Goal: Task Accomplishment & Management: Manage account settings

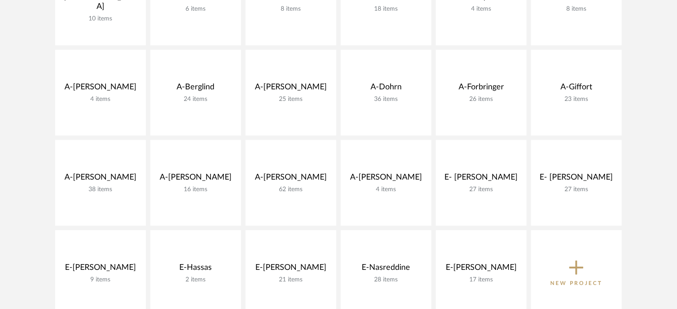
scroll to position [267, 0]
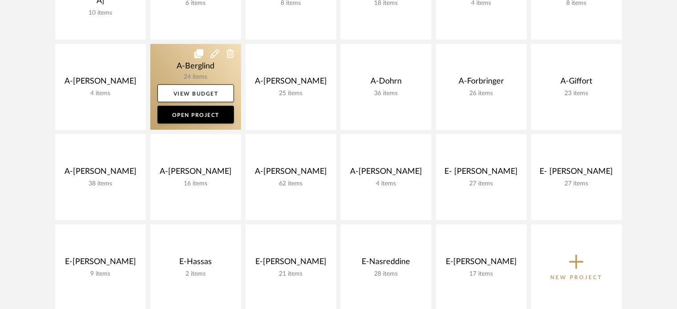
click at [166, 60] on link at bounding box center [195, 87] width 91 height 86
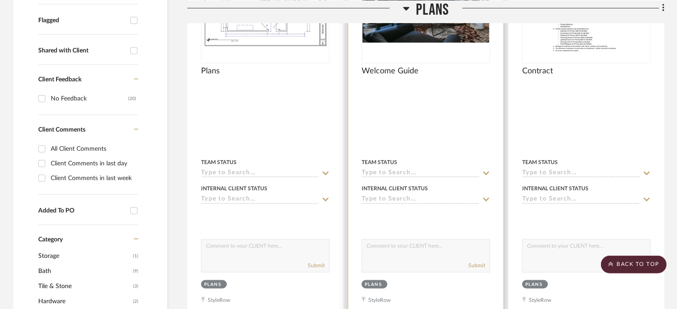
scroll to position [178, 0]
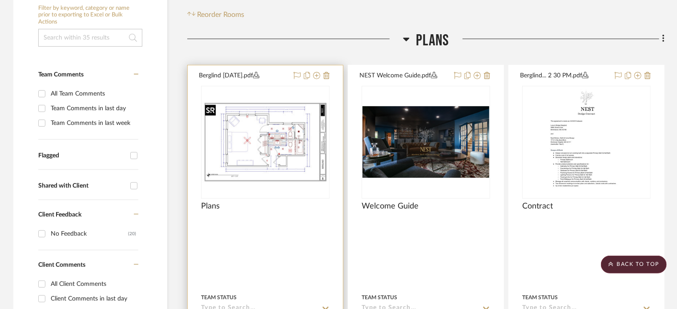
click at [0, 0] on img at bounding box center [0, 0] width 0 height 0
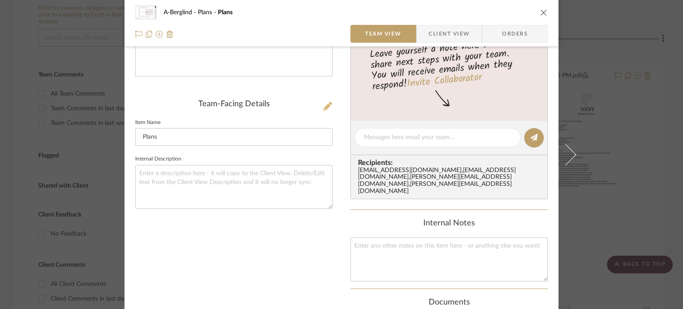
click at [323, 105] on icon at bounding box center [327, 106] width 9 height 9
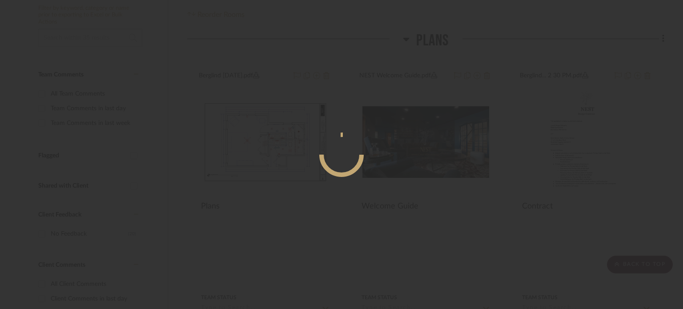
scroll to position [0, 0]
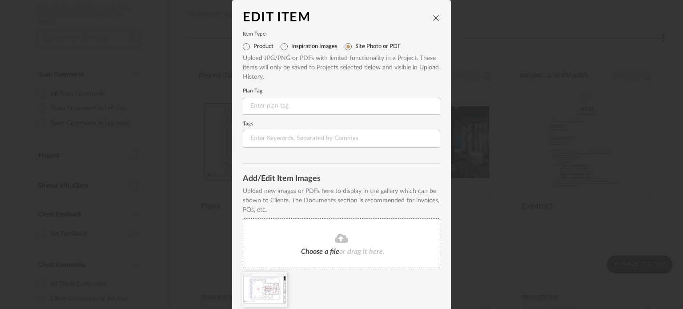
click at [334, 246] on div "Choose a file or drag it here." at bounding box center [341, 243] width 197 height 50
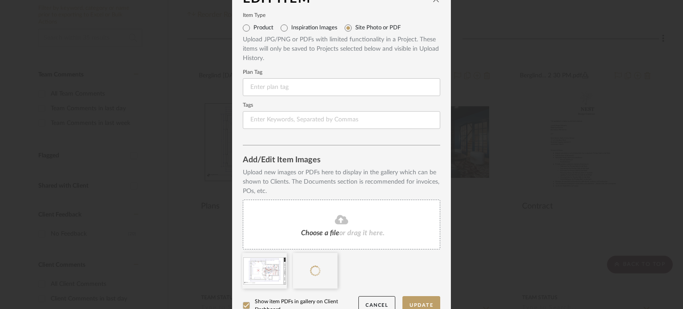
scroll to position [34, 0]
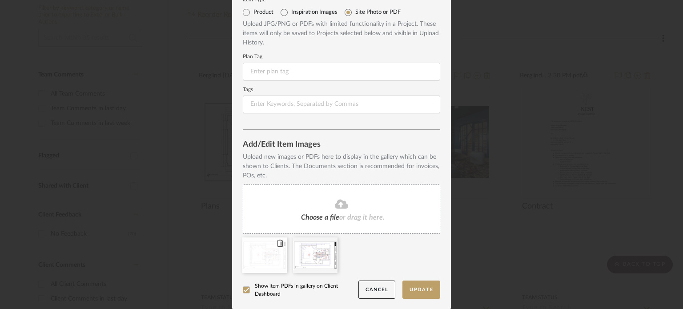
click at [277, 240] on icon at bounding box center [280, 243] width 6 height 7
click at [426, 290] on button "Update" at bounding box center [421, 290] width 38 height 18
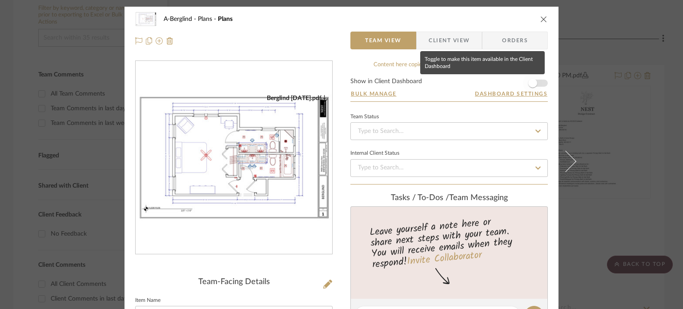
click at [531, 82] on span "button" at bounding box center [532, 83] width 9 height 9
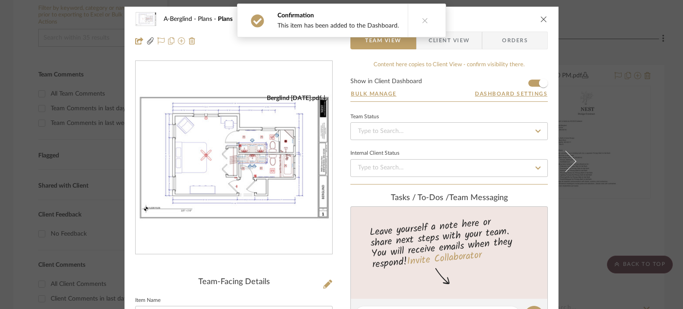
click at [615, 81] on div "A-Berglind Plans Plans Team View Client View Orders Berglind 9.17.25.pdf Team-F…" at bounding box center [341, 154] width 683 height 309
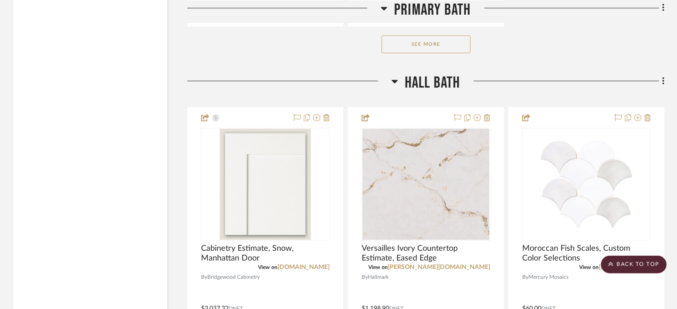
scroll to position [2223, 0]
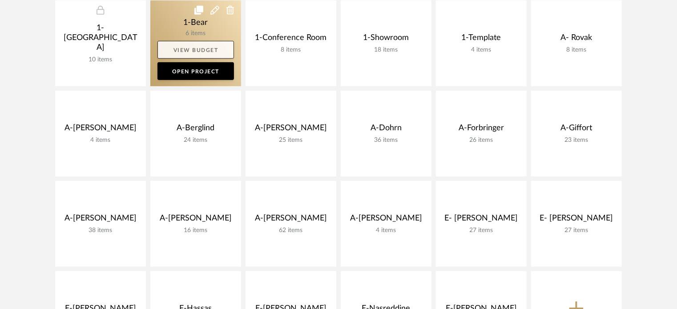
scroll to position [222, 0]
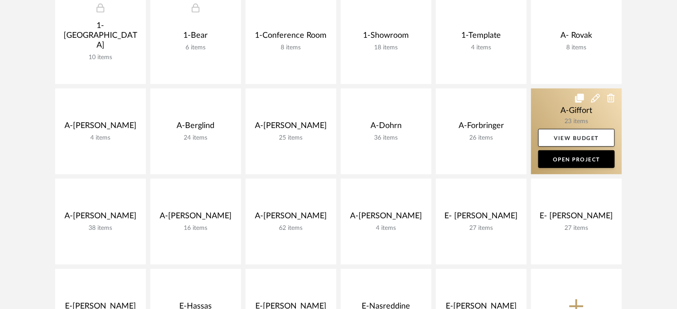
click at [561, 100] on link at bounding box center [576, 131] width 91 height 86
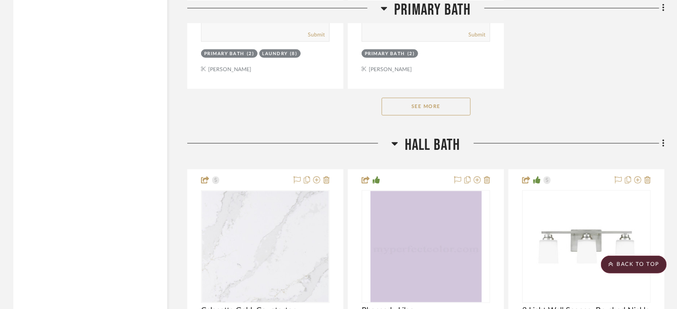
scroll to position [2179, 0]
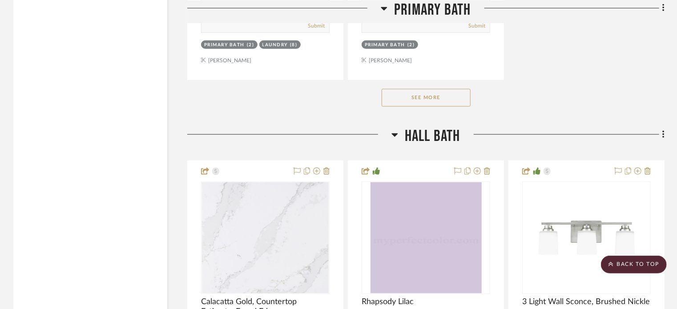
click at [408, 106] on button "See More" at bounding box center [426, 98] width 89 height 18
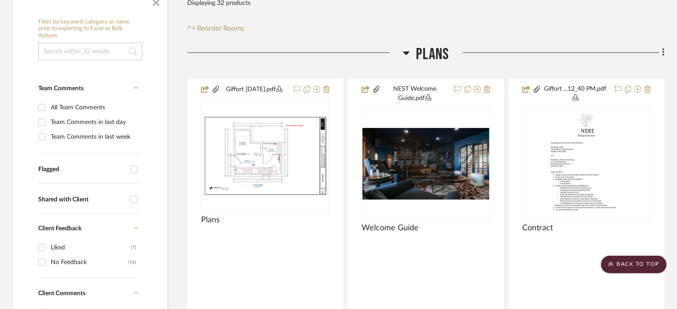
scroll to position [0, 0]
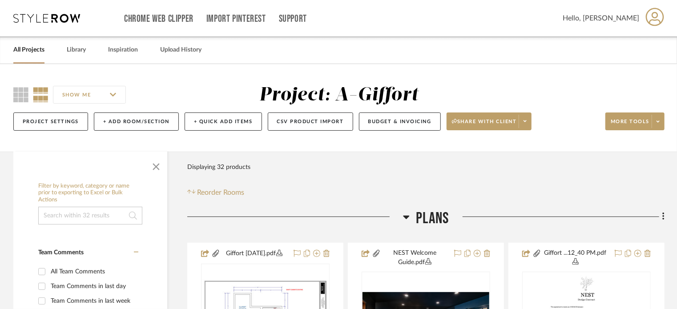
click at [20, 49] on link "All Projects" at bounding box center [28, 50] width 31 height 12
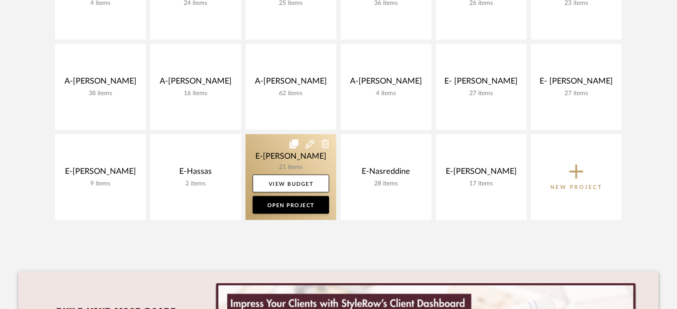
scroll to position [356, 0]
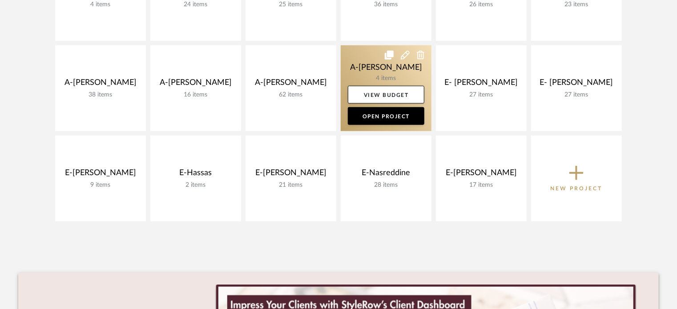
click at [362, 66] on link at bounding box center [386, 88] width 91 height 86
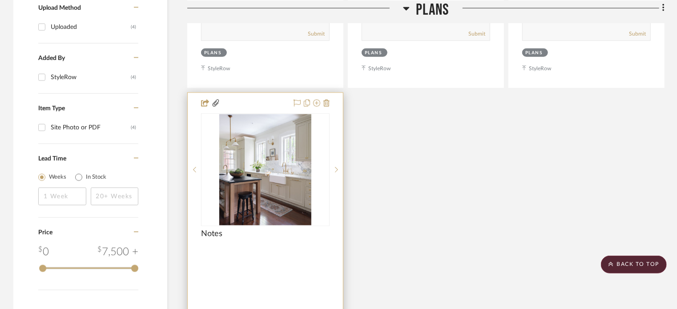
scroll to position [643, 0]
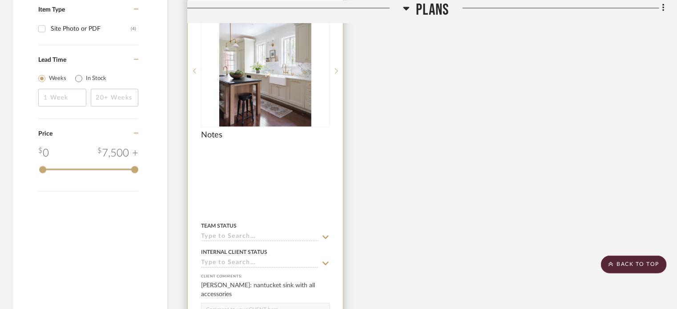
click at [188, 155] on div at bounding box center [265, 188] width 155 height 389
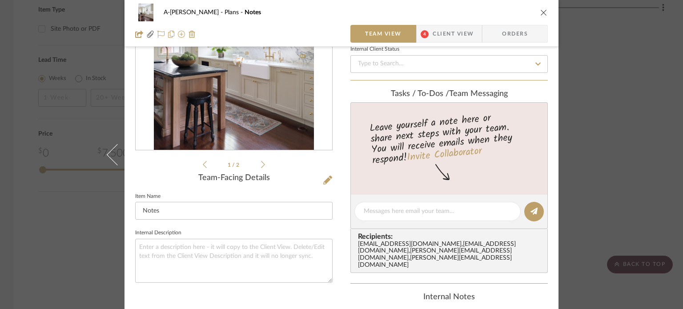
scroll to position [89, 0]
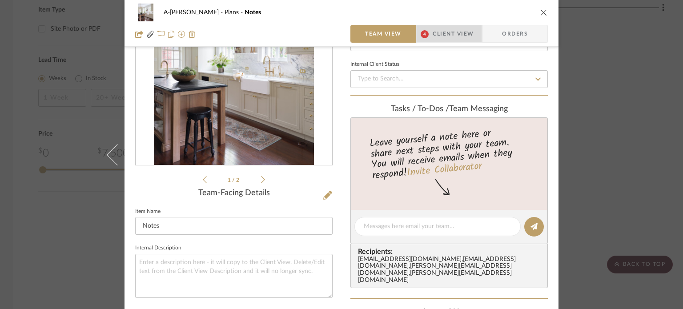
click at [463, 35] on span "Client View" at bounding box center [453, 34] width 41 height 18
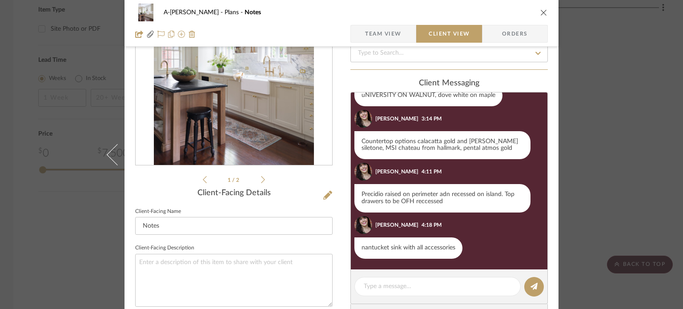
click at [623, 141] on div "A-Zink Plans Notes Team View Client View Orders Pictures...esidence.pdf Picture…" at bounding box center [341, 154] width 683 height 309
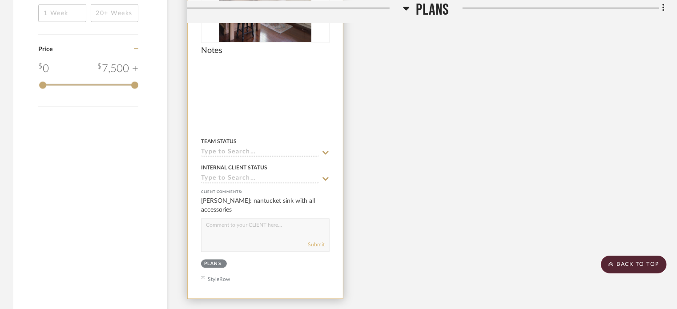
scroll to position [643, 0]
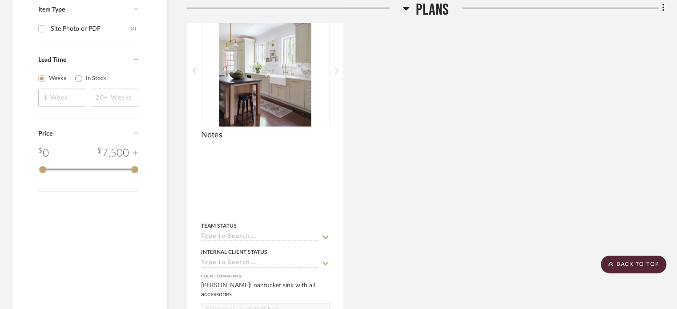
drag, startPoint x: 325, startPoint y: 188, endPoint x: 605, endPoint y: 201, distance: 280.9
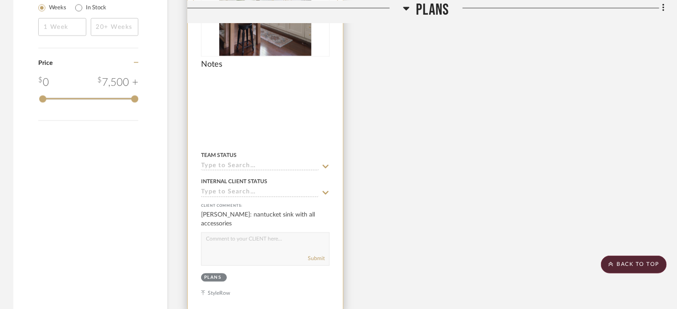
scroll to position [732, 0]
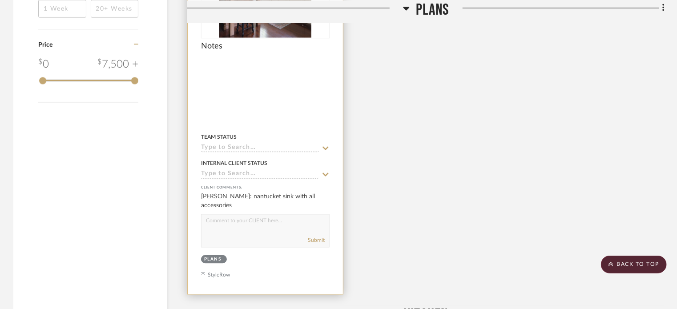
click at [299, 116] on div at bounding box center [265, 99] width 155 height 389
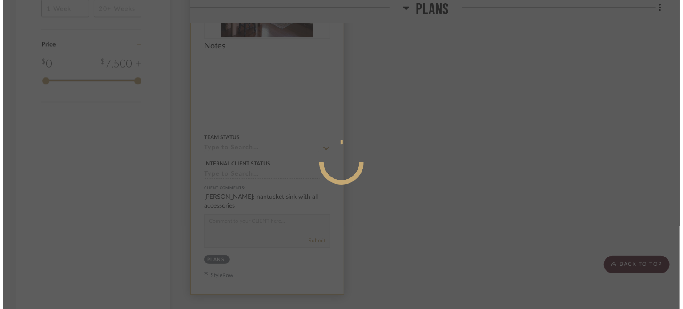
scroll to position [0, 0]
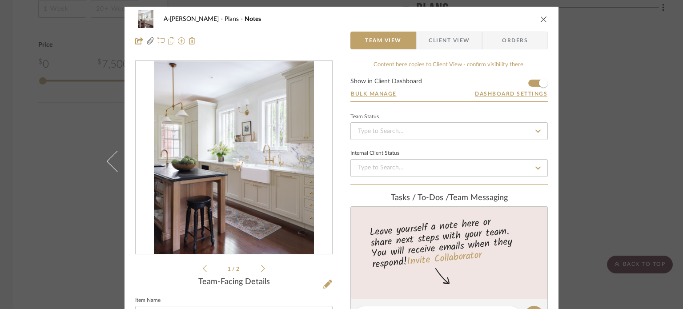
drag, startPoint x: 466, startPoint y: 41, endPoint x: 452, endPoint y: 40, distance: 14.3
click at [466, 41] on span "Client View" at bounding box center [449, 41] width 41 height 18
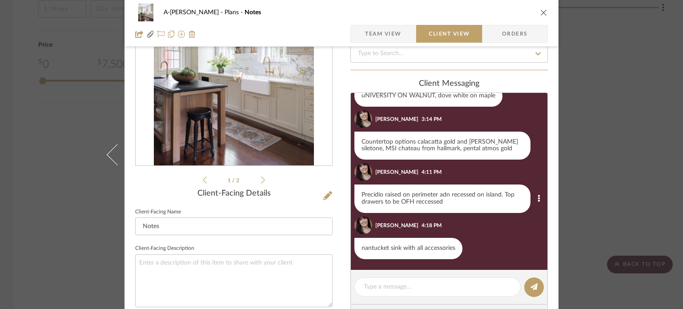
scroll to position [89, 0]
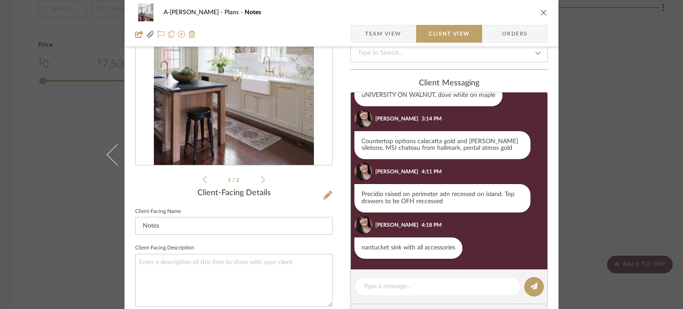
click at [582, 141] on div "A-Zink Plans Notes Team View Client View Orders Pictures...esidence.pdf Picture…" at bounding box center [341, 154] width 683 height 309
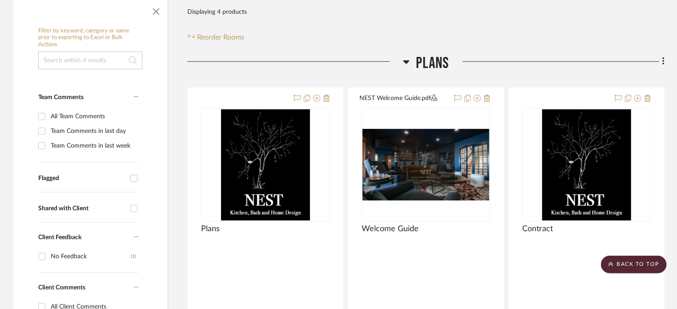
scroll to position [154, 0]
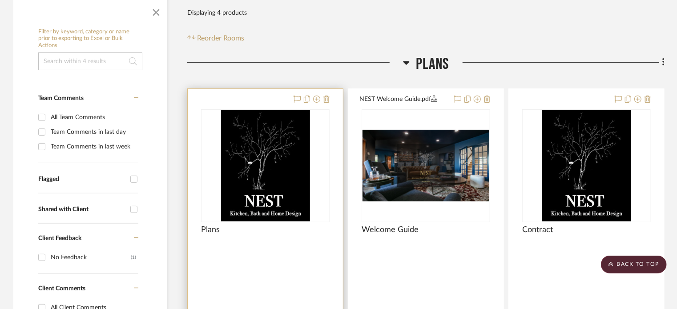
click at [292, 269] on div at bounding box center [265, 283] width 155 height 389
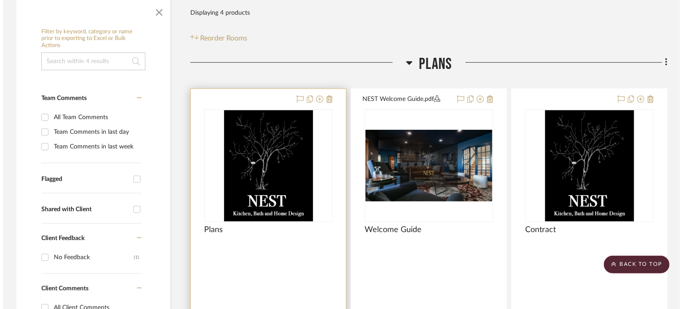
scroll to position [0, 0]
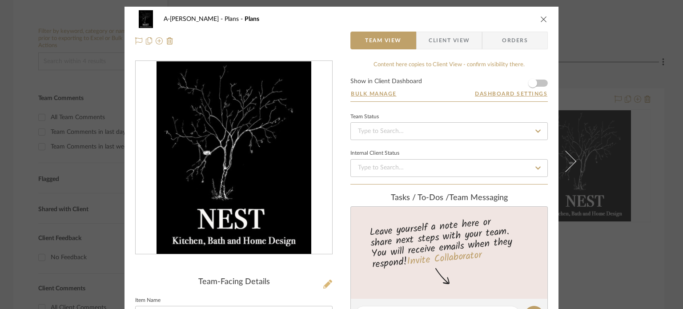
click at [328, 281] on icon at bounding box center [327, 284] width 9 height 9
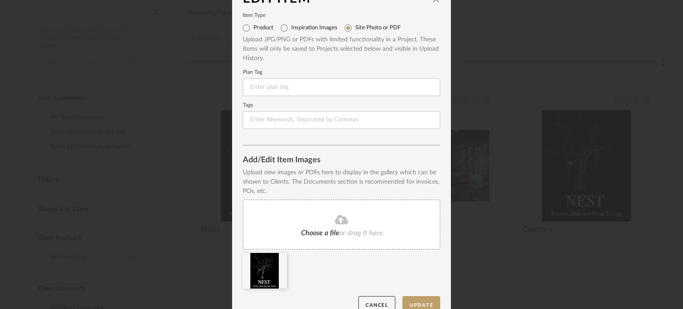
scroll to position [34, 0]
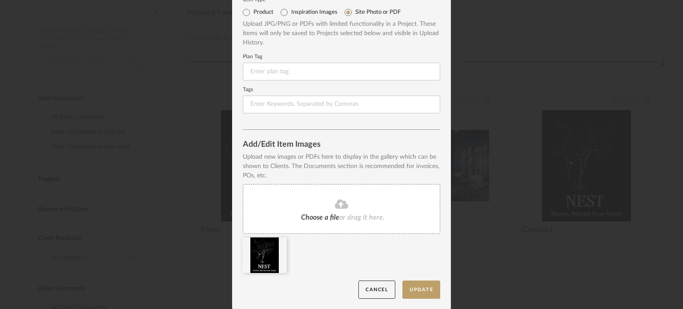
click at [342, 193] on div "Choose a file or drag it here." at bounding box center [341, 209] width 197 height 50
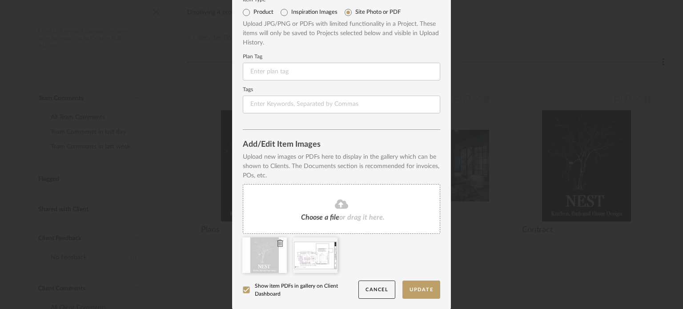
click at [277, 245] on icon at bounding box center [280, 243] width 6 height 7
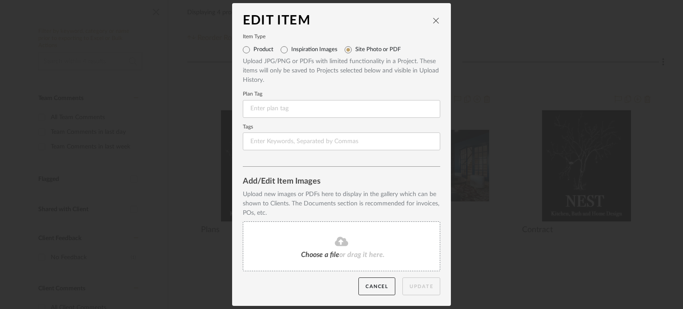
scroll to position [0, 0]
click at [309, 245] on fa-icon at bounding box center [341, 242] width 81 height 12
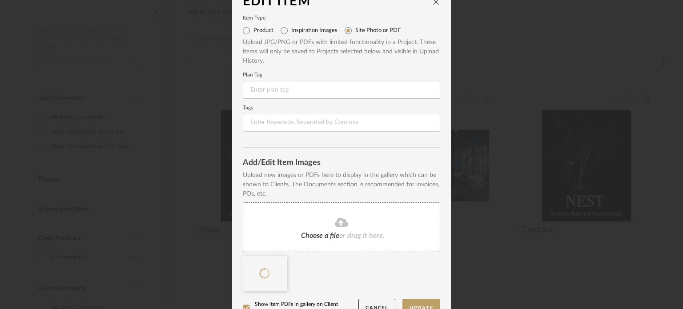
scroll to position [34, 0]
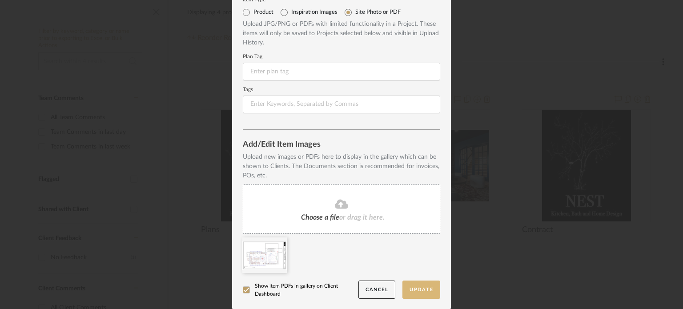
click at [413, 285] on button "Update" at bounding box center [421, 290] width 38 height 18
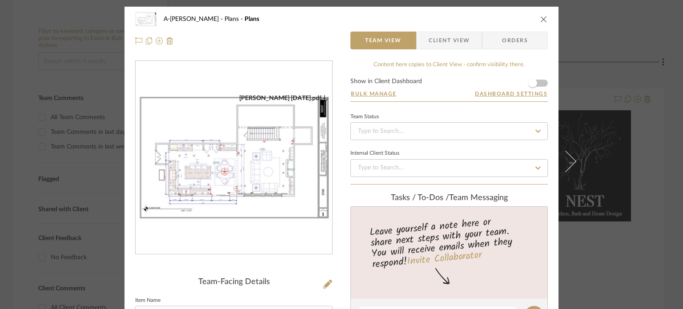
click at [543, 83] on form "Show in Client Dashboard Bulk Manage Dashboard Settings" at bounding box center [448, 89] width 197 height 23
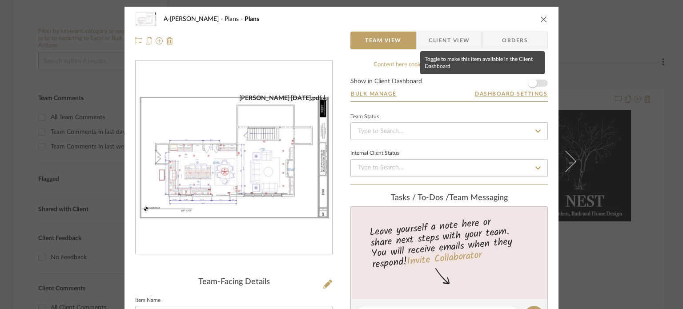
click at [528, 83] on span "button" at bounding box center [532, 83] width 9 height 9
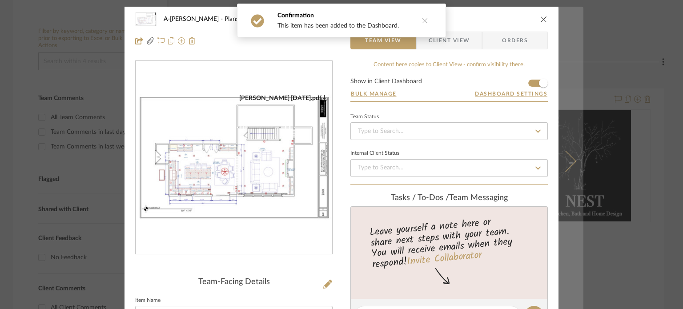
click at [564, 150] on button at bounding box center [571, 161] width 25 height 309
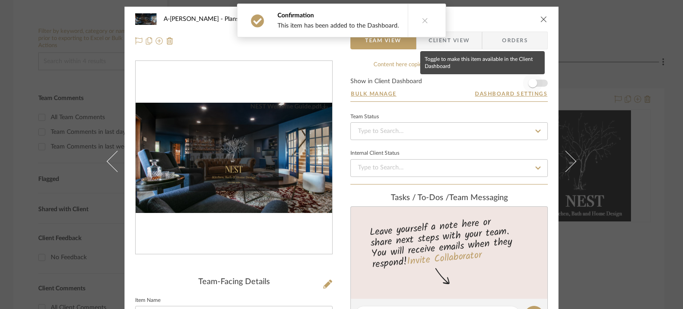
click at [536, 81] on span "button" at bounding box center [533, 83] width 20 height 20
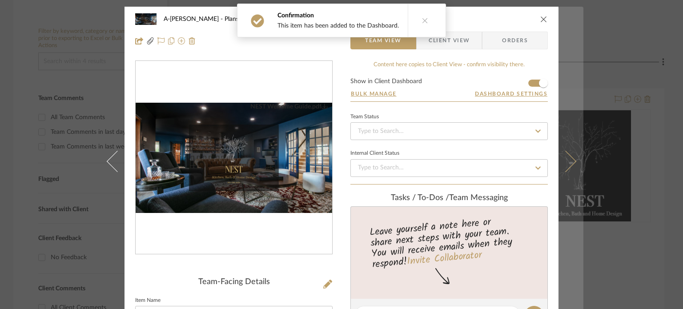
click at [564, 128] on button at bounding box center [571, 161] width 25 height 309
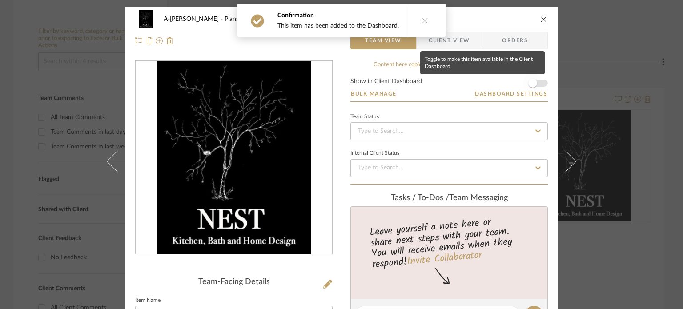
click at [535, 83] on span "button" at bounding box center [533, 83] width 20 height 20
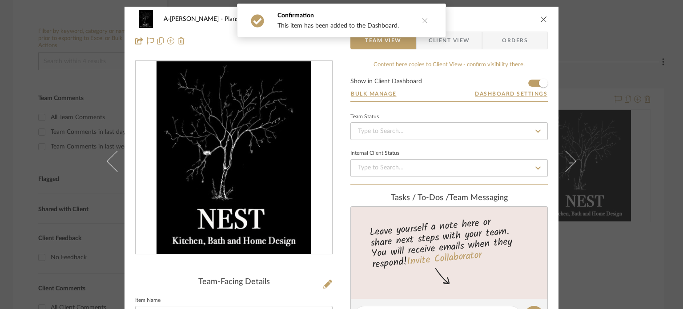
click at [594, 46] on div "A-Zink Plans Contract Team View Client View Orders Team-Facing Details Item Nam…" at bounding box center [341, 154] width 683 height 309
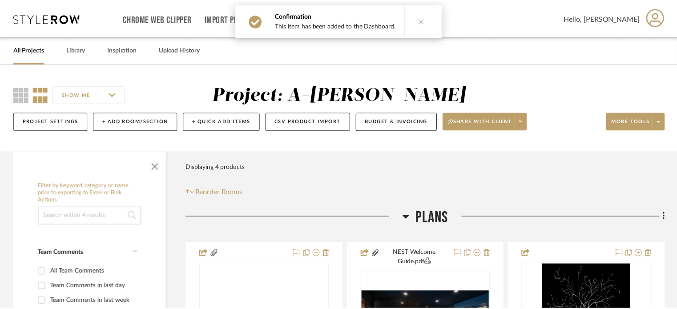
scroll to position [154, 0]
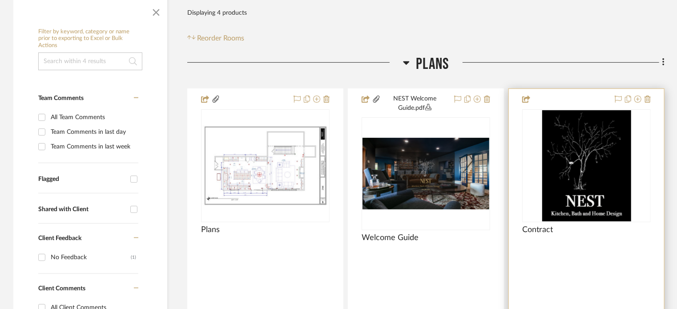
click at [567, 259] on div at bounding box center [586, 287] width 155 height 397
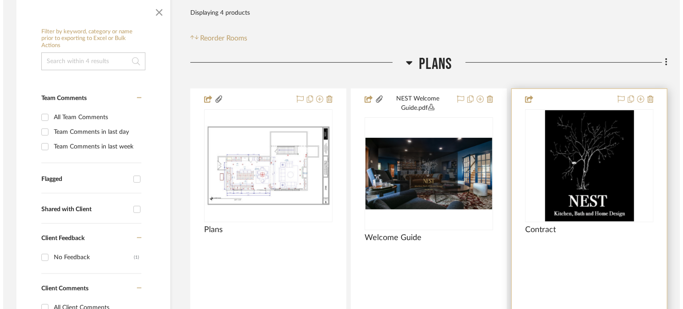
scroll to position [0, 0]
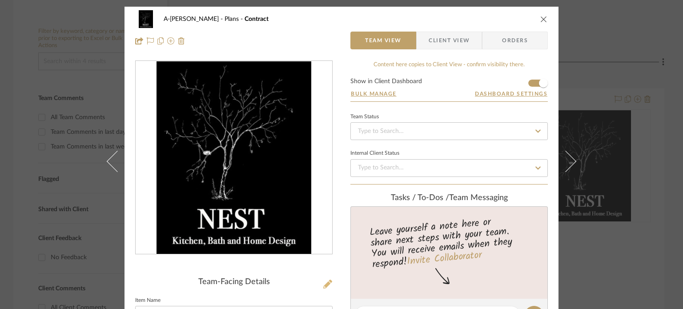
click at [323, 286] on icon at bounding box center [327, 284] width 9 height 9
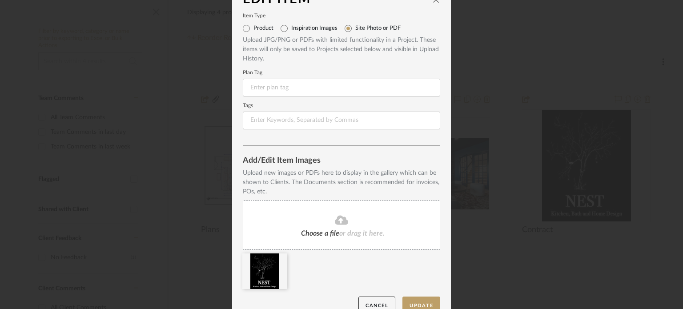
scroll to position [34, 0]
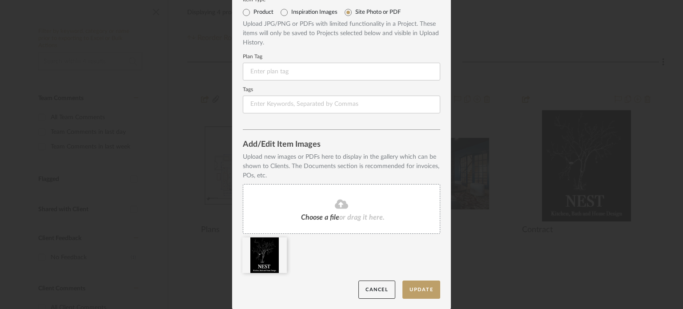
click at [349, 206] on fa-icon at bounding box center [341, 205] width 81 height 12
click at [328, 243] on icon at bounding box center [331, 243] width 6 height 7
click at [346, 206] on fa-icon at bounding box center [341, 205] width 81 height 12
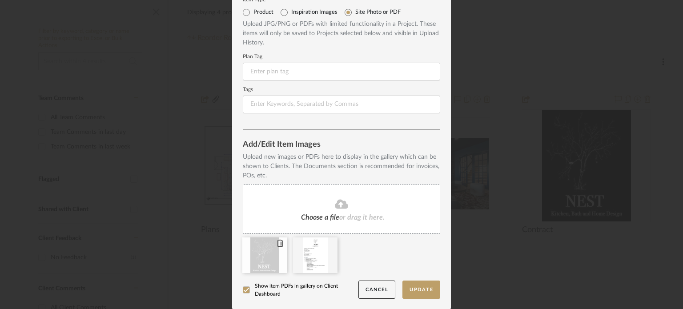
click at [277, 244] on icon at bounding box center [280, 243] width 6 height 7
click at [419, 295] on button "Update" at bounding box center [421, 290] width 38 height 18
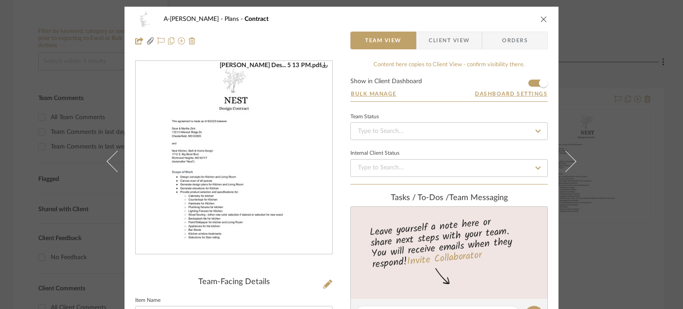
click at [637, 52] on div "A-Zink Plans Contract Team View Client View Orders Zink Des... 5 13 PM.pdf Team…" at bounding box center [341, 154] width 683 height 309
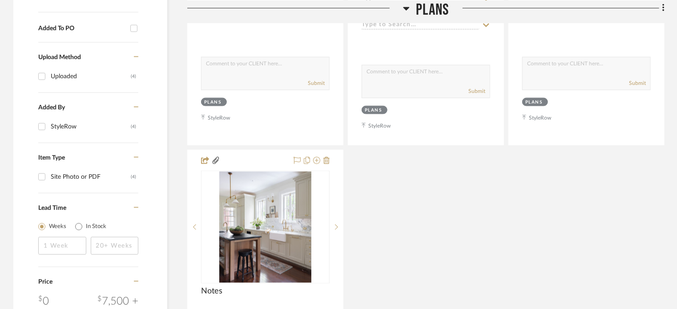
scroll to position [688, 0]
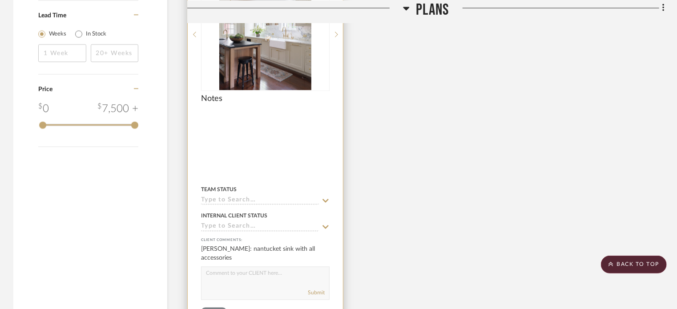
click at [301, 117] on div at bounding box center [265, 117] width 129 height 8
click at [293, 133] on div at bounding box center [265, 152] width 155 height 389
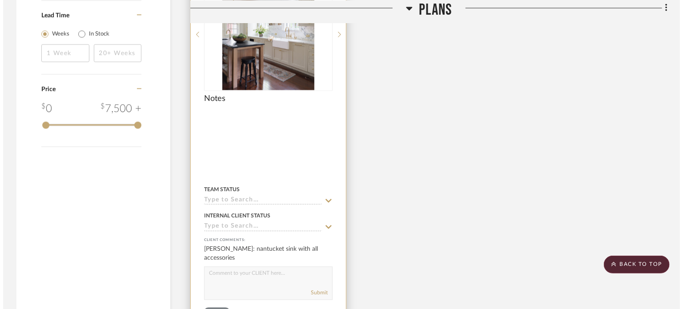
scroll to position [0, 0]
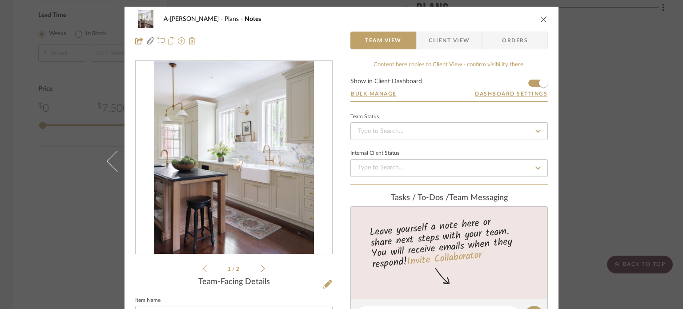
click at [450, 47] on span "Client View" at bounding box center [449, 41] width 41 height 18
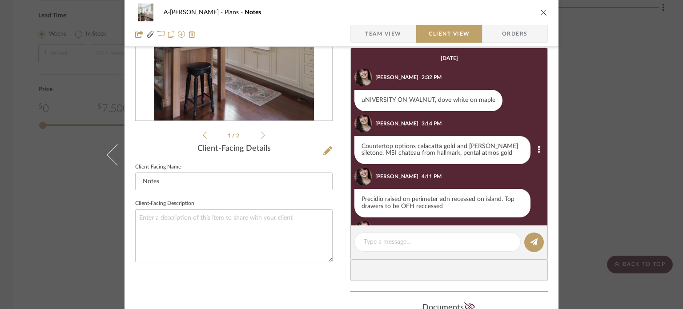
drag, startPoint x: 395, startPoint y: 153, endPoint x: 522, endPoint y: 155, distance: 126.7
click at [522, 155] on div "Countertop options calacatta gold and victoria silver siletone, MSI chateau fro…" at bounding box center [442, 150] width 176 height 28
click at [510, 154] on div "Countertop options calacatta gold and victoria silver siletone, MSI chateau fro…" at bounding box center [442, 150] width 176 height 28
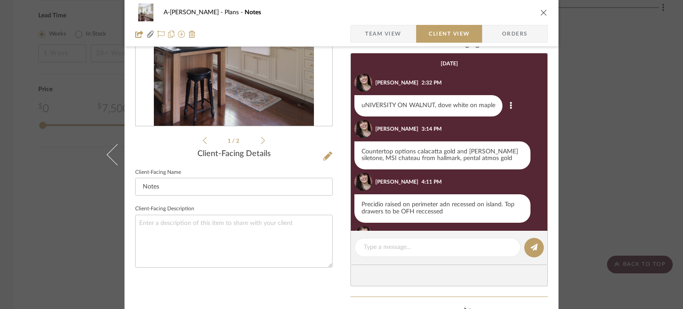
scroll to position [133, 0]
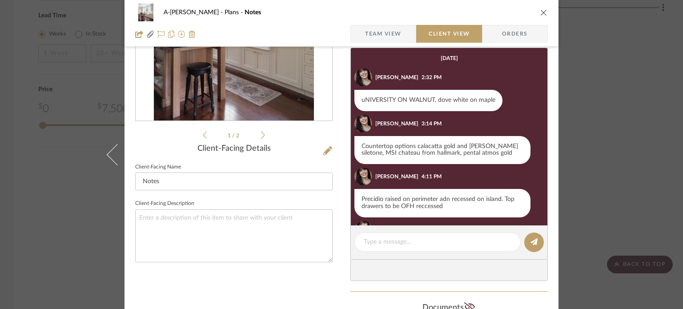
click at [586, 117] on div "A-Zink Plans Notes Team View Client View Orders Pictures...esidence.pdf Picture…" at bounding box center [341, 154] width 683 height 309
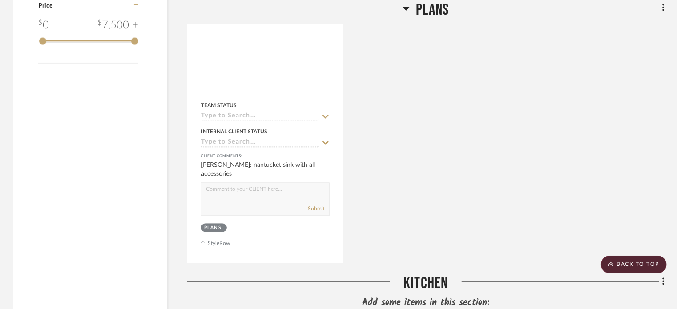
scroll to position [874, 0]
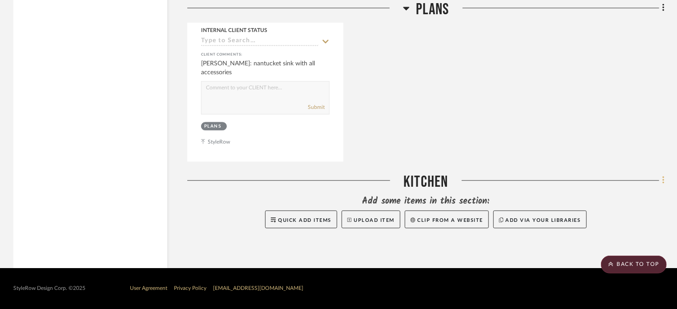
click at [662, 180] on icon at bounding box center [663, 180] width 3 height 10
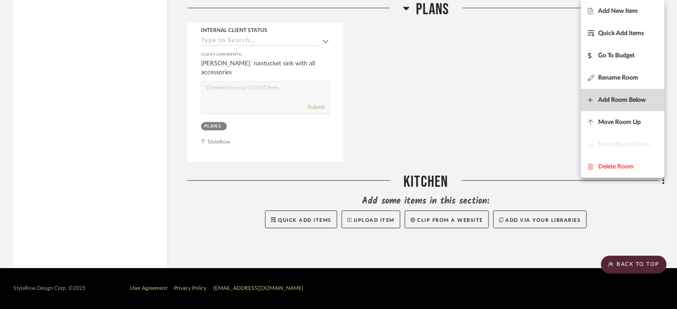
click at [625, 98] on span "Add Room Below" at bounding box center [622, 100] width 48 height 8
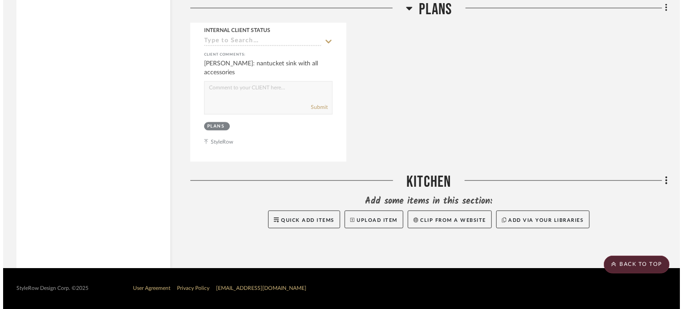
scroll to position [0, 0]
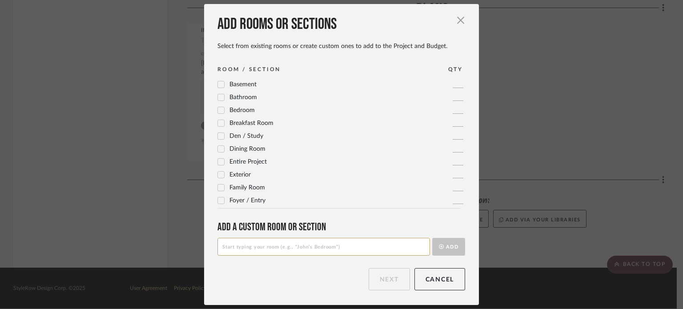
click at [256, 250] on input at bounding box center [323, 247] width 213 height 18
type input "Living Roomm"
click at [432, 238] on button "Add" at bounding box center [448, 247] width 33 height 18
click at [264, 85] on span "Living Roomm" at bounding box center [248, 84] width 39 height 6
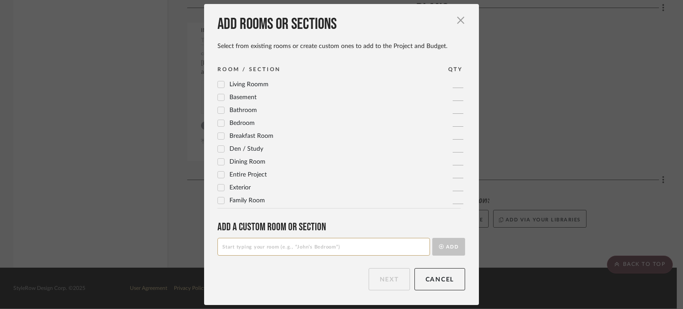
click at [236, 245] on input at bounding box center [323, 247] width 213 height 18
type input "Living Room"
click at [432, 238] on button "Add" at bounding box center [448, 247] width 33 height 18
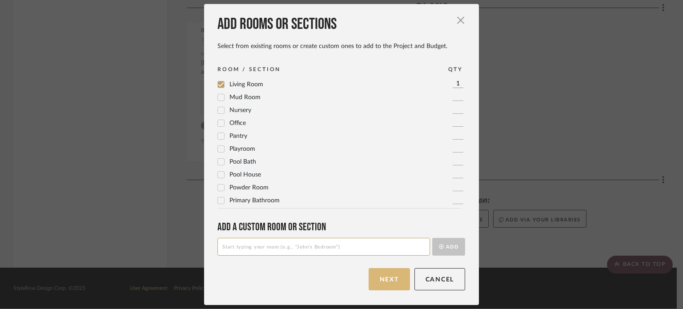
click at [369, 278] on button "Next" at bounding box center [389, 279] width 41 height 22
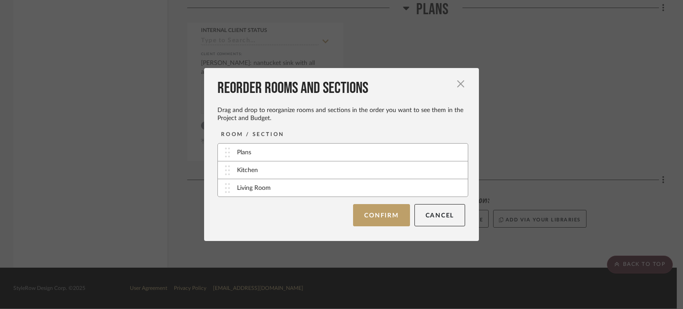
click at [361, 217] on button "Confirm" at bounding box center [381, 215] width 56 height 22
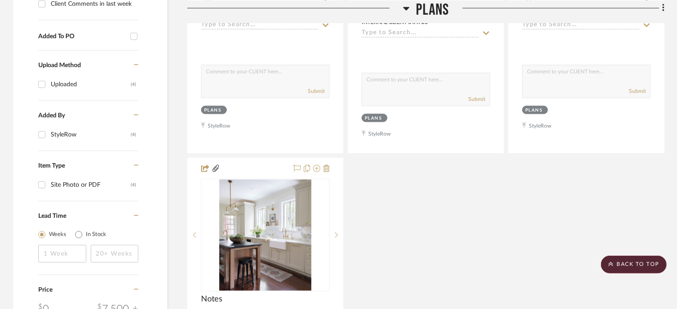
scroll to position [651, 0]
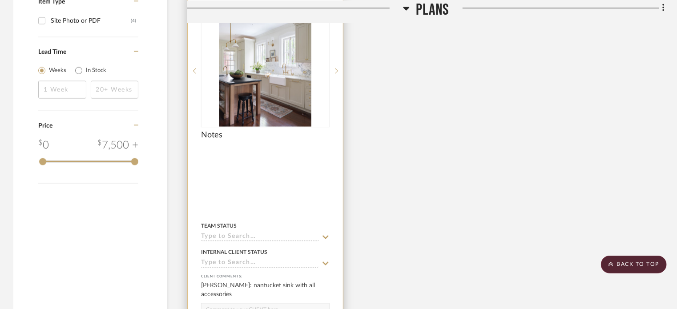
click at [309, 197] on div at bounding box center [265, 188] width 155 height 389
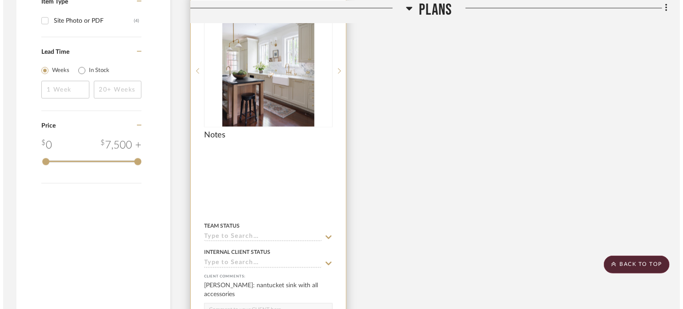
scroll to position [0, 0]
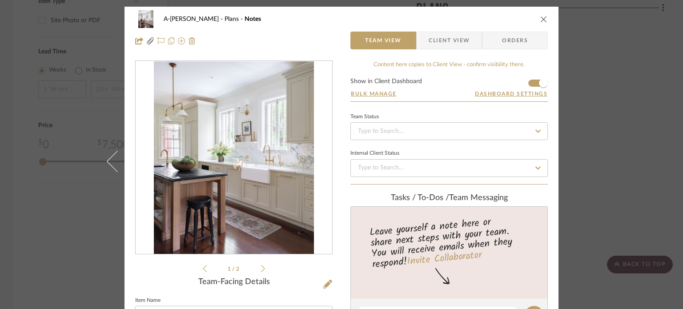
drag, startPoint x: 441, startPoint y: 56, endPoint x: 440, endPoint y: 48, distance: 8.1
click at [440, 48] on span "Client View" at bounding box center [449, 41] width 41 height 18
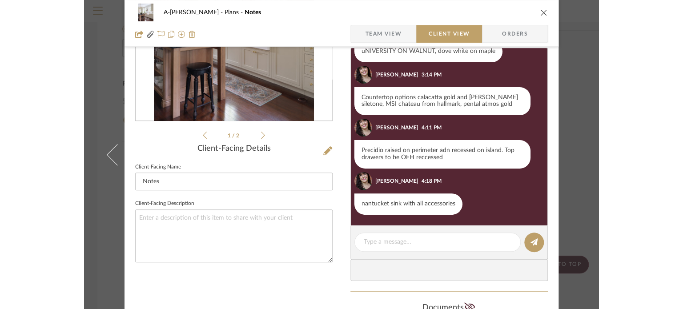
scroll to position [49, 0]
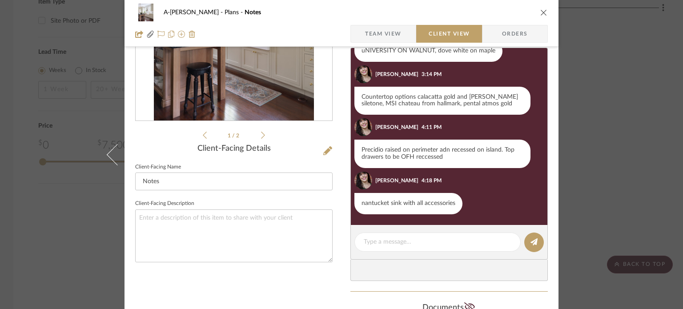
click at [547, 10] on div "A-Zink Plans Notes Team View Client View Orders" at bounding box center [342, 23] width 434 height 47
click at [542, 11] on icon "close" at bounding box center [543, 12] width 7 height 7
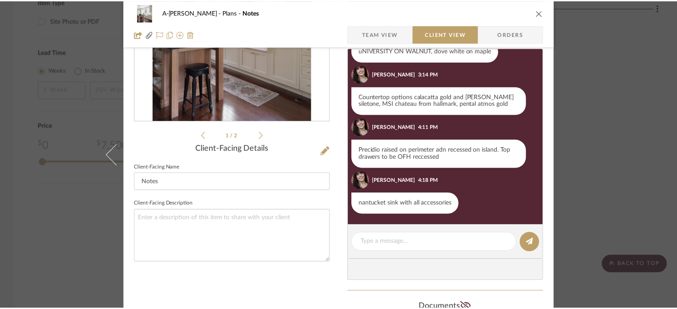
scroll to position [651, 0]
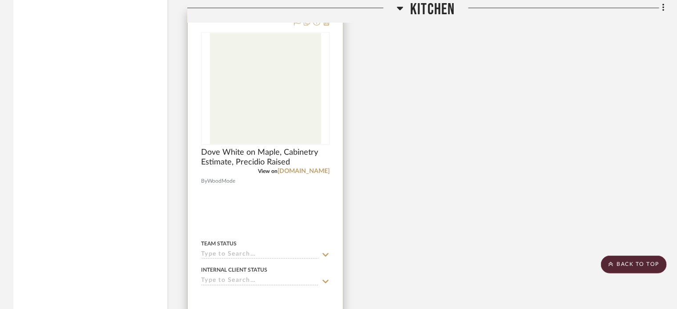
scroll to position [1067, 0]
click at [304, 234] on div at bounding box center [265, 207] width 155 height 389
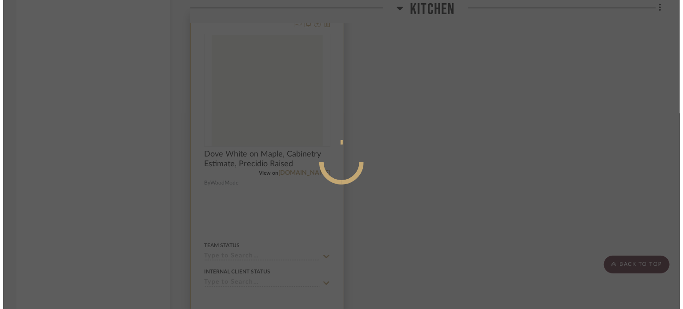
scroll to position [0, 0]
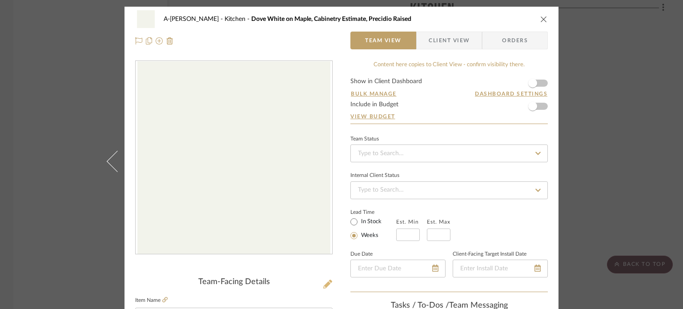
click at [324, 282] on icon at bounding box center [327, 284] width 9 height 9
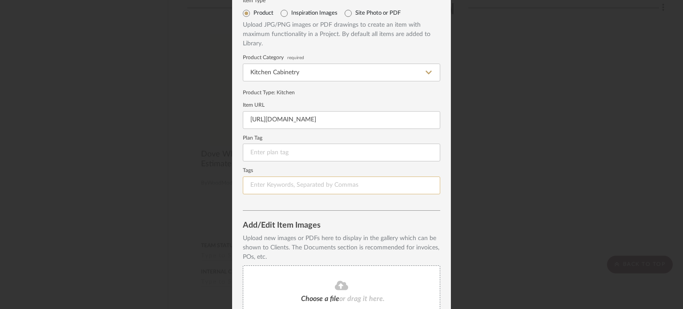
scroll to position [114, 0]
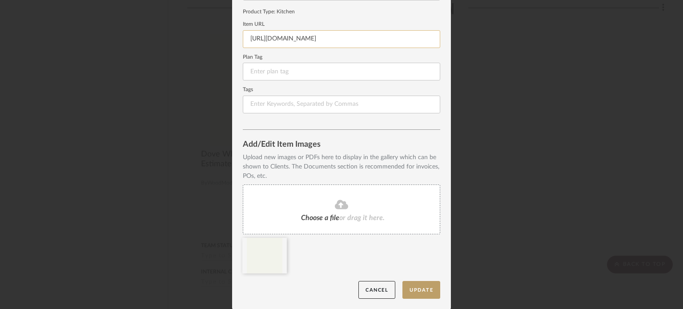
click at [401, 42] on input "[URL][DOMAIN_NAME]" at bounding box center [341, 39] width 197 height 18
paste input "[DOMAIN_NAME][URL][PERSON_NAME]"
type input "[URL][DOMAIN_NAME][PERSON_NAME]"
click at [423, 288] on button "Update" at bounding box center [421, 290] width 38 height 18
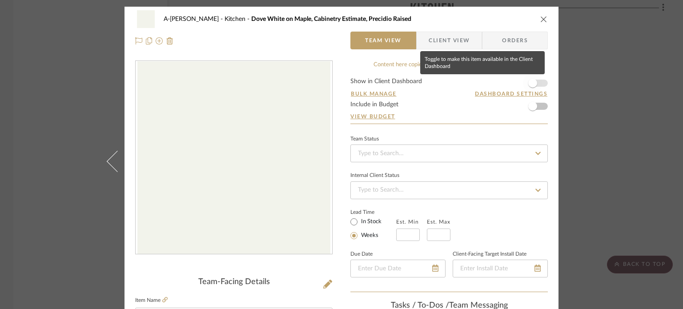
click at [536, 81] on span "button" at bounding box center [533, 83] width 20 height 20
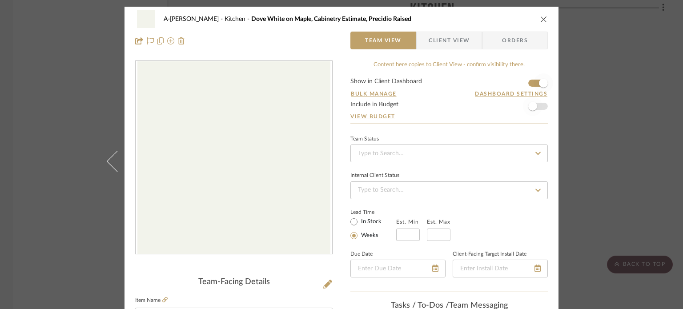
click at [535, 103] on span "button" at bounding box center [533, 106] width 20 height 20
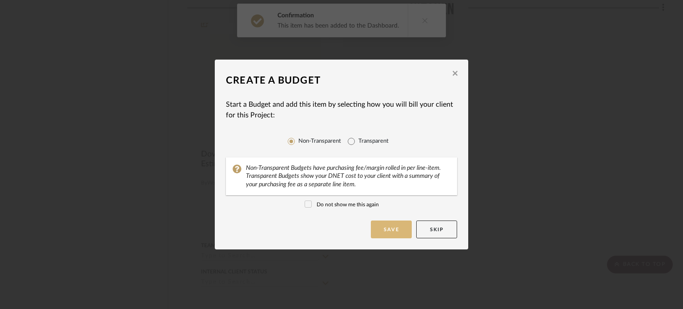
click at [390, 230] on button "Save" at bounding box center [391, 230] width 41 height 18
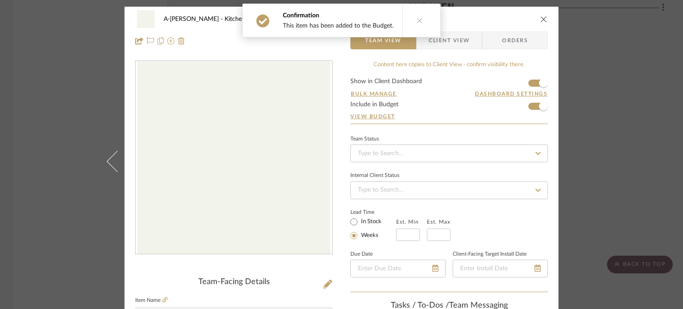
click at [607, 106] on div "A-Zink Kitchen Dove White on Maple, Cabinetry Estimate, Precidio Raised Team Vi…" at bounding box center [341, 154] width 683 height 309
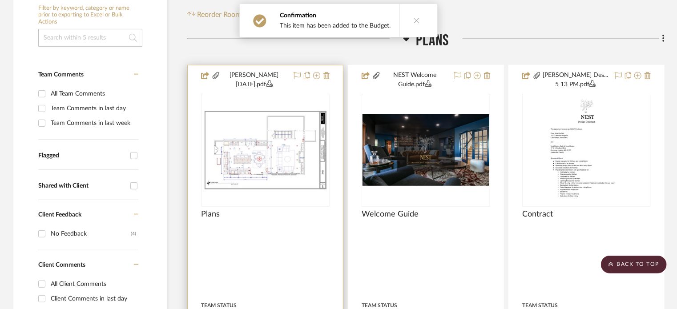
scroll to position [0, 0]
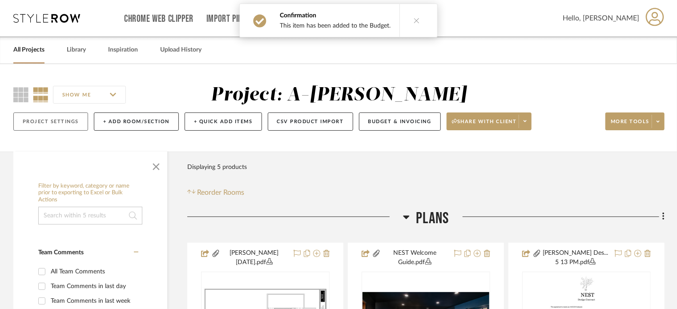
click at [53, 121] on button "Project Settings" at bounding box center [50, 122] width 75 height 18
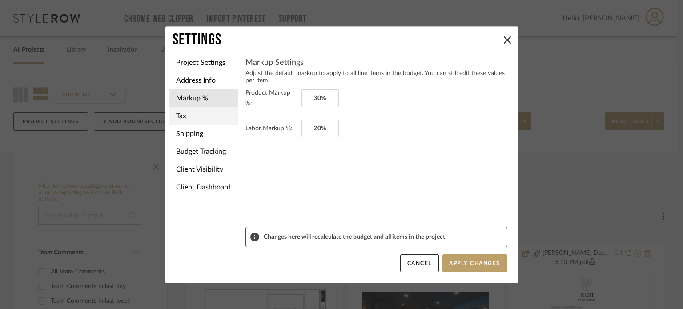
click at [213, 115] on li "Tax" at bounding box center [203, 116] width 69 height 18
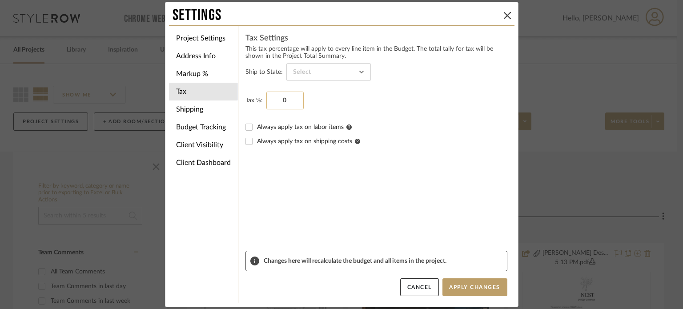
click at [277, 103] on input "0" at bounding box center [284, 101] width 37 height 18
type input "9.49%"
click at [469, 289] on button "Apply Changes" at bounding box center [474, 287] width 65 height 18
click at [200, 109] on li "Shipping" at bounding box center [203, 110] width 69 height 18
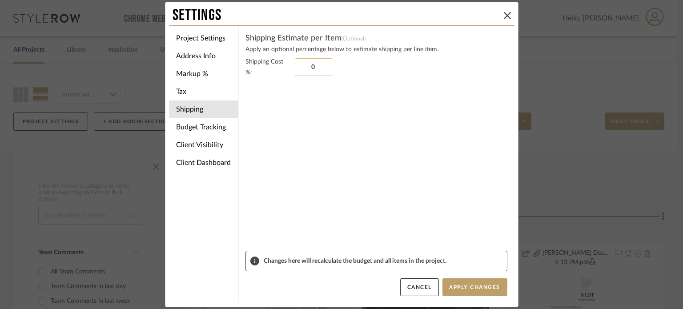
click at [306, 65] on input "0" at bounding box center [313, 67] width 37 height 18
type input "10%"
click at [463, 288] on button "Apply Changes" at bounding box center [474, 287] width 65 height 18
click at [207, 149] on li "Client Visibility" at bounding box center [203, 145] width 69 height 18
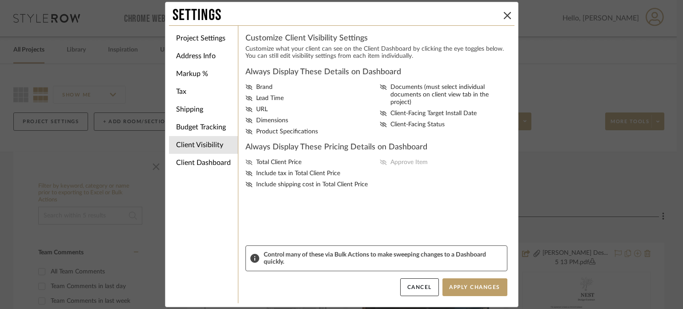
click at [258, 162] on span "Total Client Price" at bounding box center [278, 163] width 45 height 8
click at [0, 0] on input "Total Client Price" at bounding box center [0, 0] width 0 height 0
click at [256, 172] on span "Include tax in Total Client Price" at bounding box center [298, 174] width 84 height 8
click at [0, 0] on input "Include tax in Total Client Price" at bounding box center [0, 0] width 0 height 0
click at [259, 184] on span "Include shipping cost in Total Client Price" at bounding box center [312, 185] width 112 height 8
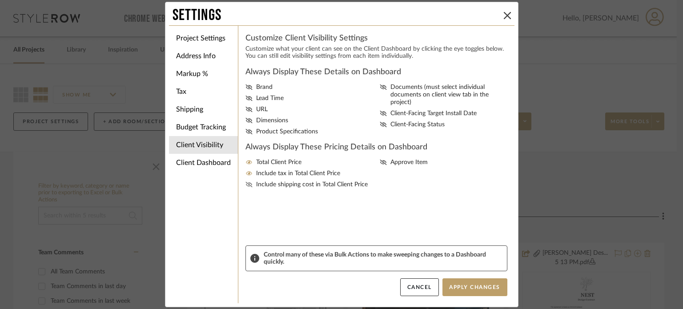
click at [0, 0] on input "Include shipping cost in Total Client Price" at bounding box center [0, 0] width 0 height 0
click at [270, 124] on span "Dimensions" at bounding box center [272, 121] width 32 height 8
click at [0, 0] on input "Dimensions" at bounding box center [0, 0] width 0 height 0
click at [391, 121] on span "Client-Facing Status" at bounding box center [417, 125] width 54 height 8
click at [0, 0] on input "Client-Facing Status" at bounding box center [0, 0] width 0 height 0
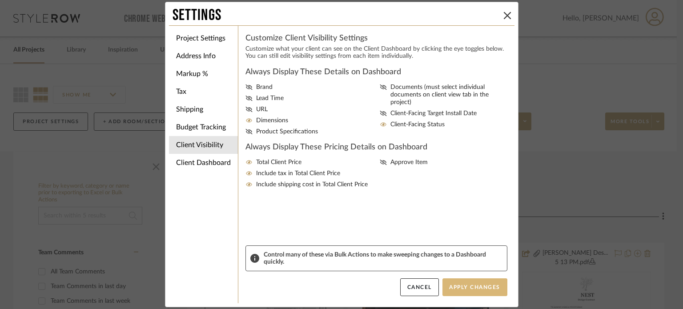
click at [481, 292] on button "Apply Changes" at bounding box center [474, 287] width 65 height 18
click at [393, 161] on span "Approve Item" at bounding box center [408, 163] width 37 height 8
click at [0, 0] on input "Approve Item" at bounding box center [0, 0] width 0 height 0
click at [461, 288] on button "Apply Changes" at bounding box center [474, 287] width 65 height 18
click at [619, 168] on div "Settings Project Settings Address Info Markup % Tax Shipping Budget Tracking Cl…" at bounding box center [341, 154] width 683 height 309
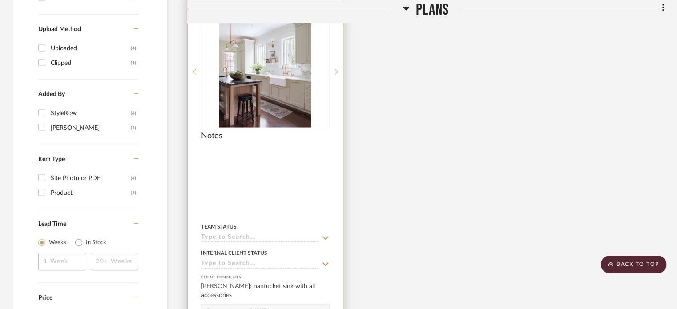
scroll to position [623, 0]
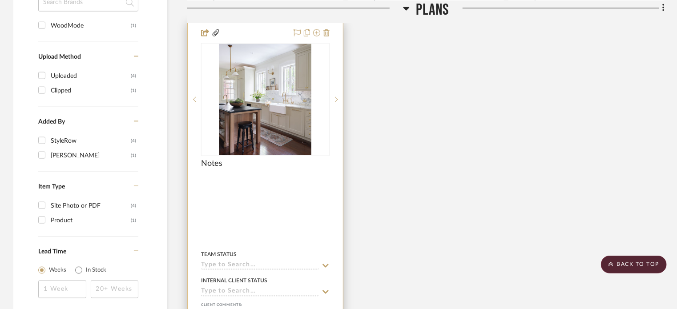
click at [312, 167] on div "Notes" at bounding box center [265, 169] width 129 height 20
click at [281, 177] on div "Notes" at bounding box center [265, 169] width 129 height 20
click at [0, 0] on img at bounding box center [0, 0] width 0 height 0
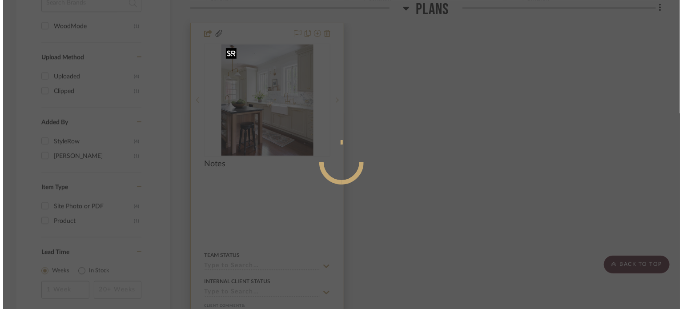
scroll to position [0, 0]
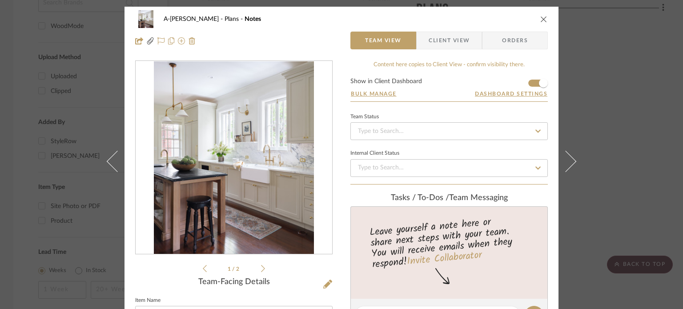
click at [630, 121] on div "A-[PERSON_NAME] Plans Notes Team View Client View Orders Pictures...esidence.pd…" at bounding box center [341, 154] width 683 height 309
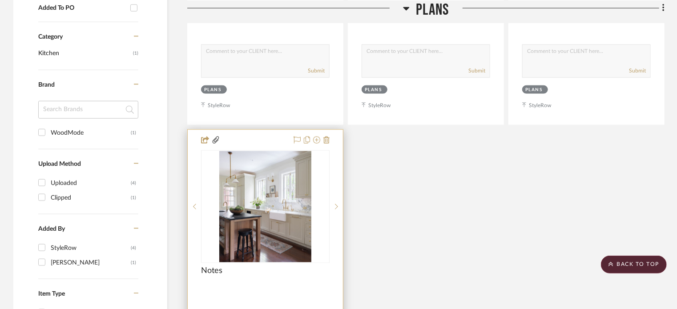
scroll to position [534, 0]
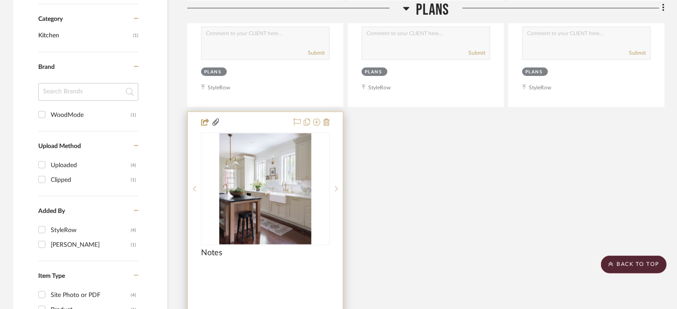
click at [291, 266] on div "Notes" at bounding box center [265, 258] width 129 height 20
click at [277, 273] on div at bounding box center [265, 272] width 129 height 8
click at [285, 244] on img "0" at bounding box center [265, 188] width 92 height 111
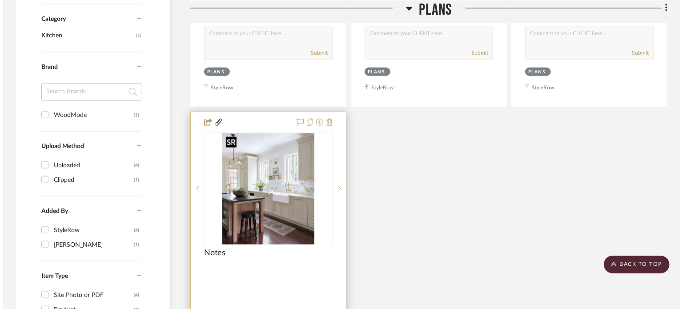
scroll to position [0, 0]
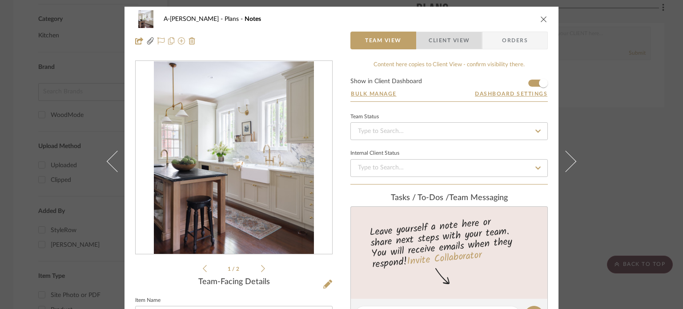
drag, startPoint x: 454, startPoint y: 33, endPoint x: 457, endPoint y: 40, distance: 8.0
click at [457, 40] on span "Client View" at bounding box center [449, 41] width 41 height 18
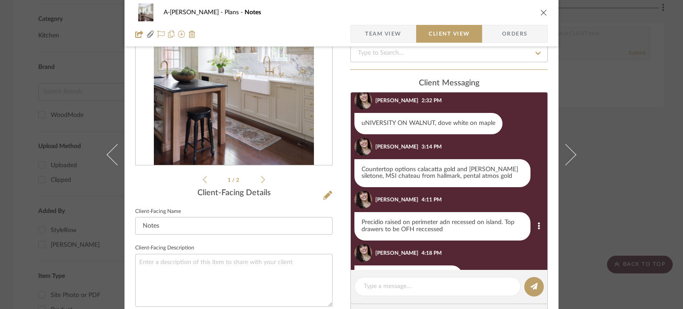
scroll to position [49, 0]
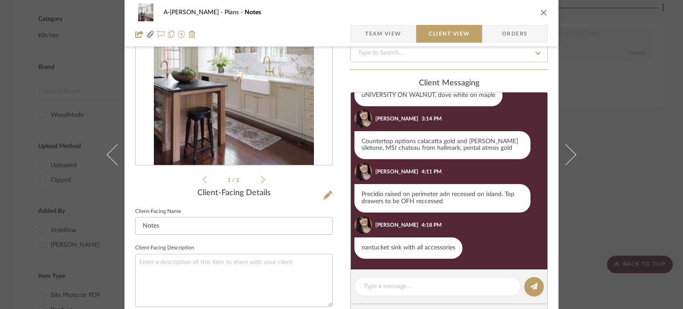
click at [598, 195] on div "A-Zink Plans Notes Team View Client View Orders Pictures...esidence.pdf Picture…" at bounding box center [341, 154] width 683 height 309
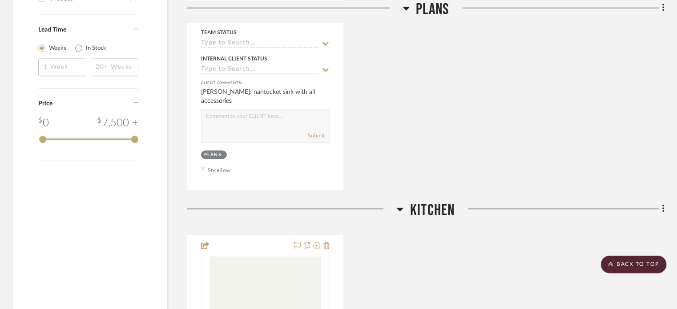
scroll to position [667, 0]
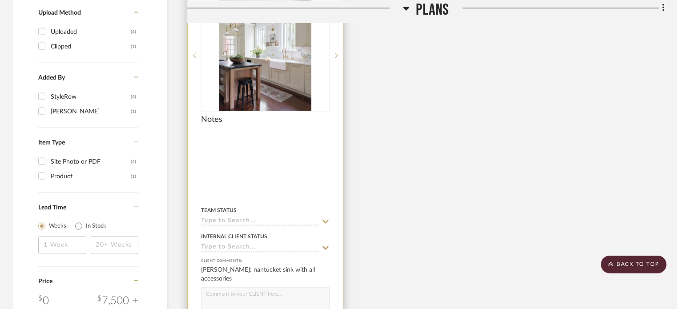
click at [236, 178] on div at bounding box center [265, 173] width 155 height 389
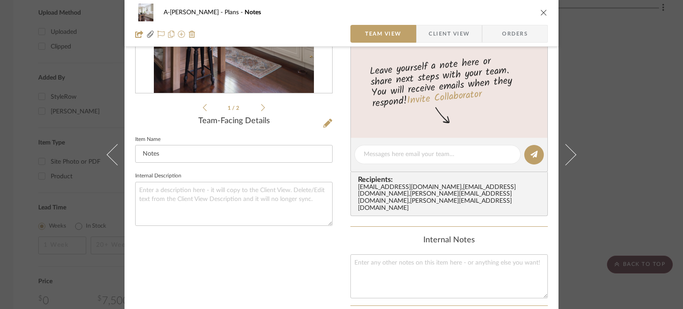
scroll to position [178, 0]
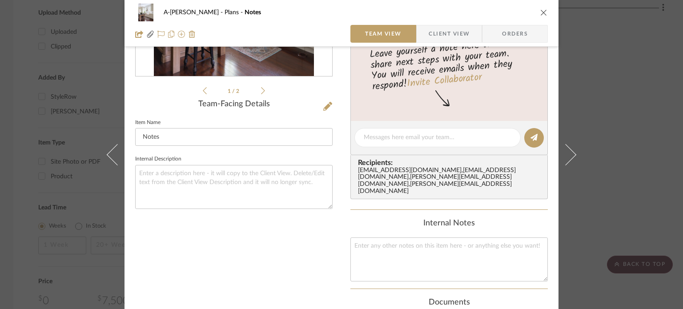
click at [441, 22] on div "A-Zink Plans Notes Team View Client View Orders" at bounding box center [342, 23] width 434 height 47
click at [441, 28] on span "Client View" at bounding box center [449, 34] width 41 height 18
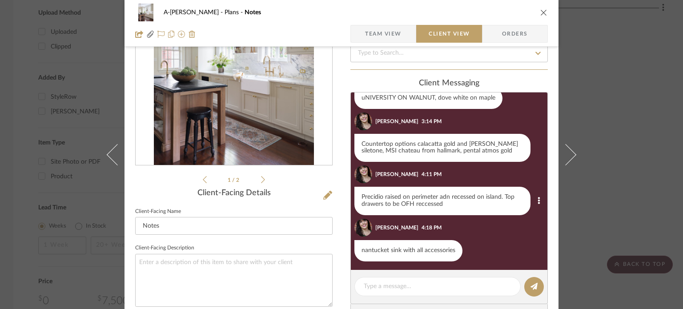
scroll to position [49, 0]
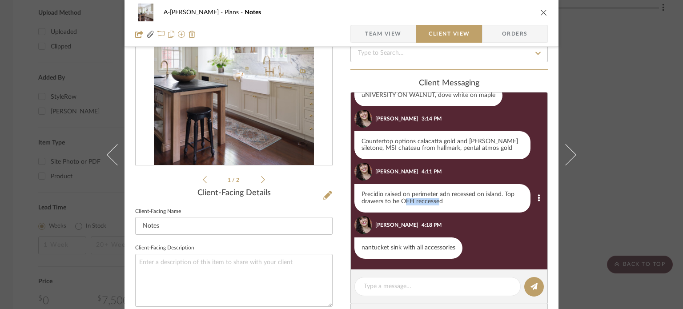
drag, startPoint x: 401, startPoint y: 202, endPoint x: 437, endPoint y: 201, distance: 35.6
click at [437, 201] on div "Precidio raised on perimeter adn recessed on island. Top drawers to be OFH recc…" at bounding box center [442, 198] width 176 height 28
click at [459, 200] on div "Precidio raised on perimeter adn recessed on island. Top drawers to be OFH recc…" at bounding box center [442, 198] width 176 height 28
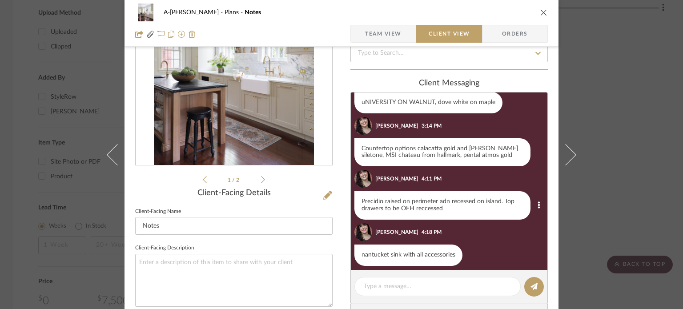
scroll to position [44, 0]
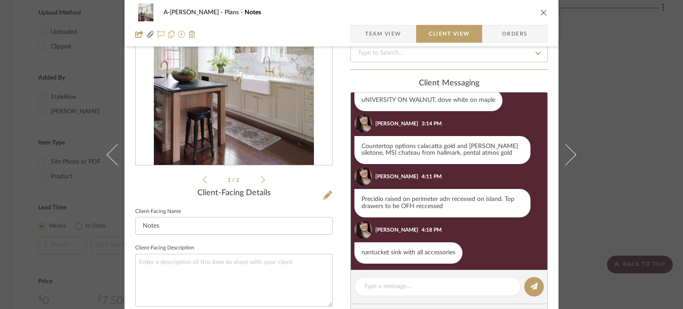
click at [604, 92] on div "A-Zink Plans Notes Team View Client View Orders Pictures...esidence.pdf Picture…" at bounding box center [341, 154] width 683 height 309
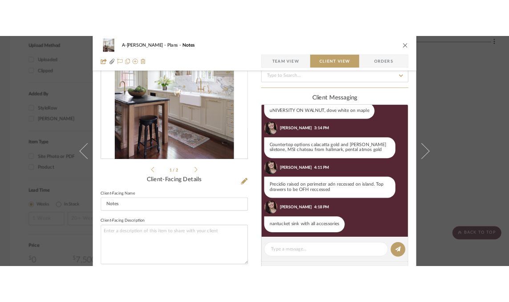
scroll to position [667, 0]
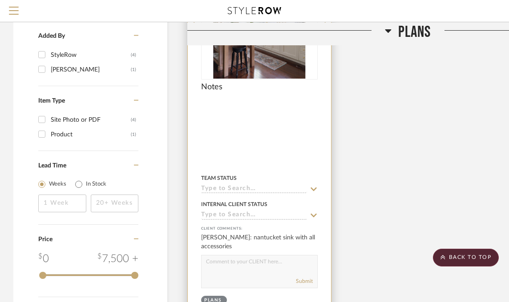
click at [254, 138] on div at bounding box center [259, 140] width 143 height 389
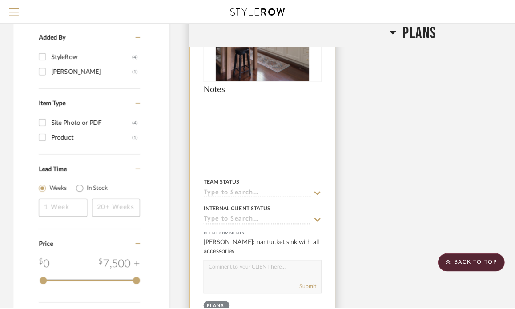
scroll to position [0, 0]
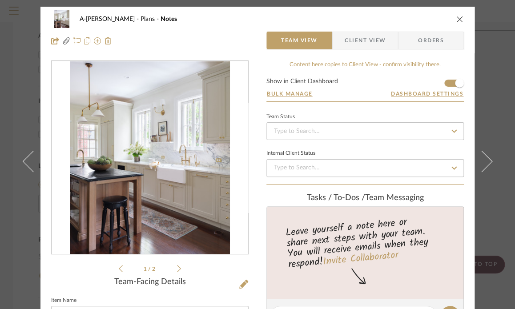
click at [355, 49] on span "Client View" at bounding box center [365, 41] width 41 height 18
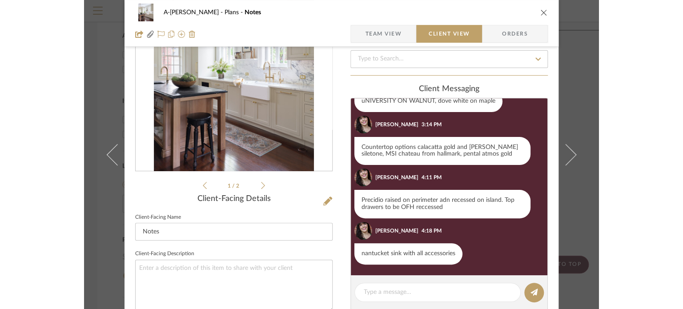
scroll to position [89, 0]
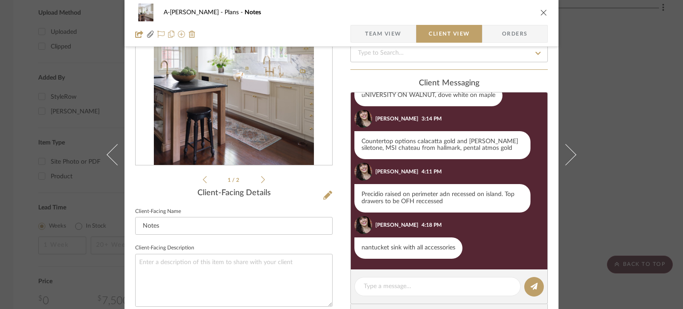
click at [595, 130] on div "A-Zink Plans Notes Team View Client View Orders Pictures...esidence.pdf Picture…" at bounding box center [341, 154] width 683 height 309
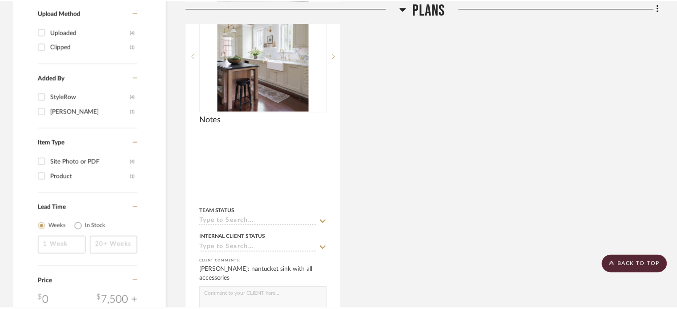
scroll to position [667, 0]
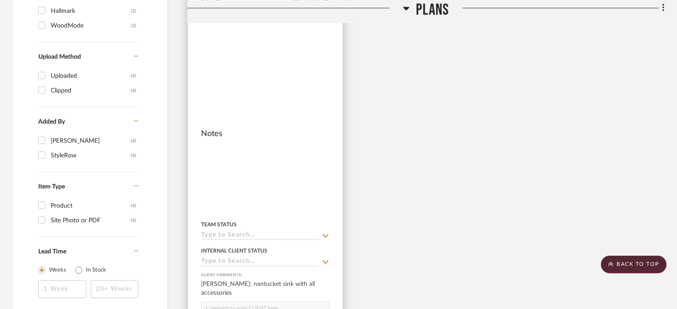
scroll to position [628, 0]
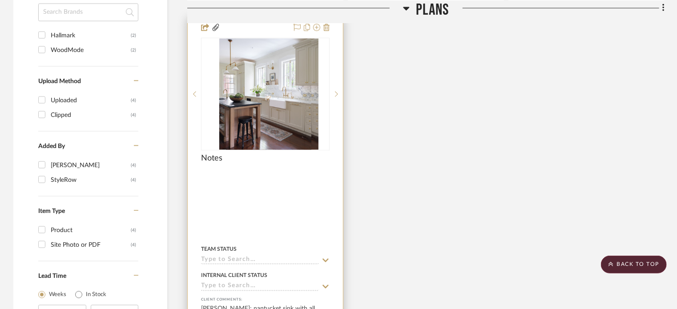
click at [277, 225] on div at bounding box center [265, 211] width 155 height 389
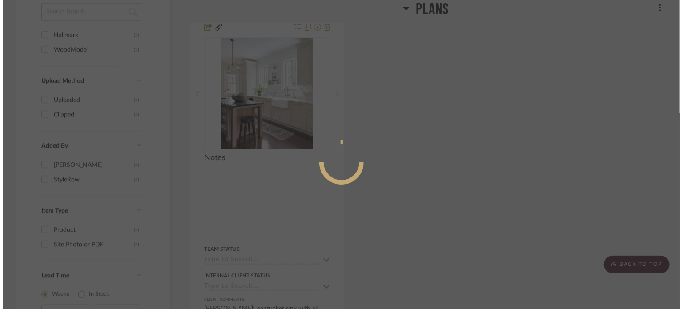
scroll to position [0, 0]
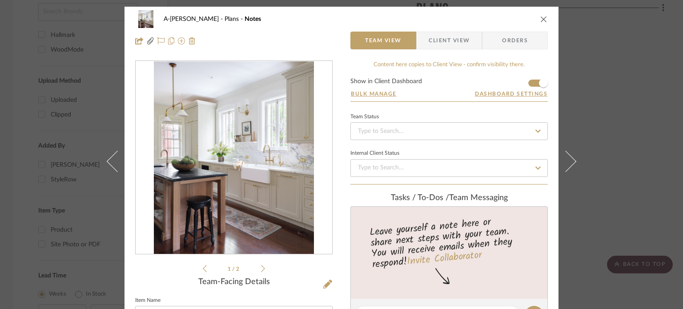
click at [431, 45] on span "Client View" at bounding box center [449, 41] width 41 height 18
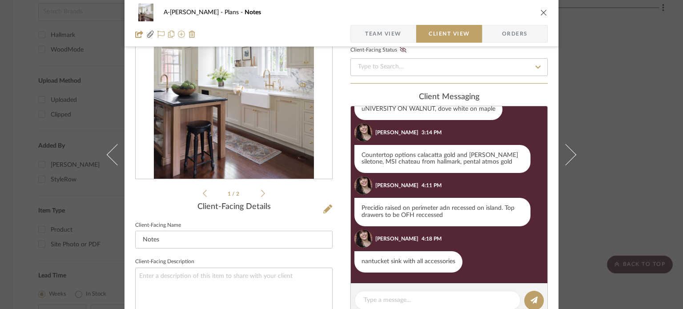
scroll to position [89, 0]
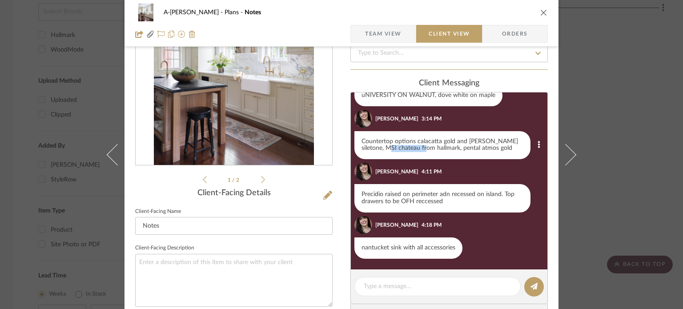
drag, startPoint x: 382, startPoint y: 149, endPoint x: 418, endPoint y: 150, distance: 36.5
click at [418, 150] on div "Countertop options calacatta gold and [PERSON_NAME] siletone, MSI chateau from …" at bounding box center [442, 145] width 176 height 28
copy div "MSI chateau"
click at [473, 151] on div "Countertop options calacatta gold and [PERSON_NAME] siletone, MSI chateau from …" at bounding box center [442, 145] width 176 height 28
drag, startPoint x: 507, startPoint y: 149, endPoint x: 458, endPoint y: 149, distance: 48.5
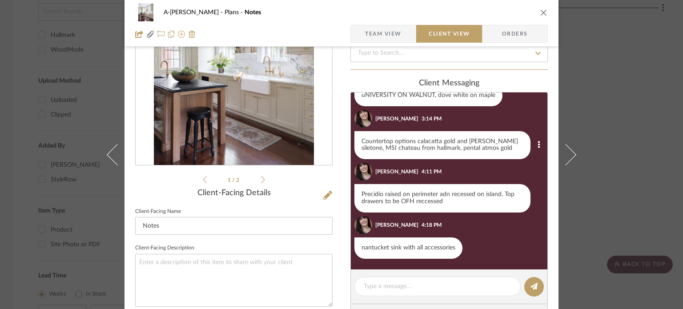
click at [458, 149] on div "Countertop options calacatta gold and [PERSON_NAME] siletone, MSI chateau from …" at bounding box center [442, 145] width 176 height 28
copy div "pental atmos gold"
click at [667, 179] on div "A-[PERSON_NAME] Plans Notes Team View Client View Orders Pictures...esidence.pd…" at bounding box center [341, 154] width 683 height 309
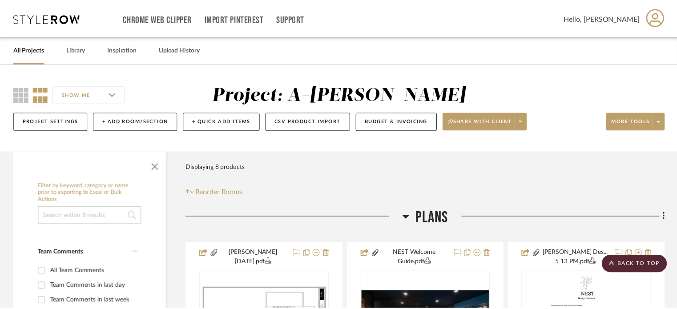
scroll to position [628, 0]
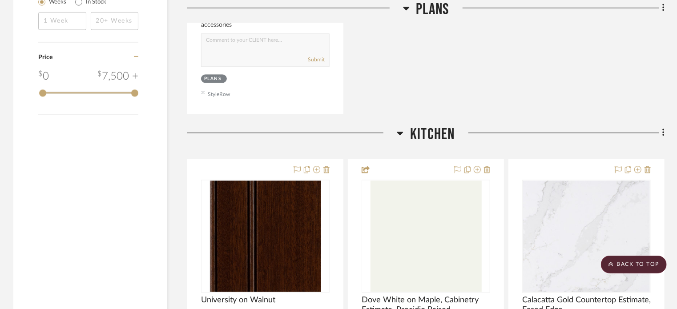
scroll to position [889, 0]
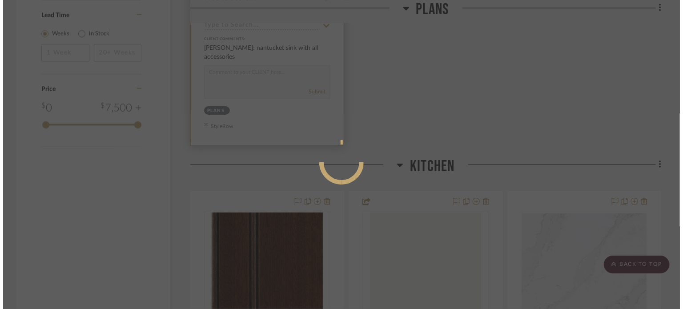
scroll to position [0, 0]
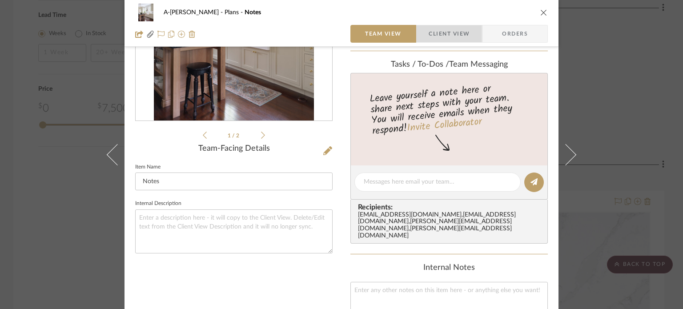
click at [438, 37] on span "Client View" at bounding box center [449, 34] width 41 height 18
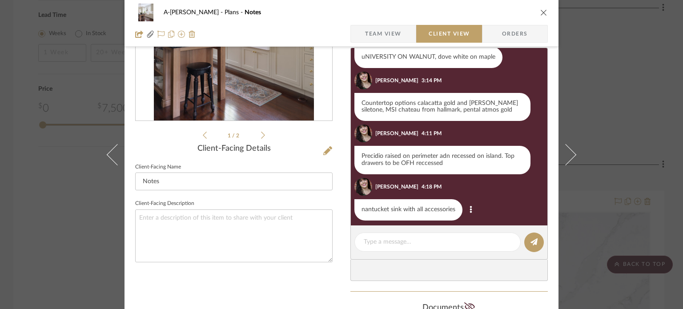
scroll to position [44, 0]
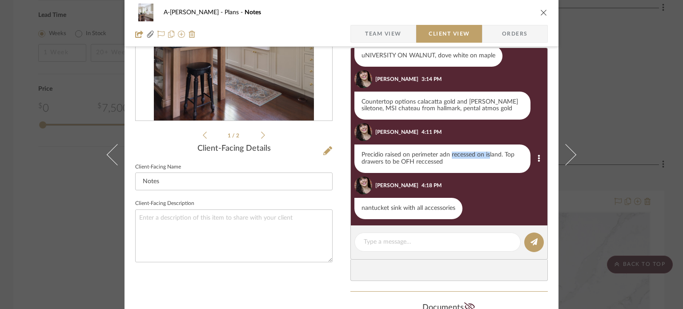
drag, startPoint x: 448, startPoint y: 156, endPoint x: 486, endPoint y: 156, distance: 37.8
click at [486, 156] on div "Precidio raised on perimeter adn recessed on island. Top drawers to be OFH recc…" at bounding box center [442, 159] width 176 height 28
click at [622, 112] on div "A-[PERSON_NAME] Plans Notes Team View Client View Orders Pictures...esidence.pd…" at bounding box center [341, 154] width 683 height 309
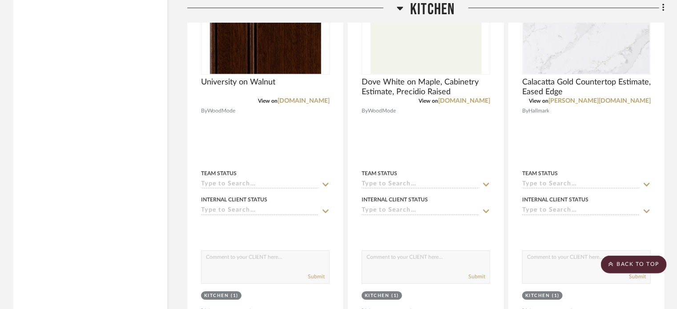
scroll to position [1112, 0]
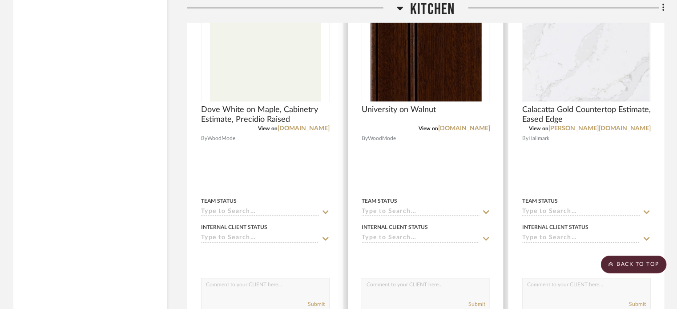
click at [455, 172] on div at bounding box center [425, 163] width 155 height 389
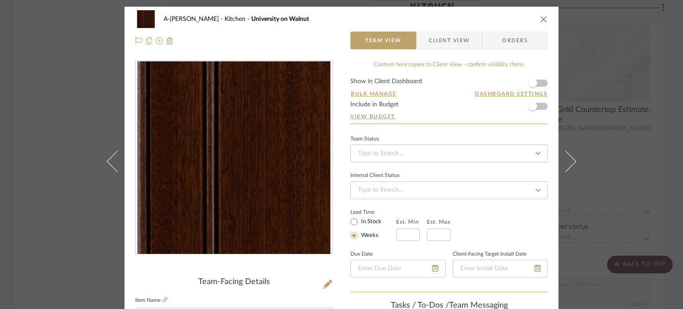
scroll to position [222, 0]
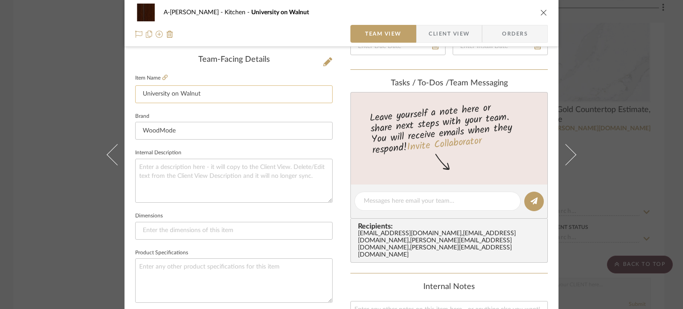
click at [224, 96] on input "University on Walnut" at bounding box center [233, 94] width 197 height 18
type input "University on Walnut Cabinetry Estimate, Recessed"
click at [248, 113] on fieldset "Brand WoodMode" at bounding box center [233, 125] width 197 height 30
click at [0, 121] on div "A-Zink Kitchen University on Walnut Cabinetry Estimate, Recessed Team View Clie…" at bounding box center [341, 154] width 683 height 309
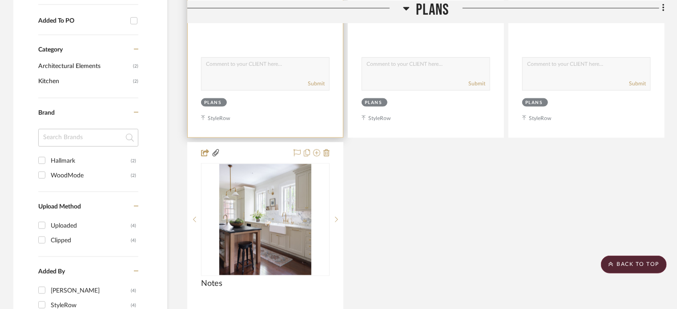
scroll to position [356, 0]
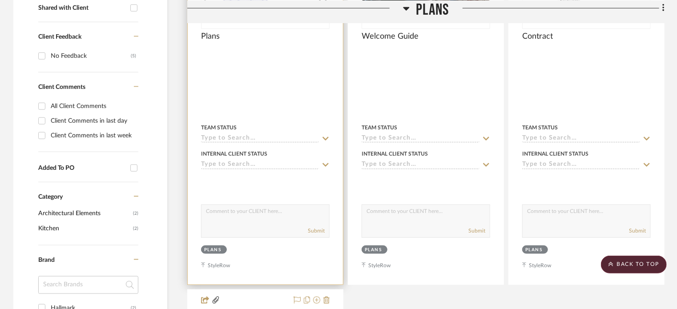
click at [285, 104] on div at bounding box center [265, 85] width 155 height 397
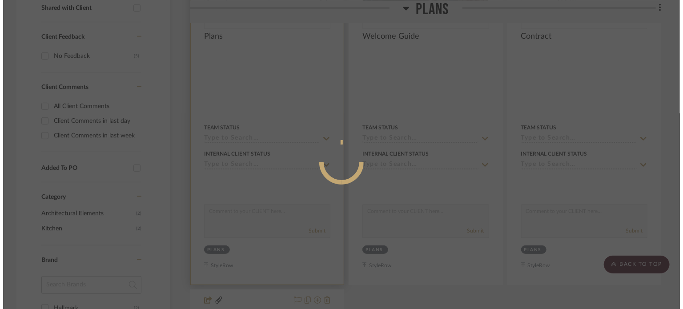
scroll to position [0, 0]
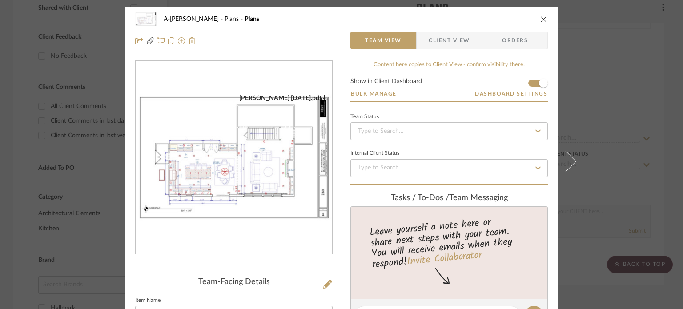
click at [269, 135] on img "0" at bounding box center [234, 157] width 197 height 127
click at [650, 128] on div "A-Zink Plans Plans Team View Client View Orders Zink 9.19.25.pdf Team-Facing De…" at bounding box center [341, 154] width 683 height 309
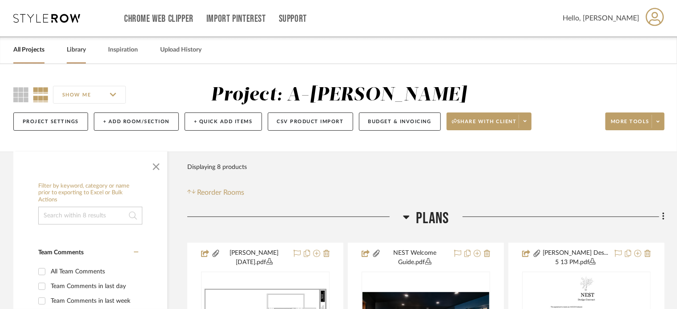
click at [81, 53] on link "Library" at bounding box center [76, 50] width 19 height 12
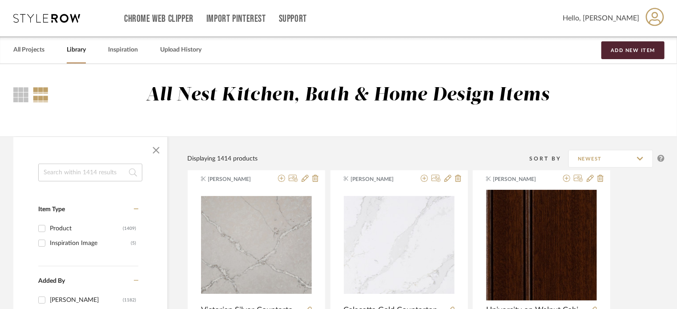
click at [76, 173] on input at bounding box center [90, 173] width 104 height 18
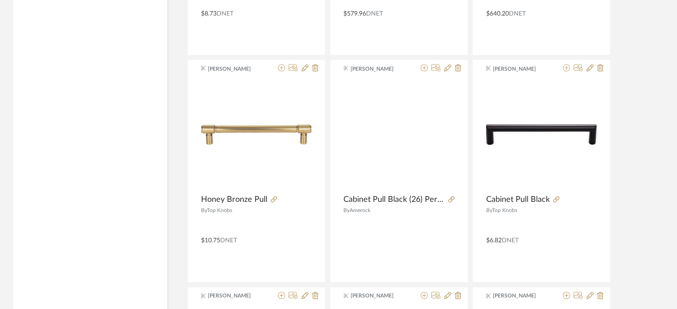
scroll to position [2446, 0]
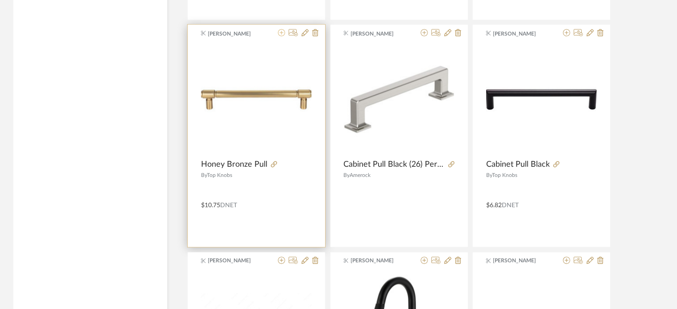
click at [280, 32] on icon at bounding box center [281, 32] width 7 height 7
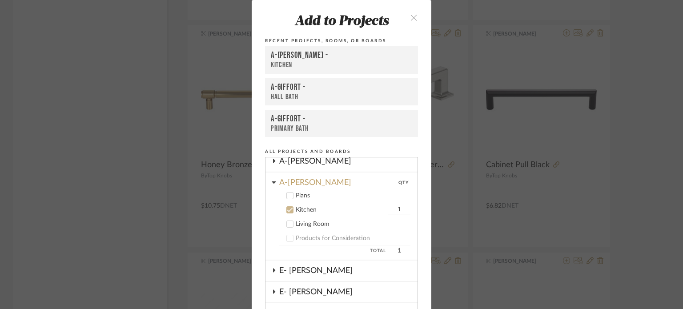
scroll to position [323, 0]
click at [287, 223] on icon at bounding box center [290, 226] width 6 height 6
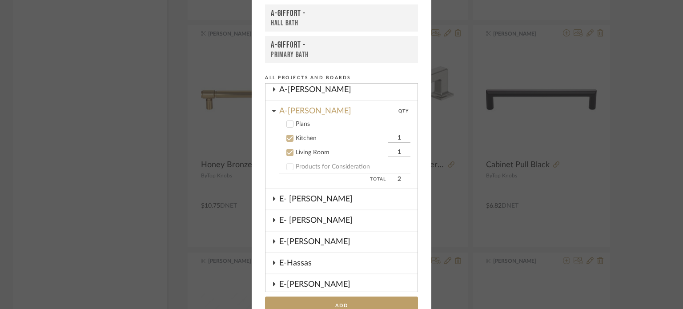
scroll to position [92, 0]
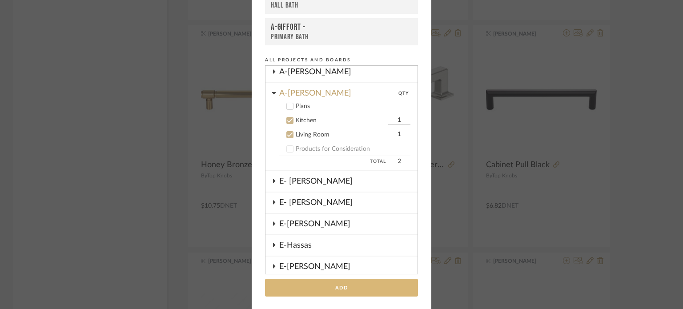
click at [327, 290] on button "Add" at bounding box center [341, 288] width 153 height 18
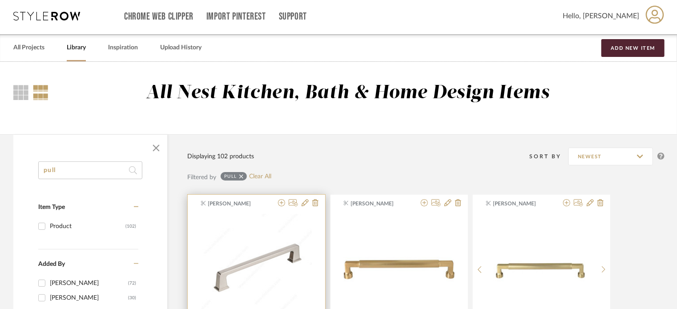
scroll to position [0, 0]
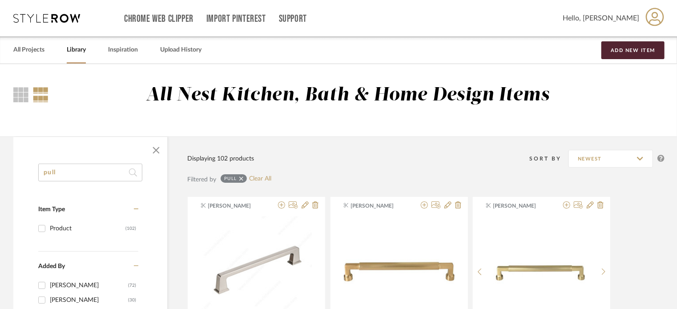
drag, startPoint x: 92, startPoint y: 166, endPoint x: 1, endPoint y: 160, distance: 91.9
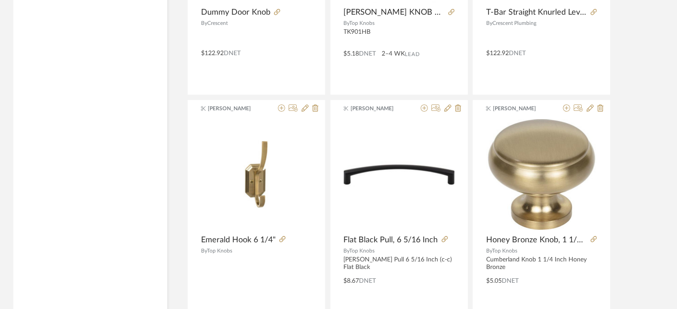
scroll to position [1690, 0]
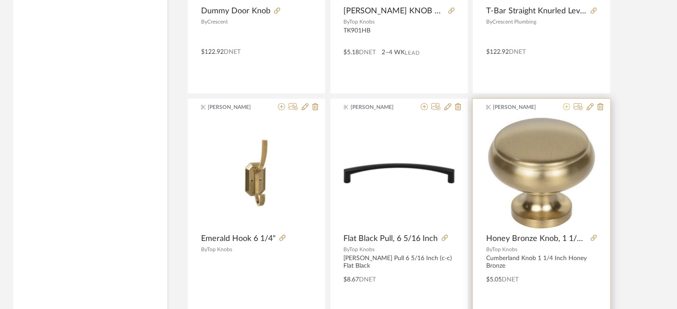
type input "knob"
click at [565, 105] on icon at bounding box center [566, 106] width 7 height 7
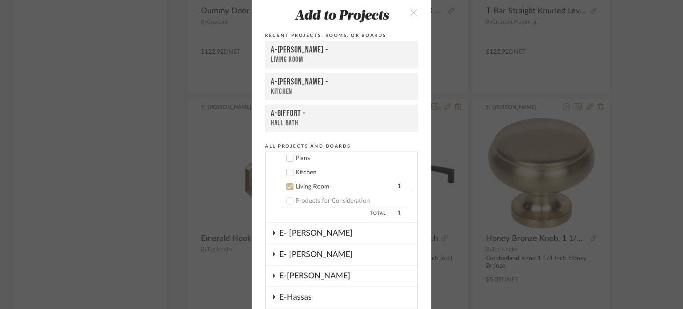
scroll to position [293, 0]
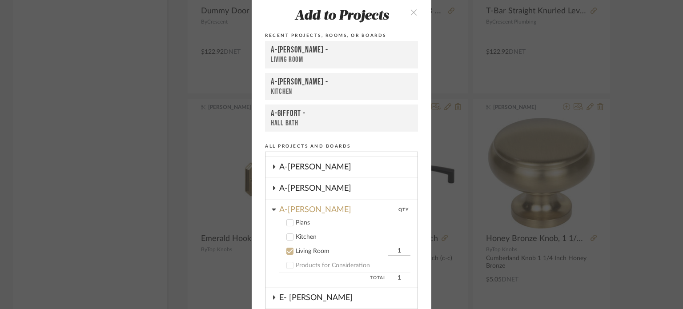
click at [287, 234] on icon at bounding box center [290, 237] width 6 height 6
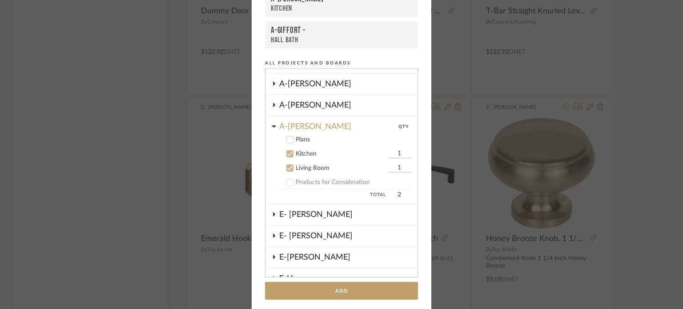
scroll to position [92, 0]
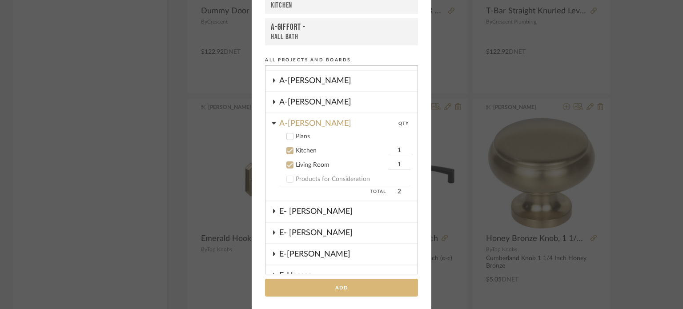
click at [334, 284] on button "Add" at bounding box center [341, 288] width 153 height 18
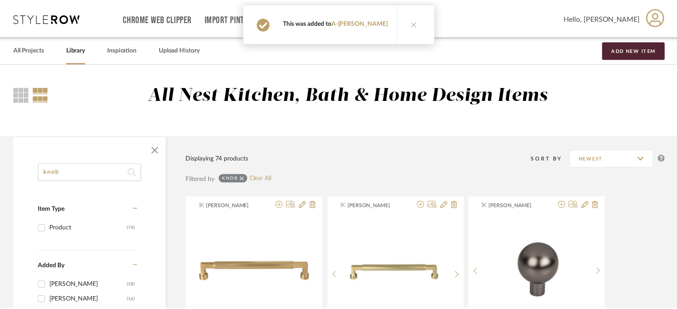
scroll to position [1690, 0]
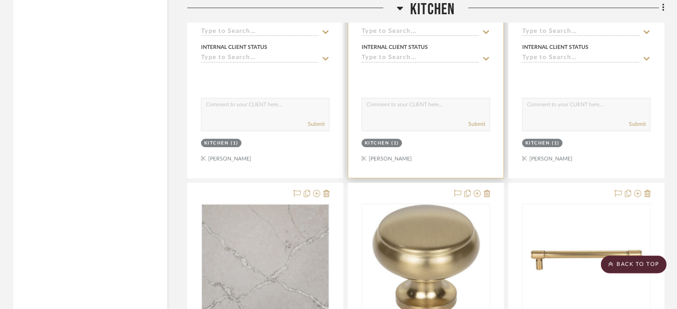
scroll to position [1294, 0]
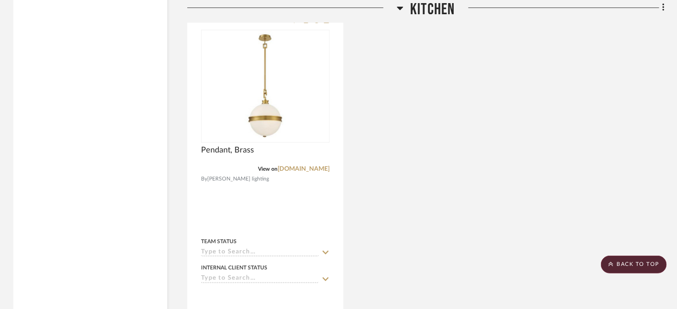
scroll to position [1863, 0]
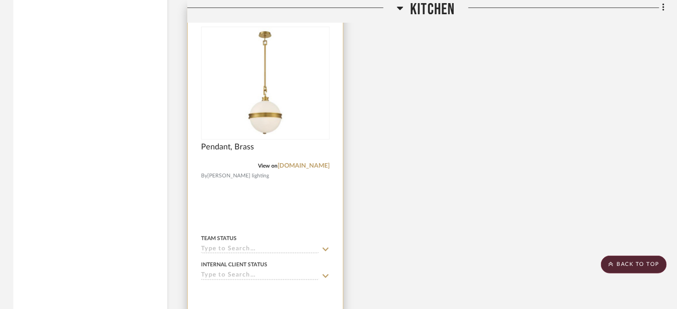
click at [294, 207] on div at bounding box center [265, 200] width 155 height 389
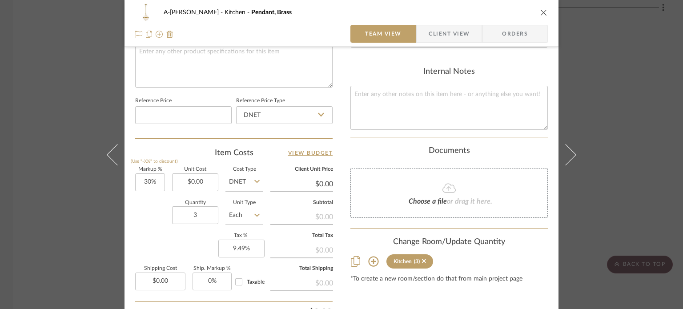
scroll to position [489, 0]
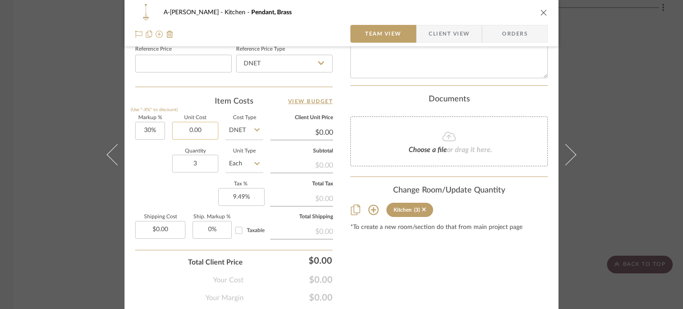
click at [210, 137] on input "0.00" at bounding box center [195, 131] width 46 height 18
type input "$1,000.00"
click at [146, 188] on div "Markup % (Use "-X%" to discount) 30% Unit Cost $1,000.00 Cost Type DNET Client …" at bounding box center [233, 181] width 197 height 130
type input "$1,300.00"
type input "$390.00"
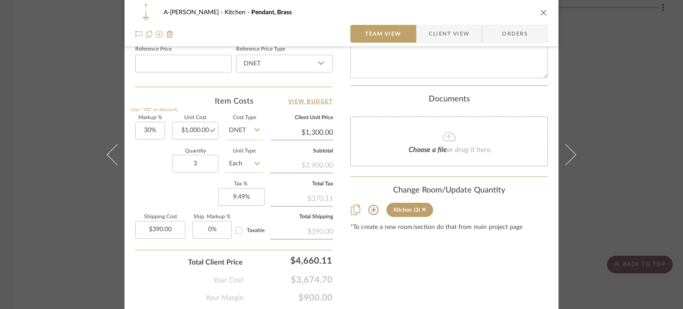
click at [32, 125] on div "A-Zink Kitchen Pendant, Brass Team View Client View Orders Team-Facing Details …" at bounding box center [341, 154] width 683 height 309
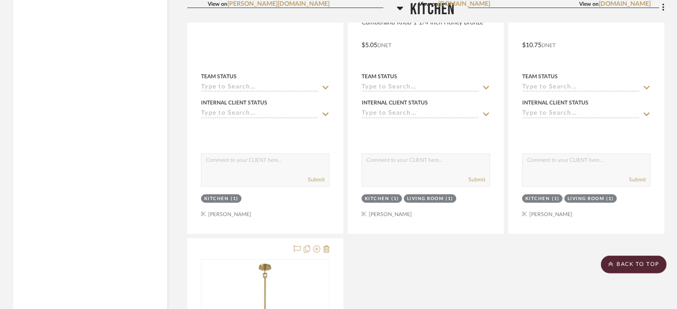
scroll to position [1463, 0]
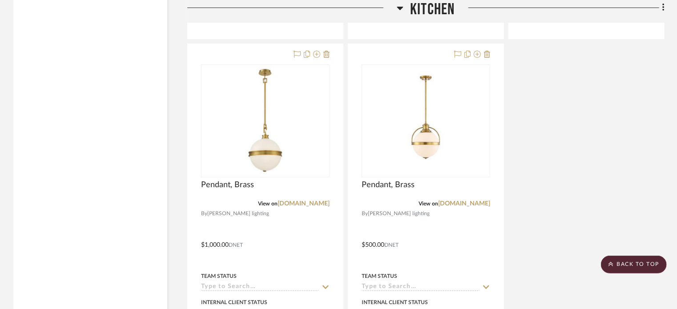
scroll to position [1823, 0]
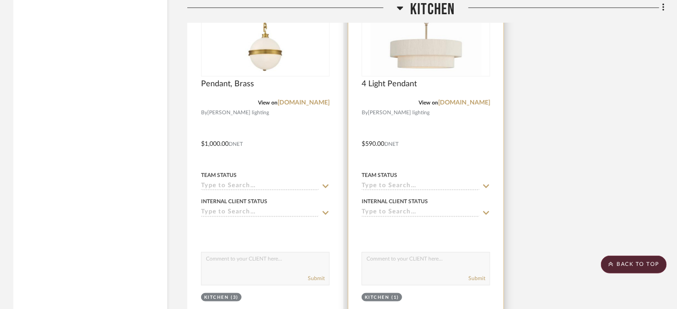
scroll to position [1971, 0]
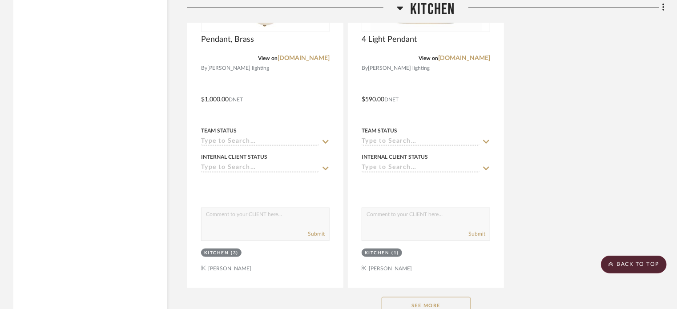
click at [432, 302] on button "See More" at bounding box center [426, 306] width 89 height 18
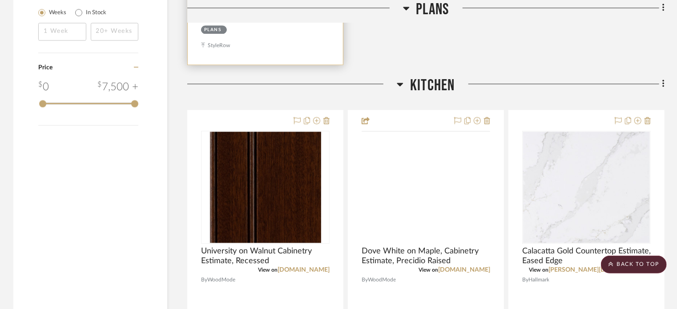
scroll to position [956, 0]
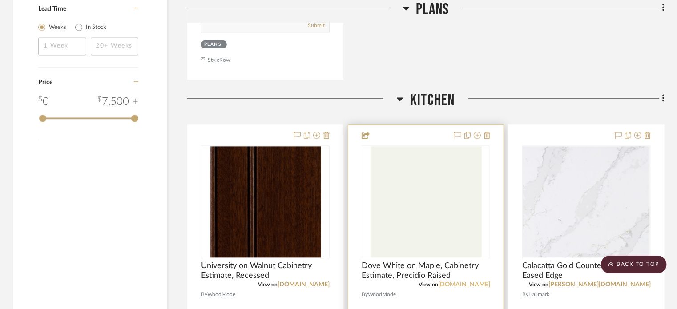
click at [470, 284] on link "[DOMAIN_NAME]" at bounding box center [464, 284] width 52 height 6
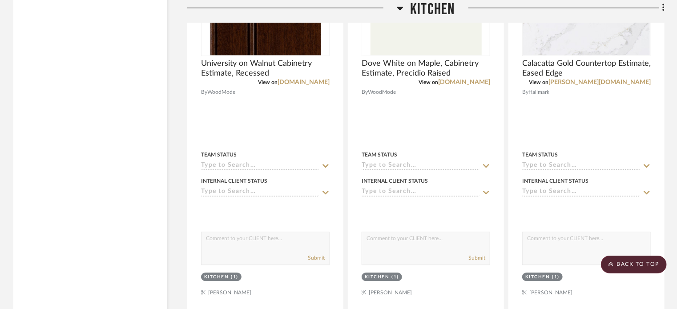
scroll to position [1156, 0]
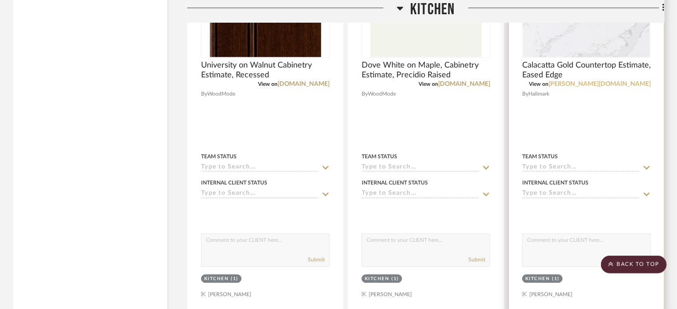
click at [629, 83] on link "[PERSON_NAME][DOMAIN_NAME]" at bounding box center [599, 84] width 102 height 6
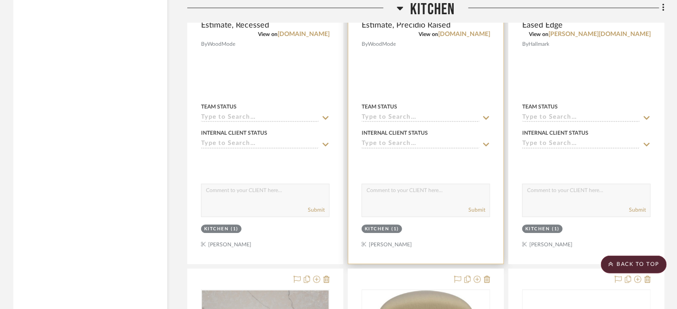
scroll to position [1423, 0]
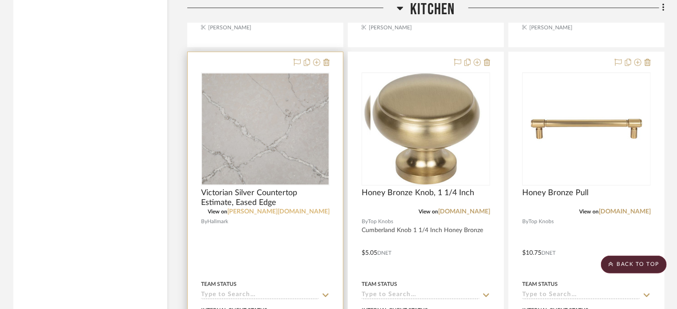
click at [311, 214] on link "[PERSON_NAME][DOMAIN_NAME]" at bounding box center [278, 212] width 102 height 6
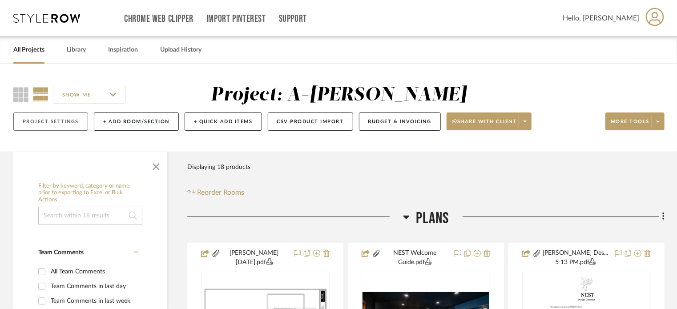
click at [56, 121] on button "Project Settings" at bounding box center [50, 122] width 75 height 18
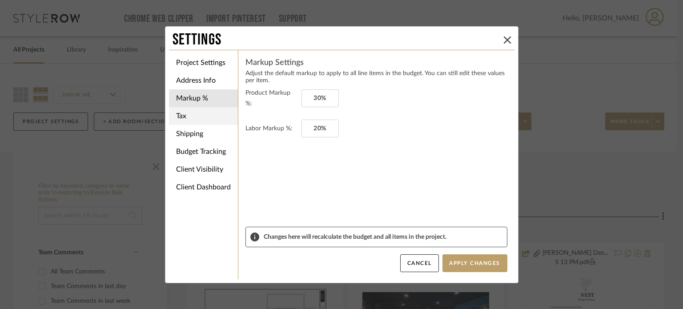
click at [211, 113] on li "Tax" at bounding box center [203, 116] width 69 height 18
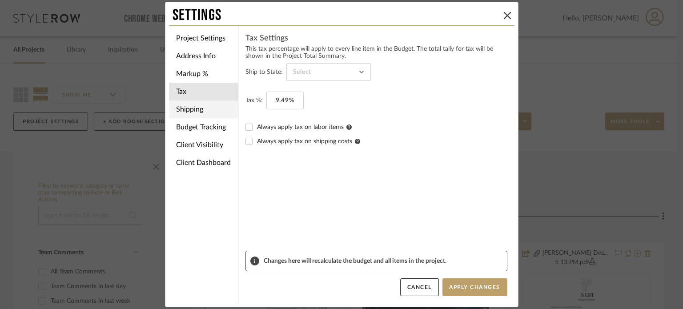
click at [210, 116] on li "Shipping" at bounding box center [203, 110] width 69 height 18
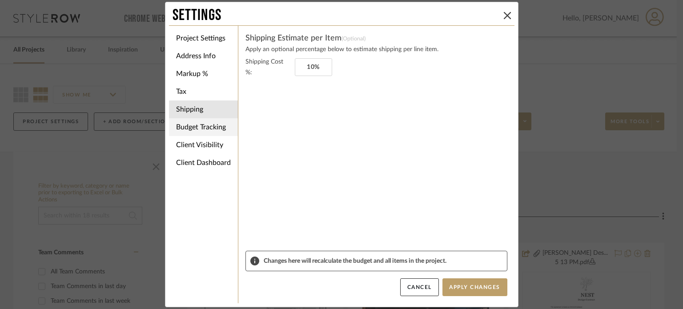
click at [211, 125] on li "Budget Tracking" at bounding box center [203, 127] width 69 height 18
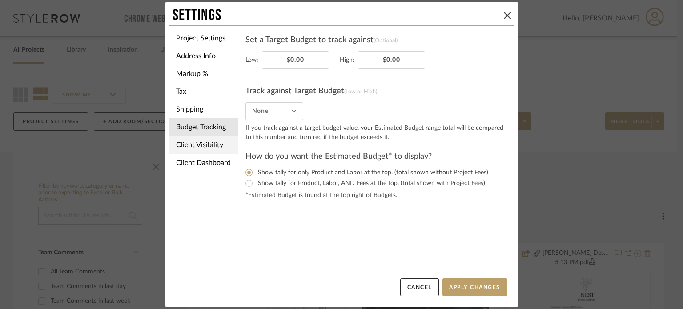
click at [207, 141] on li "Client Visibility" at bounding box center [203, 145] width 69 height 18
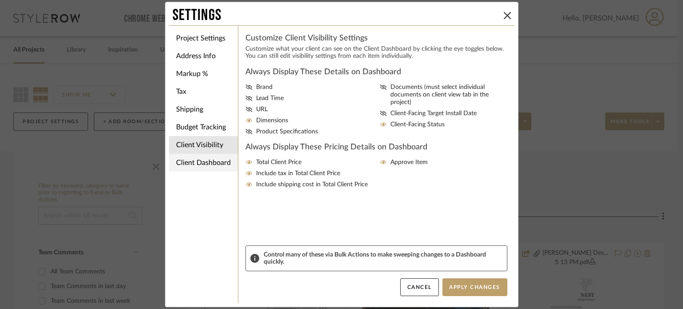
click at [209, 160] on li "Client Dashboard" at bounding box center [203, 163] width 69 height 18
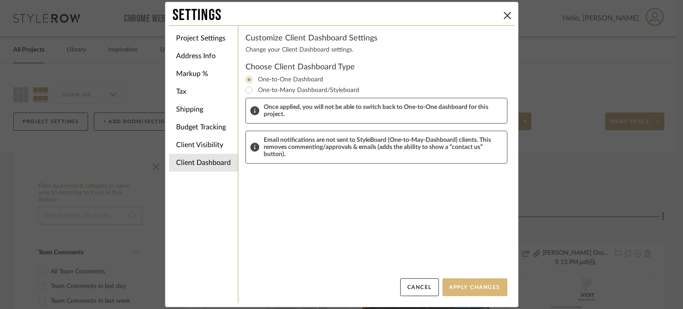
click at [479, 282] on button "Apply Changes" at bounding box center [474, 287] width 65 height 18
click at [562, 189] on div "Settings Project Settings Address Info Markup % Tax Shipping Budget Tracking Cl…" at bounding box center [341, 154] width 683 height 309
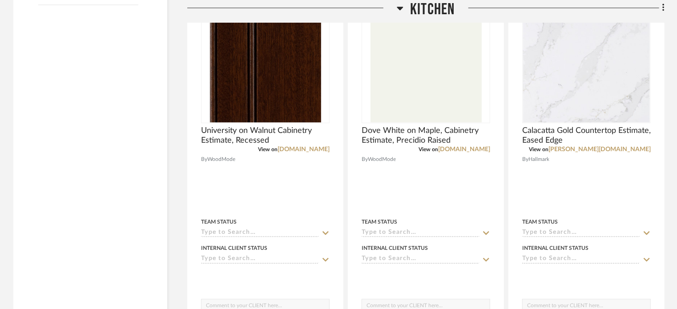
scroll to position [1112, 0]
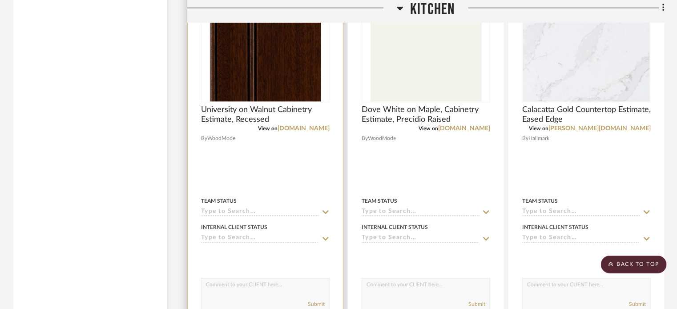
click at [311, 176] on div at bounding box center [265, 163] width 155 height 389
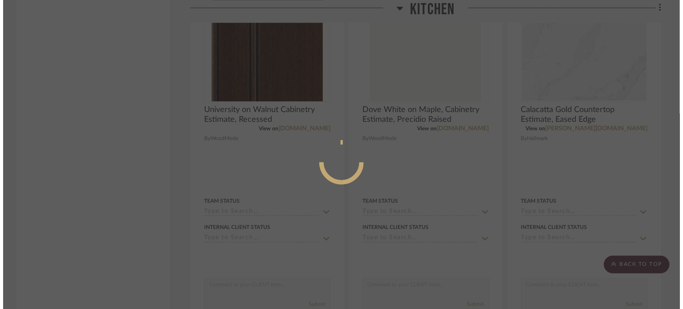
scroll to position [0, 0]
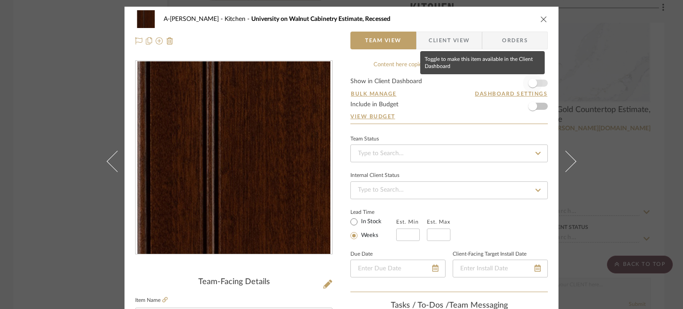
click at [532, 83] on span "button" at bounding box center [532, 83] width 9 height 9
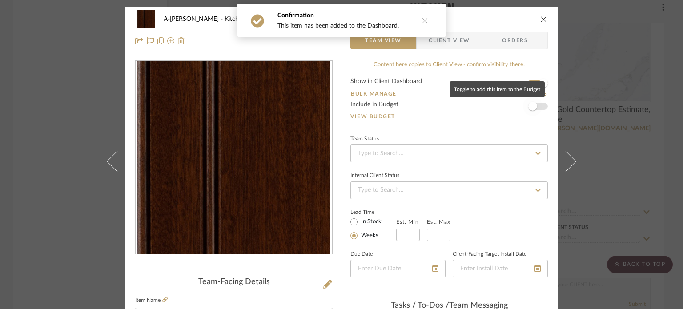
click at [533, 112] on span "button" at bounding box center [533, 106] width 20 height 20
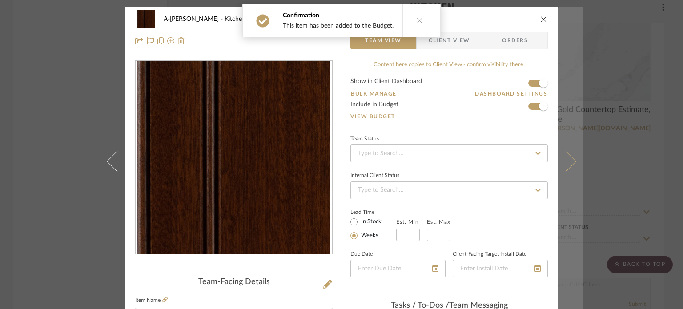
click at [566, 143] on button at bounding box center [571, 161] width 25 height 309
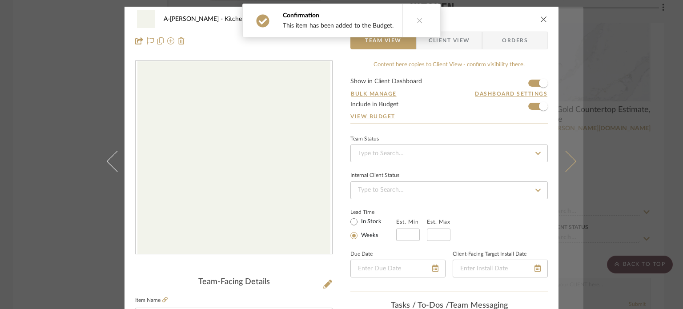
click at [566, 149] on button at bounding box center [571, 161] width 25 height 309
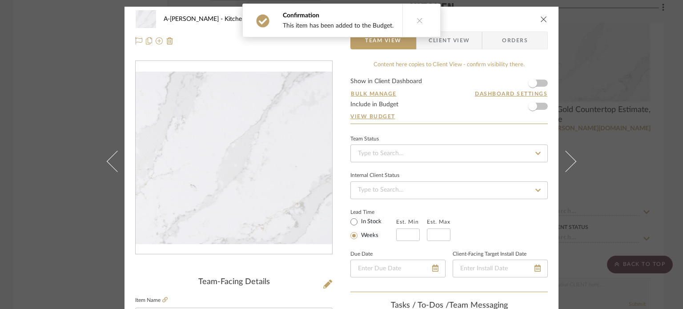
click at [543, 83] on form "Show in Client Dashboard Bulk Manage Dashboard Settings Include in Budget View …" at bounding box center [448, 100] width 197 height 45
click at [529, 105] on span "button" at bounding box center [532, 106] width 9 height 9
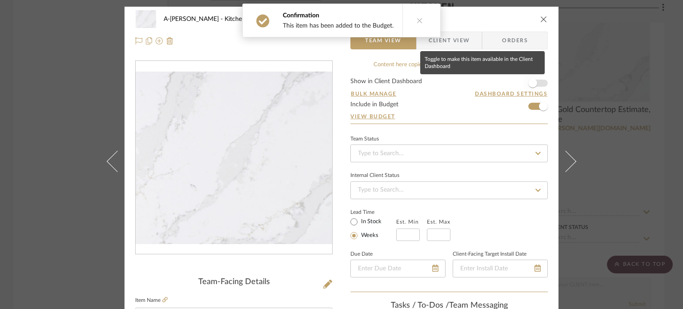
click at [528, 87] on span "button" at bounding box center [532, 83] width 9 height 9
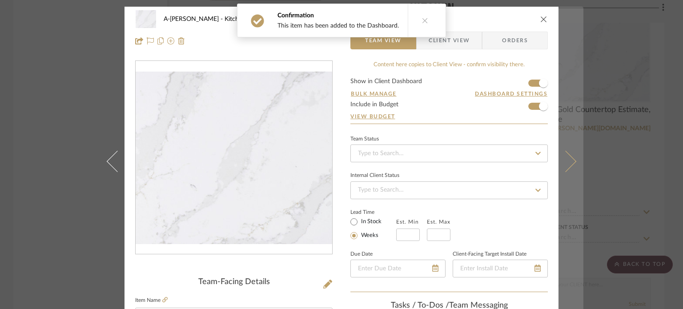
click at [564, 149] on button at bounding box center [571, 161] width 25 height 309
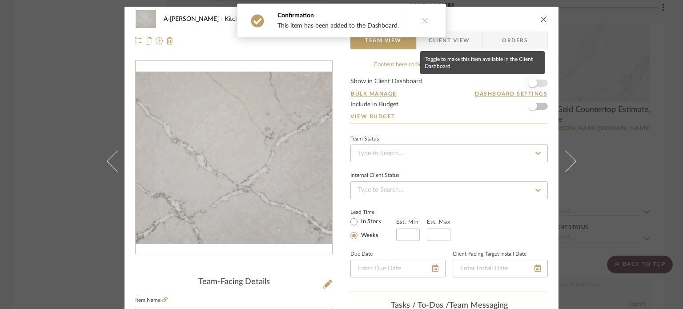
click at [531, 83] on span "button" at bounding box center [532, 83] width 9 height 9
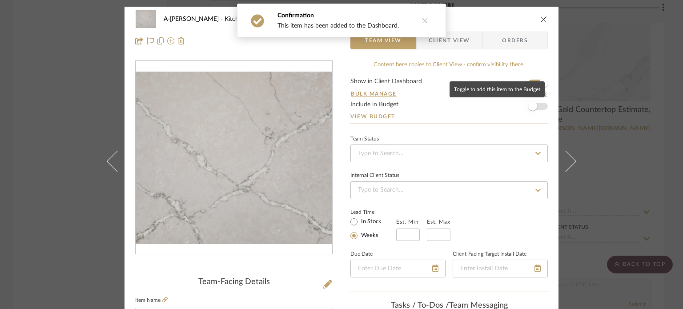
drag, startPoint x: 531, startPoint y: 108, endPoint x: 543, endPoint y: 115, distance: 13.8
click at [531, 108] on span "button" at bounding box center [532, 106] width 9 height 9
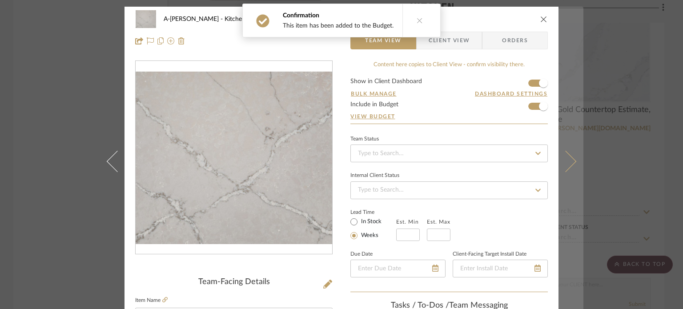
click at [568, 143] on button at bounding box center [571, 161] width 25 height 309
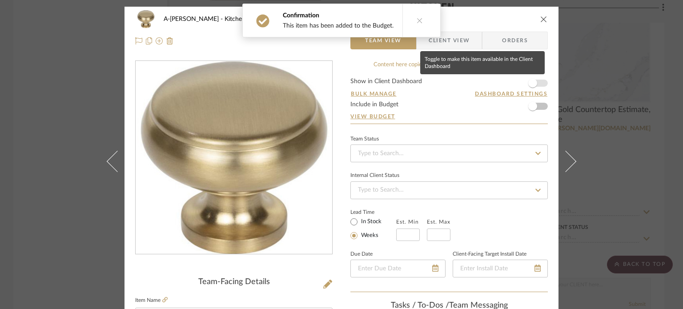
click at [535, 81] on span "button" at bounding box center [533, 83] width 20 height 20
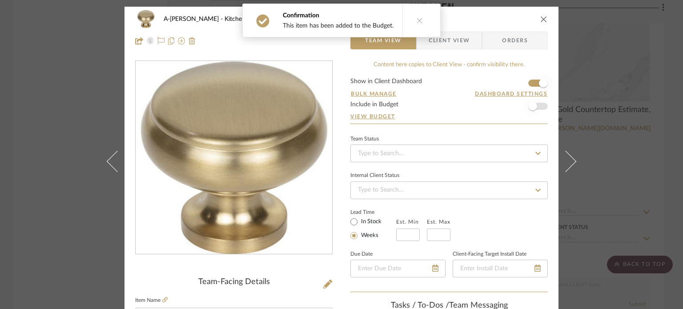
click at [530, 105] on span "button" at bounding box center [532, 106] width 9 height 9
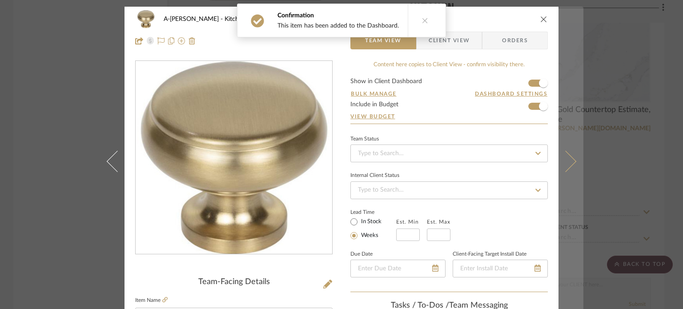
click at [565, 140] on button at bounding box center [571, 161] width 25 height 309
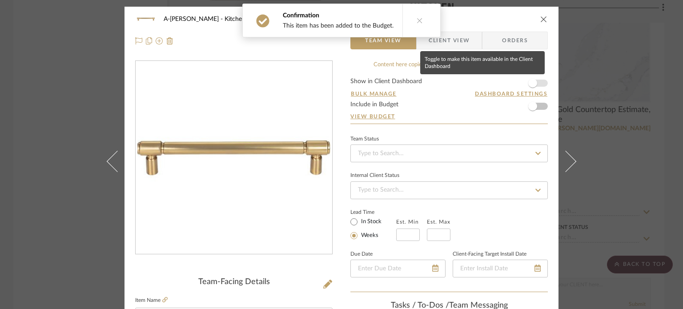
click at [534, 84] on span "button" at bounding box center [532, 83] width 9 height 9
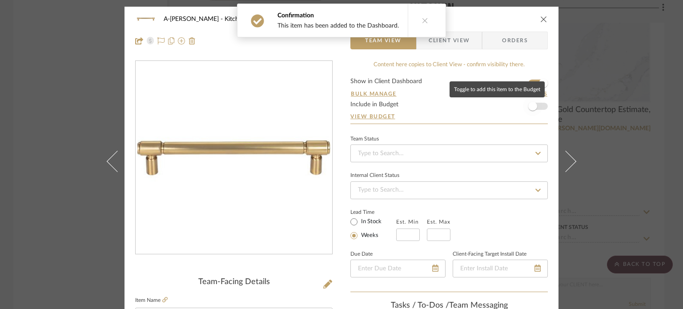
click at [527, 101] on span "button" at bounding box center [533, 106] width 20 height 20
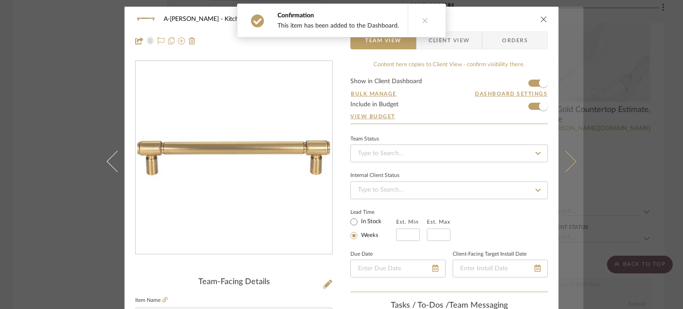
click at [571, 143] on button at bounding box center [571, 161] width 25 height 309
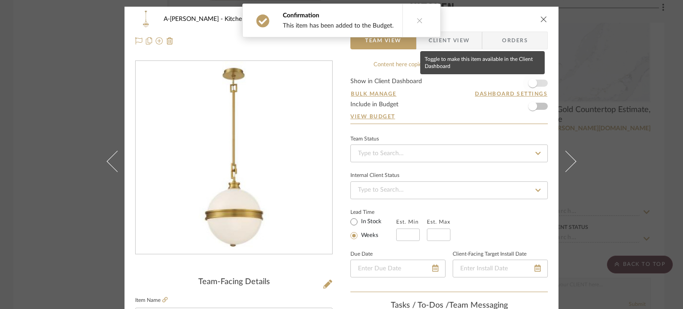
click at [537, 81] on span "button" at bounding box center [533, 83] width 20 height 20
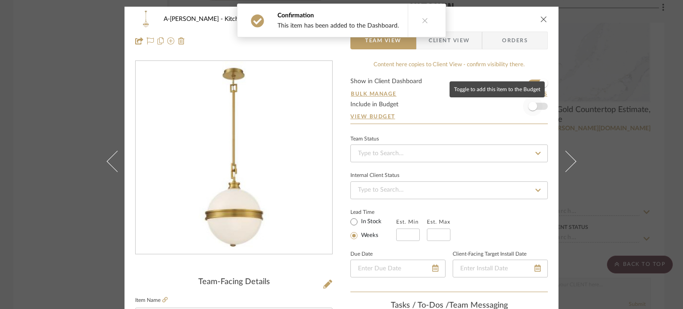
click at [528, 108] on span "button" at bounding box center [532, 106] width 9 height 9
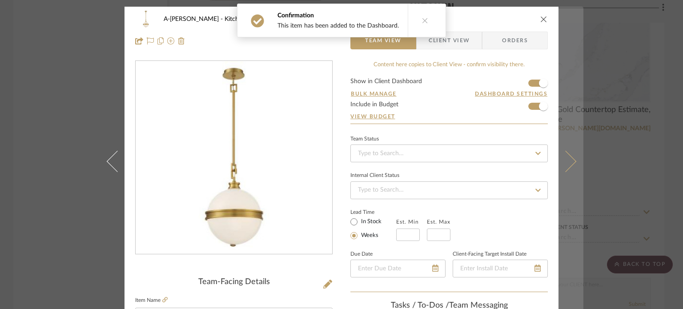
click at [559, 136] on button at bounding box center [571, 161] width 25 height 309
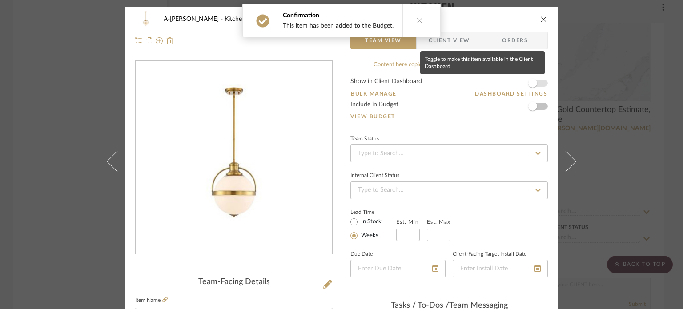
click at [536, 80] on span "button" at bounding box center [533, 83] width 20 height 20
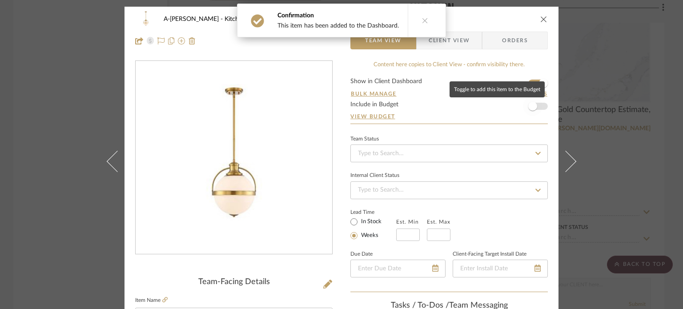
click at [530, 106] on span "button" at bounding box center [532, 106] width 9 height 9
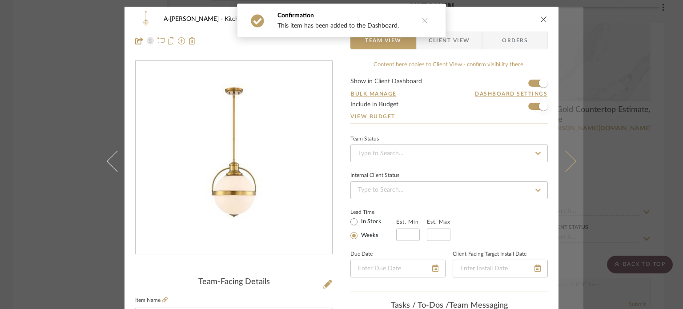
click at [559, 141] on button at bounding box center [571, 161] width 25 height 309
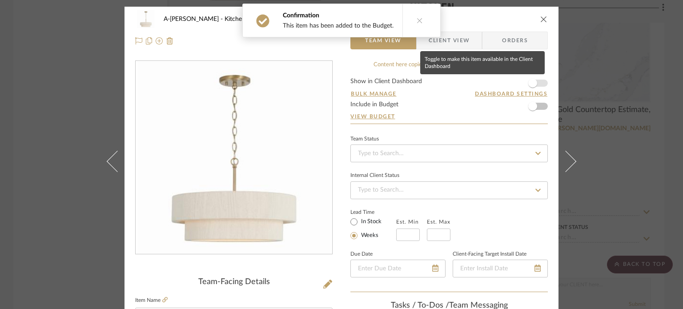
click at [539, 83] on span "button" at bounding box center [533, 83] width 20 height 20
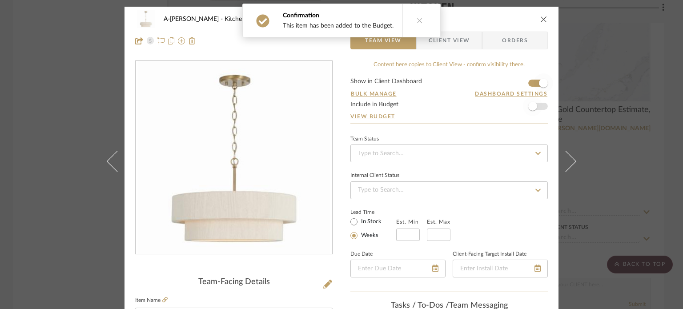
click at [532, 106] on span "button" at bounding box center [532, 106] width 9 height 9
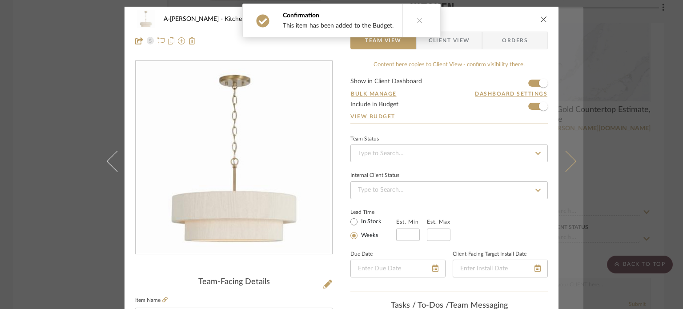
click at [559, 136] on button at bounding box center [571, 161] width 25 height 309
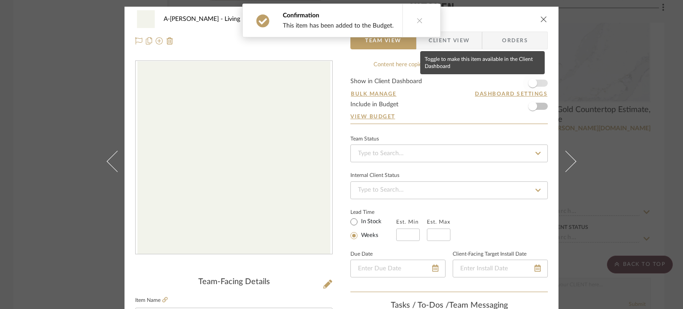
click at [536, 80] on span "button" at bounding box center [533, 83] width 20 height 20
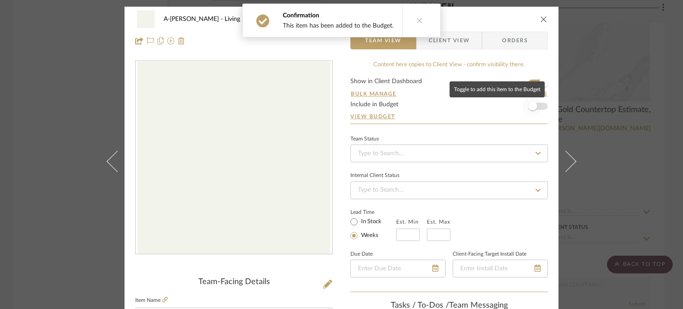
click at [533, 103] on span "button" at bounding box center [533, 106] width 20 height 20
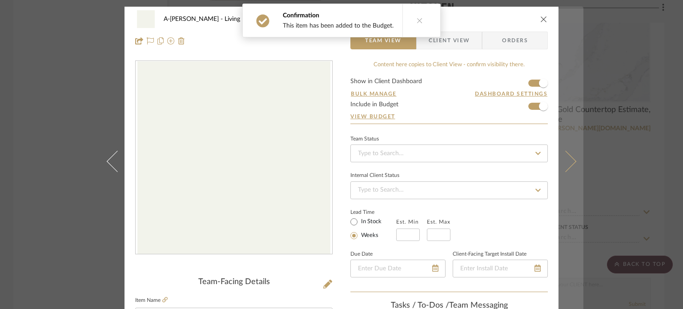
click at [564, 133] on button at bounding box center [571, 161] width 25 height 309
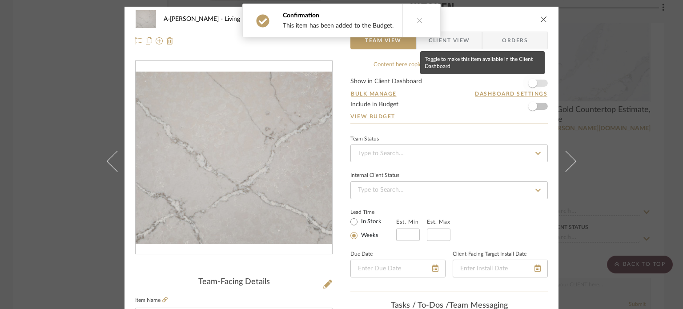
click at [538, 81] on span "button" at bounding box center [533, 83] width 20 height 20
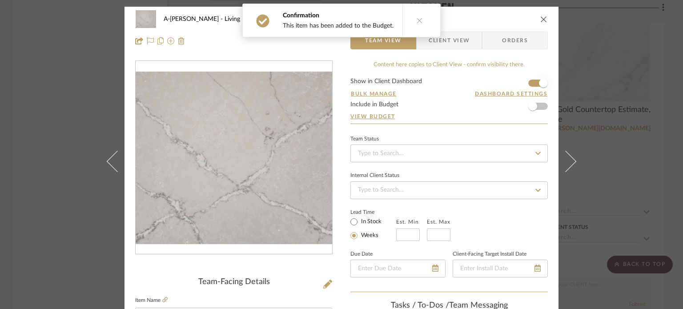
click at [539, 102] on form "Show in Client Dashboard Bulk Manage Dashboard Settings Include in Budget View …" at bounding box center [448, 100] width 197 height 45
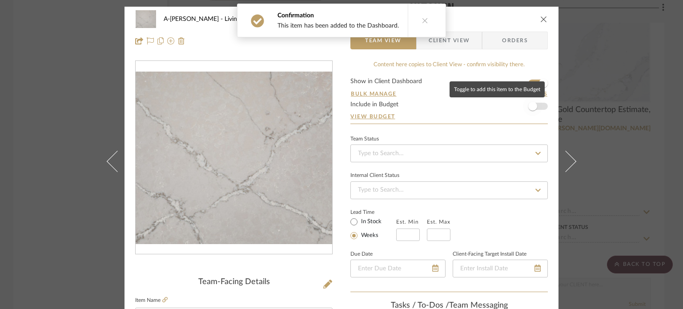
click at [531, 108] on span "button" at bounding box center [532, 106] width 9 height 9
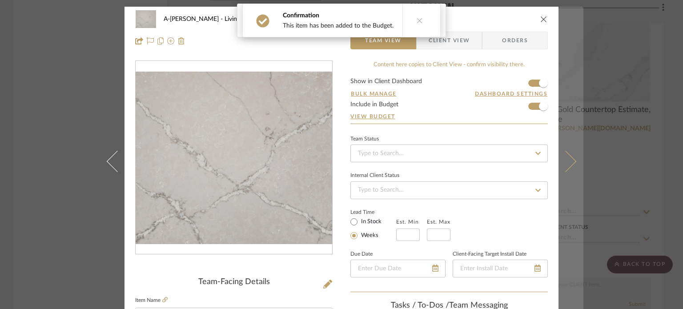
click at [568, 144] on button at bounding box center [571, 161] width 25 height 309
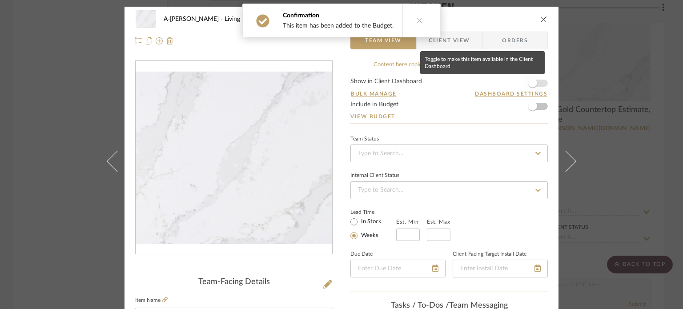
click at [535, 82] on span "button" at bounding box center [533, 83] width 20 height 20
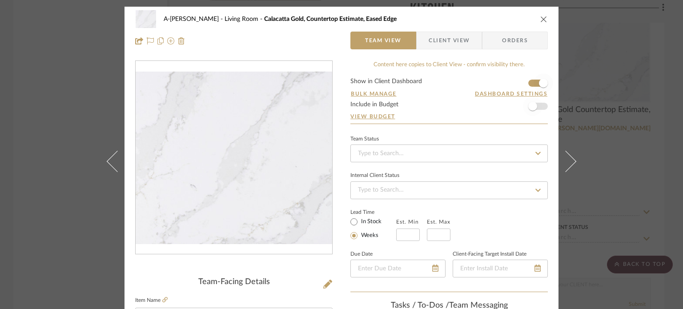
click at [531, 106] on span "button" at bounding box center [532, 106] width 9 height 9
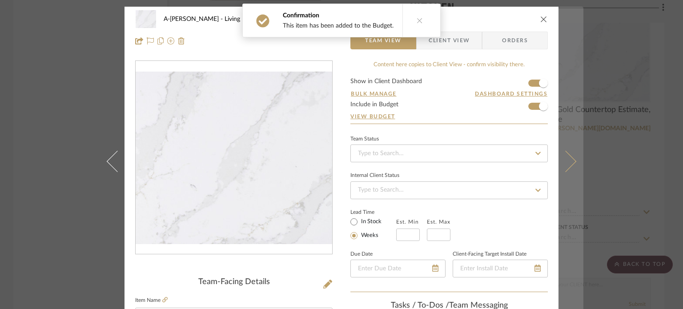
click at [559, 138] on button at bounding box center [571, 161] width 25 height 309
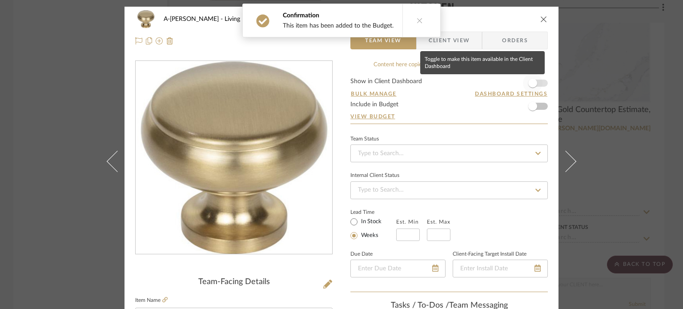
click at [530, 82] on span "button" at bounding box center [532, 83] width 9 height 9
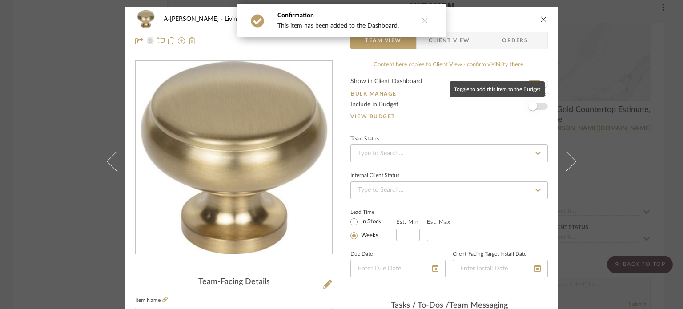
click at [535, 109] on span "button" at bounding box center [533, 106] width 20 height 20
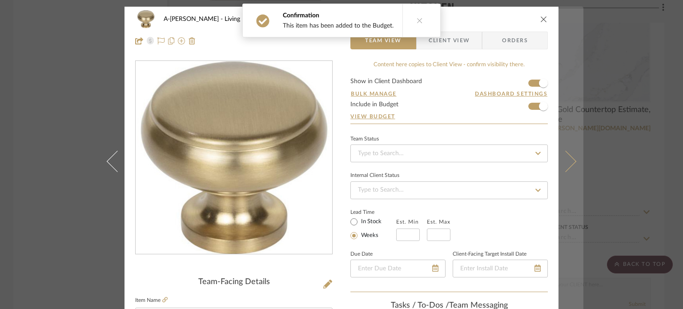
click at [562, 136] on button at bounding box center [571, 161] width 25 height 309
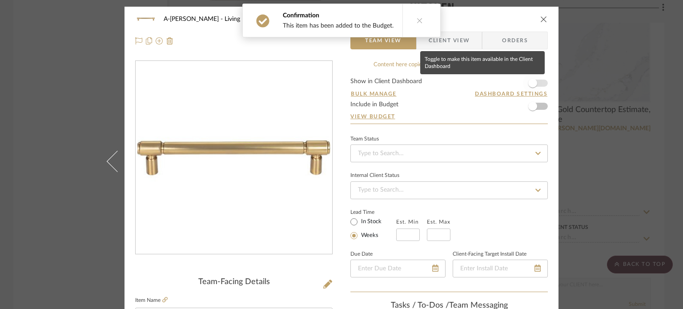
click at [532, 81] on span "button" at bounding box center [532, 83] width 9 height 9
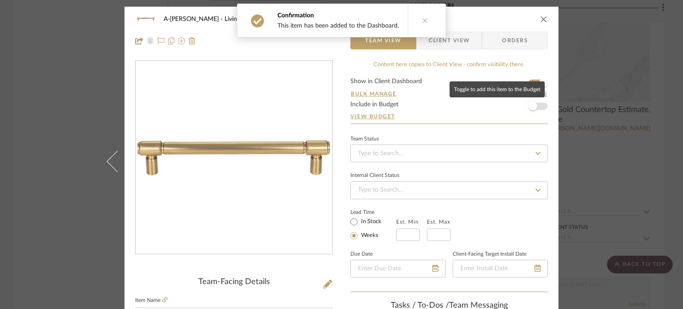
click at [531, 101] on span "button" at bounding box center [533, 106] width 20 height 20
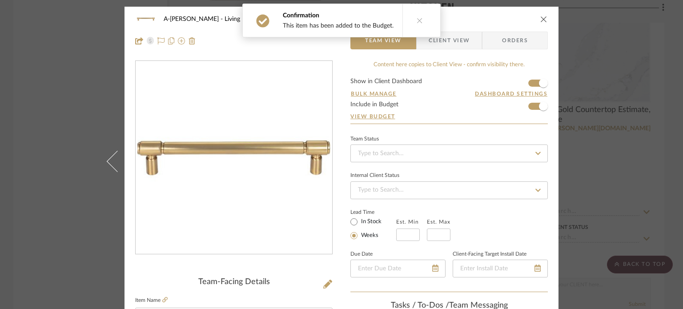
click at [608, 151] on div "A-Zink Living Room Honey Bronze Pull Team View Client View Orders Team-Facing D…" at bounding box center [341, 154] width 683 height 309
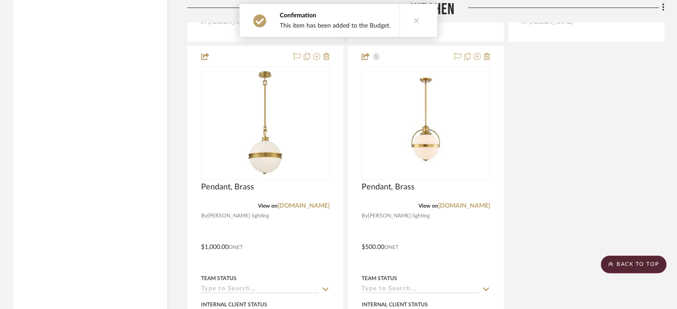
scroll to position [1985, 0]
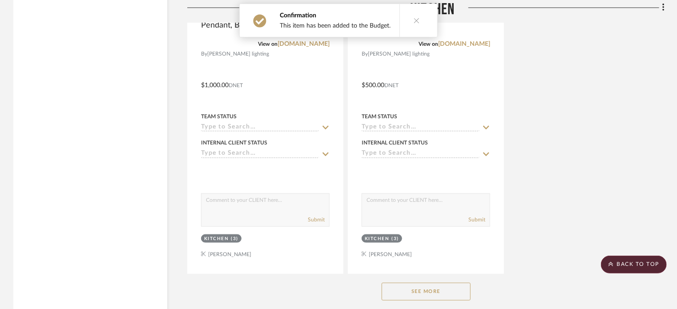
click at [437, 291] on button "See More" at bounding box center [426, 292] width 89 height 18
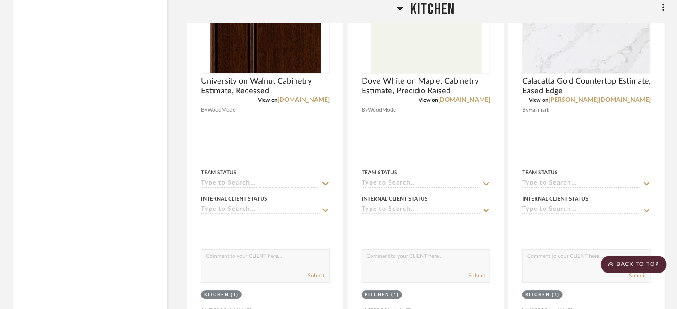
scroll to position [1451, 0]
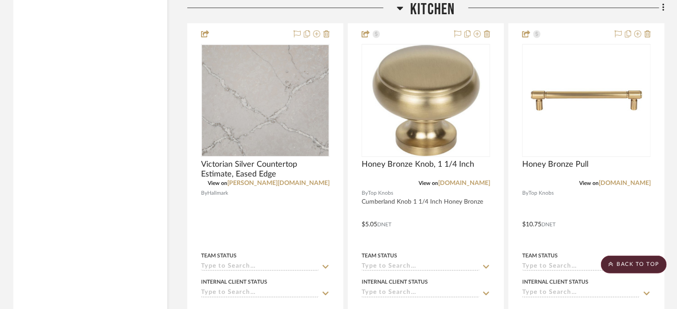
drag, startPoint x: 502, startPoint y: 197, endPoint x: 129, endPoint y: 114, distance: 381.7
click at [109, 110] on div "Filter by keyword, category or name prior to exporting to Excel or Bulk Actions…" at bounding box center [90, 195] width 154 height 2991
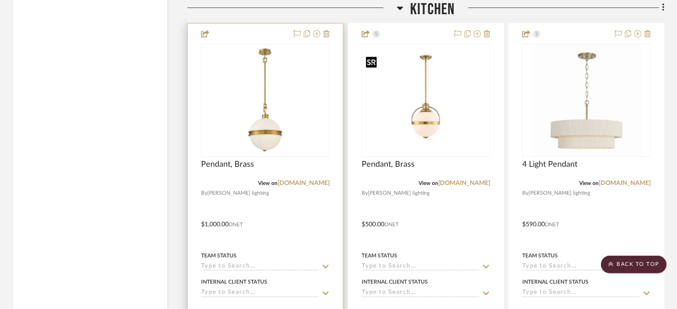
scroll to position [1852, 0]
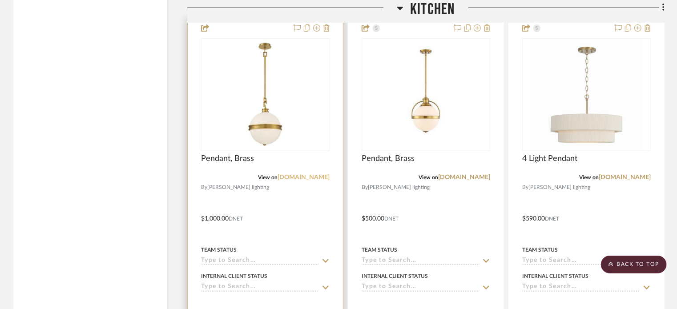
click at [301, 175] on link "wilsonlighting.com" at bounding box center [303, 177] width 52 height 6
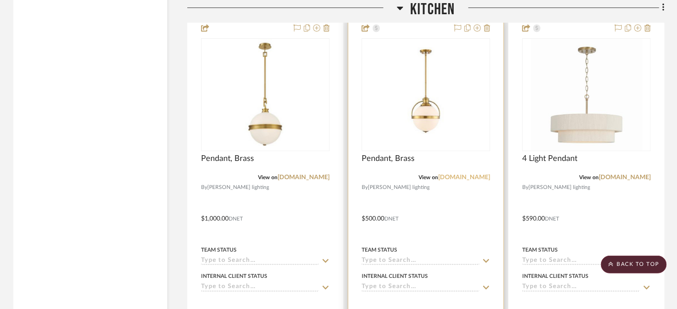
click at [466, 179] on link "wilsonlighting.com" at bounding box center [464, 177] width 52 height 6
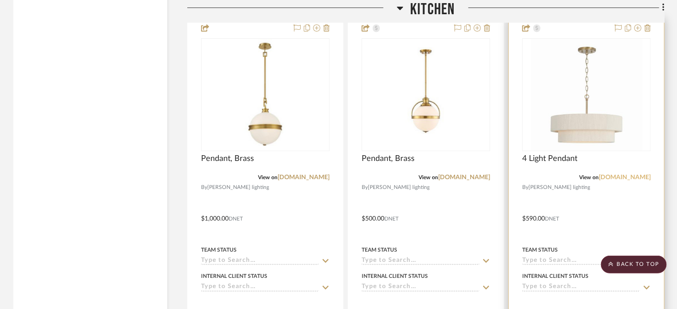
click at [619, 178] on link "wilsonlighting.com" at bounding box center [625, 177] width 52 height 6
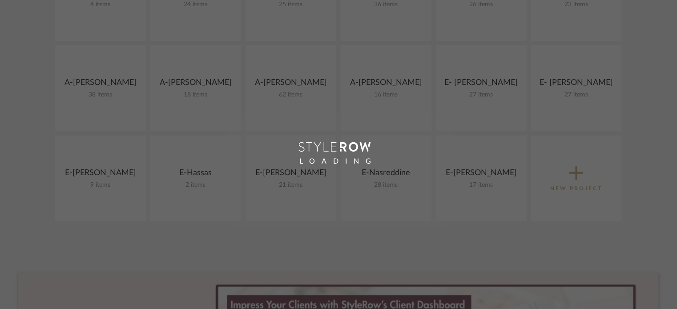
scroll to position [356, 0]
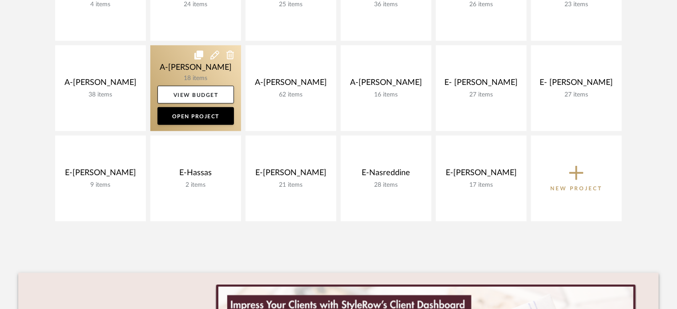
click at [175, 66] on link at bounding box center [195, 88] width 91 height 86
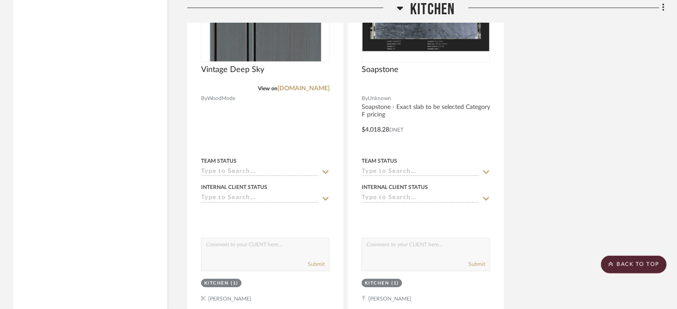
scroll to position [1601, 0]
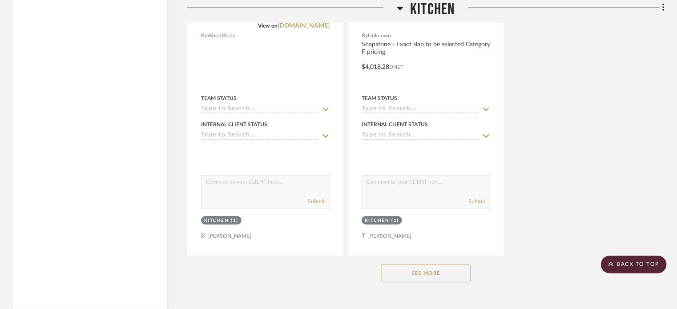
click at [440, 272] on button "See More" at bounding box center [426, 274] width 89 height 18
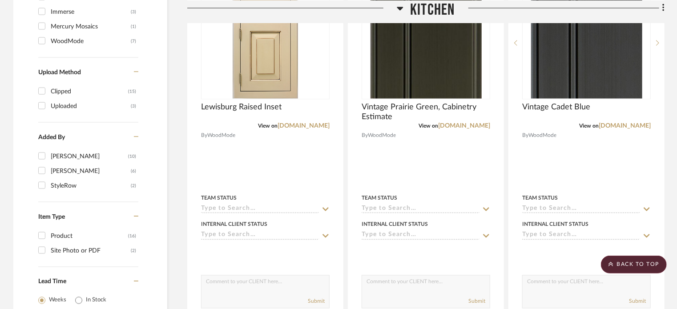
scroll to position [712, 0]
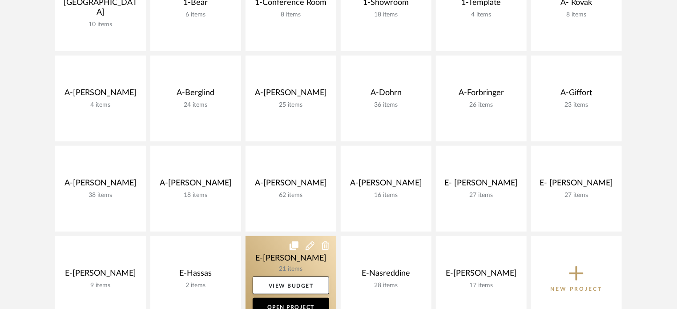
scroll to position [222, 0]
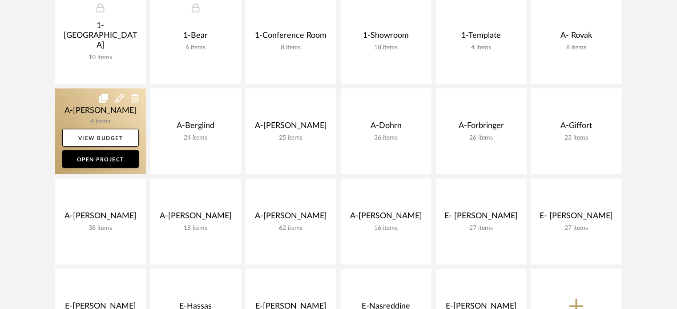
click at [113, 112] on link at bounding box center [100, 131] width 91 height 86
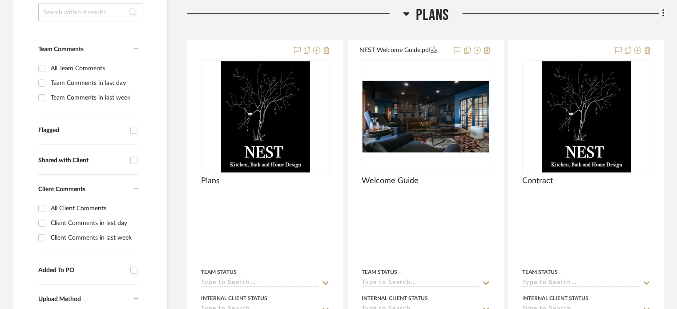
scroll to position [267, 0]
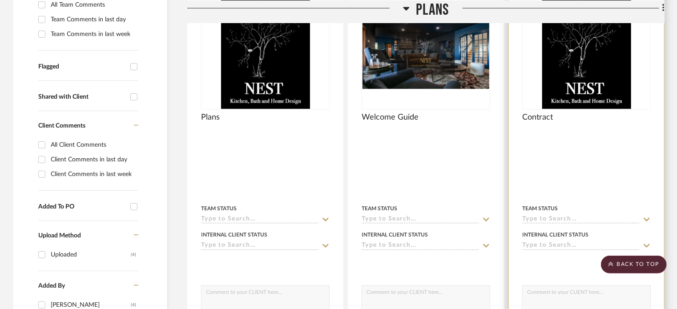
click at [592, 182] on div at bounding box center [586, 170] width 155 height 389
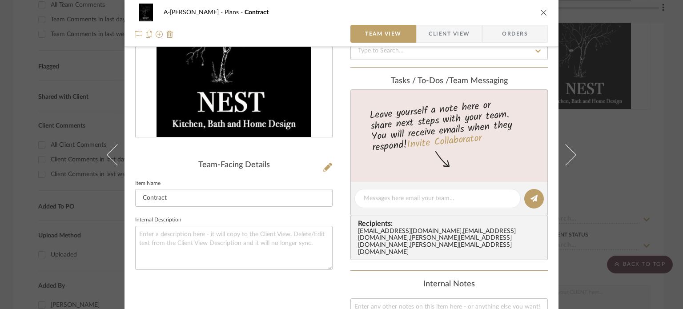
scroll to position [133, 0]
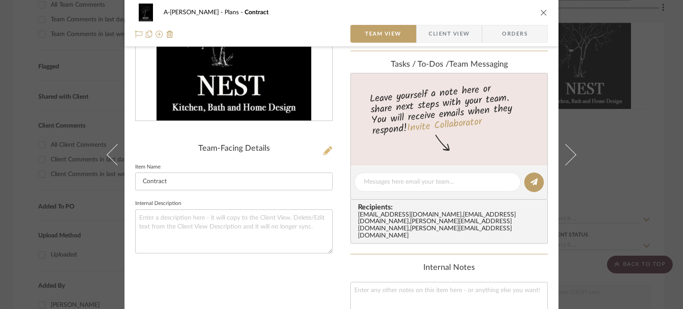
click at [324, 149] on icon at bounding box center [327, 150] width 9 height 9
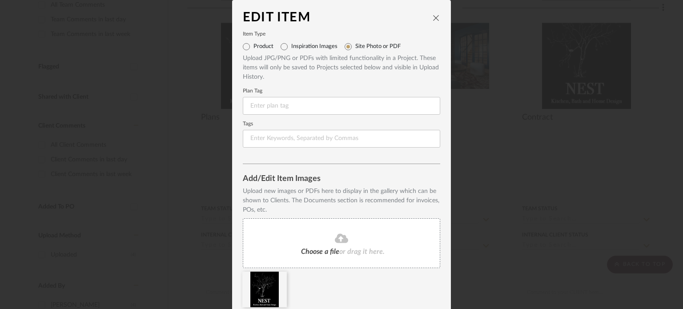
click at [346, 233] on fa-icon at bounding box center [341, 239] width 81 height 12
click at [277, 274] on icon at bounding box center [280, 277] width 6 height 7
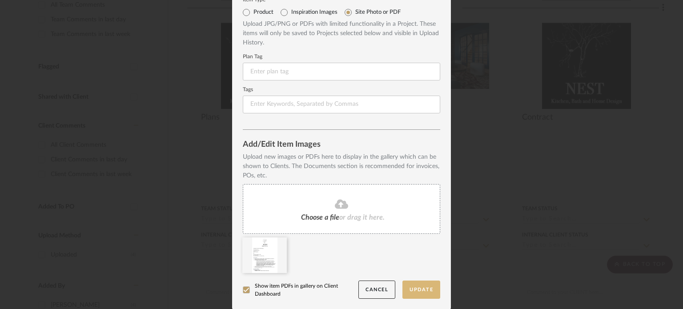
click at [416, 291] on button "Update" at bounding box center [421, 290] width 38 height 18
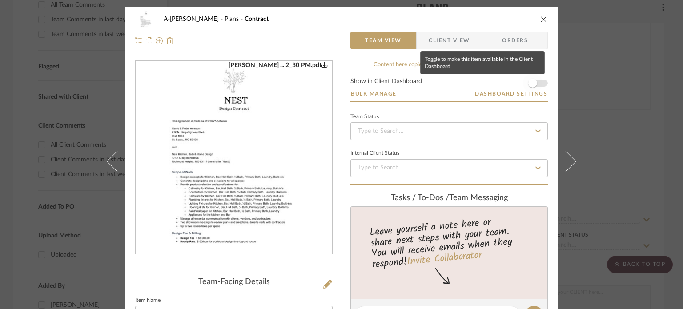
click at [530, 82] on span "button" at bounding box center [532, 83] width 9 height 9
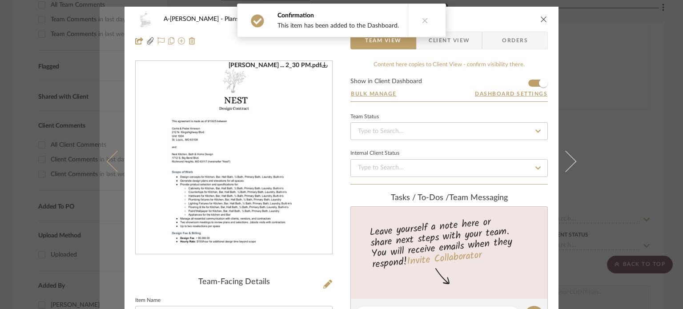
click at [119, 154] on button at bounding box center [112, 161] width 25 height 309
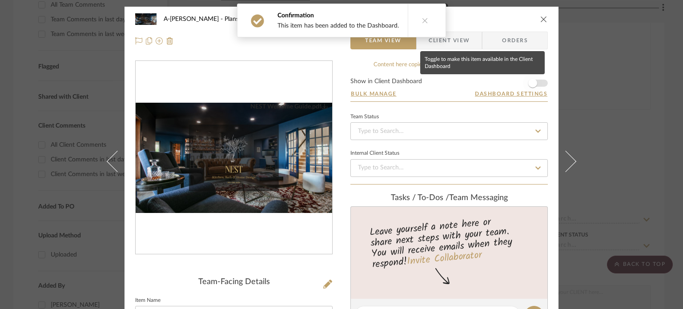
click at [528, 85] on span "button" at bounding box center [532, 83] width 9 height 9
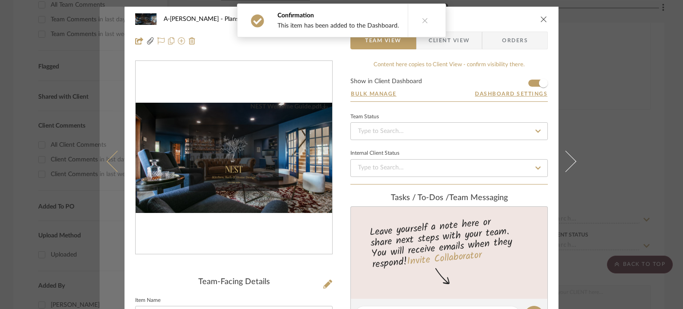
click at [105, 150] on button at bounding box center [112, 161] width 25 height 309
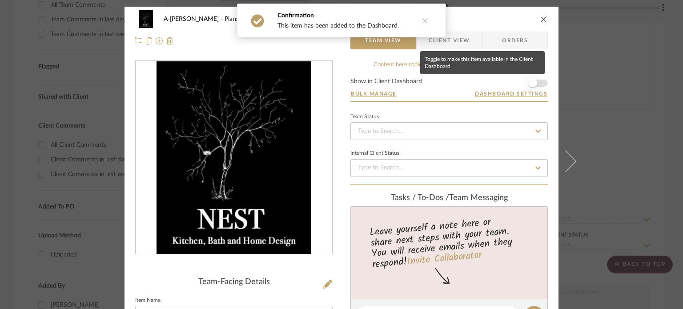
click at [531, 81] on span "button" at bounding box center [532, 83] width 9 height 9
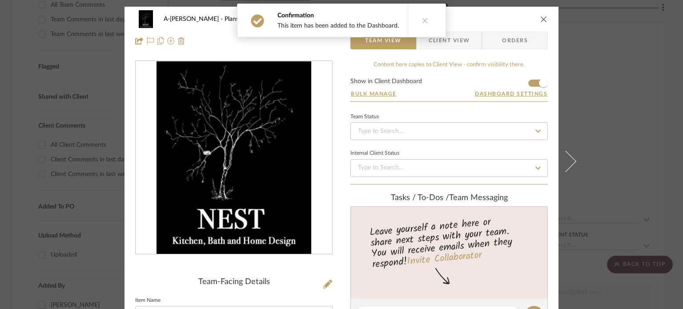
click at [646, 67] on div "A-[PERSON_NAME] Plans Plans Team View Client View Orders Team-Facing Details It…" at bounding box center [341, 154] width 683 height 309
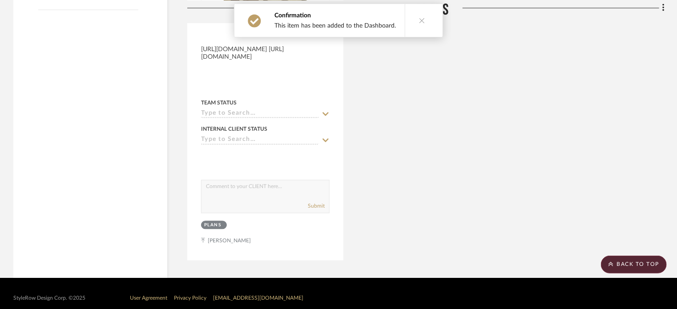
scroll to position [784, 0]
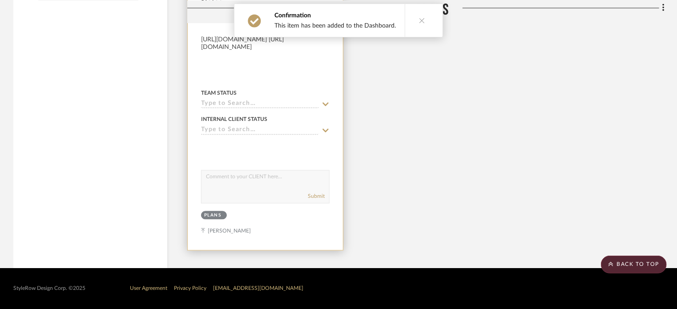
click at [269, 71] on div at bounding box center [265, 55] width 155 height 389
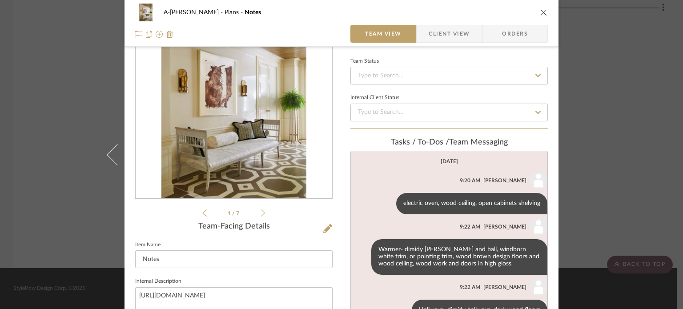
scroll to position [0, 0]
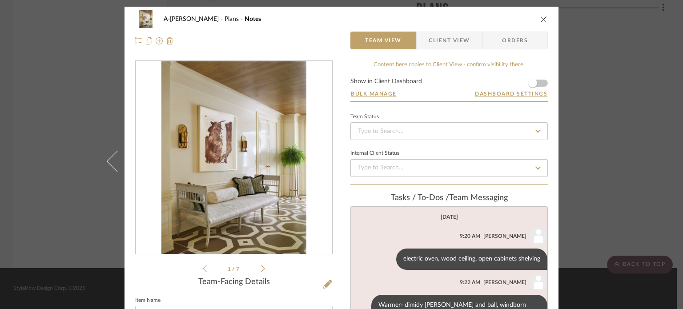
click at [598, 90] on div "A-[PERSON_NAME] Plans Notes Team View Client View Orders 1 / 7 Team-Facing Deta…" at bounding box center [341, 154] width 683 height 309
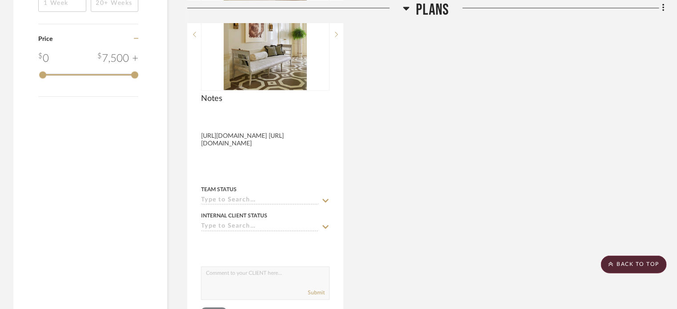
scroll to position [651, 0]
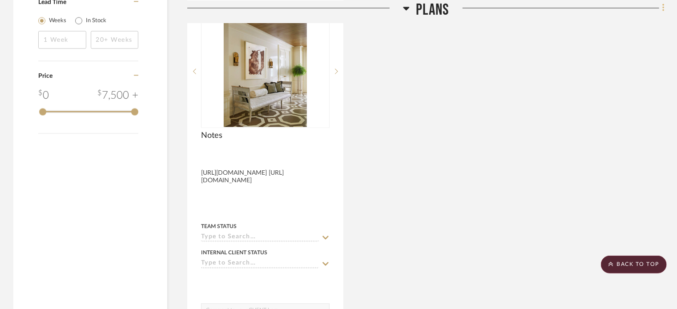
click at [659, 7] on fa-icon at bounding box center [662, 8] width 6 height 15
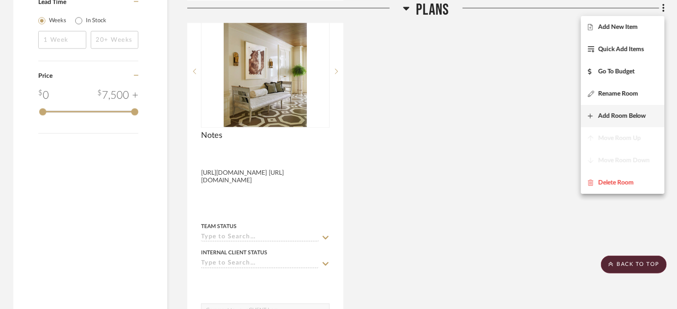
click at [622, 114] on span "Add Room Below" at bounding box center [622, 117] width 48 height 8
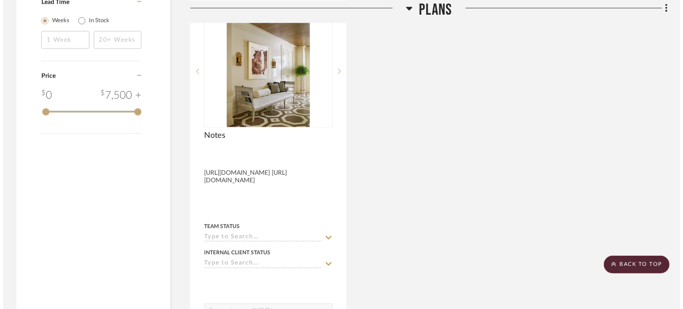
scroll to position [0, 0]
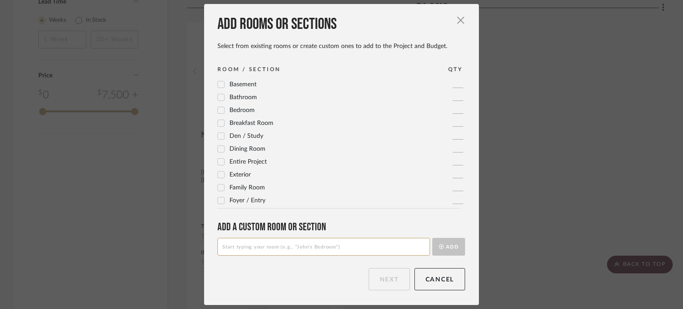
click at [272, 252] on input at bounding box center [323, 247] width 213 height 18
click at [432, 238] on button "Add" at bounding box center [448, 247] width 33 height 18
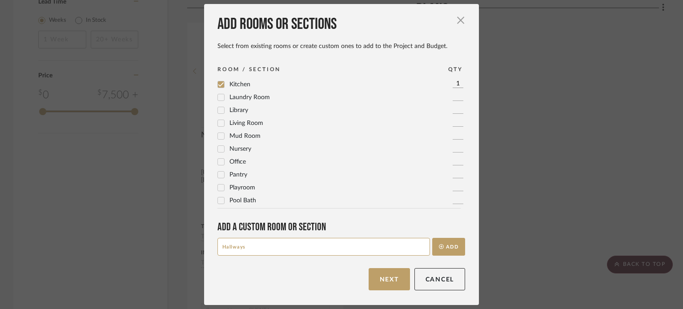
click at [432, 238] on button "Add" at bounding box center [448, 247] width 33 height 18
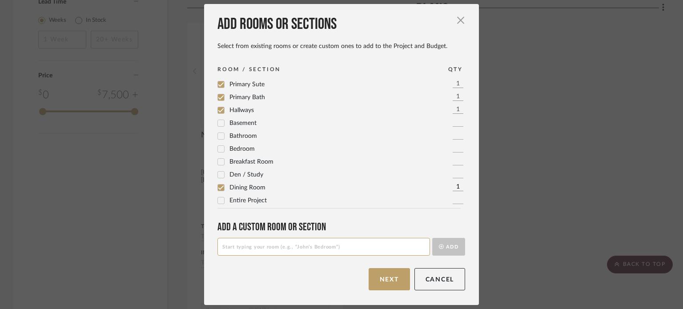
scroll to position [103, 0]
click at [381, 284] on button "Next" at bounding box center [389, 279] width 41 height 22
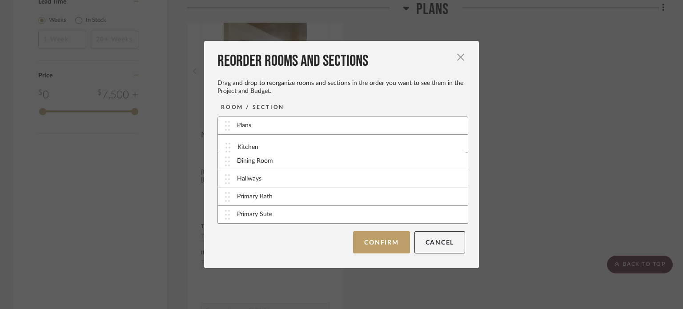
drag, startPoint x: 221, startPoint y: 180, endPoint x: 224, endPoint y: 148, distance: 32.2
click at [226, 214] on img at bounding box center [227, 215] width 5 height 10
click at [225, 215] on img at bounding box center [227, 215] width 5 height 10
click at [381, 237] on button "Confirm" at bounding box center [381, 242] width 56 height 22
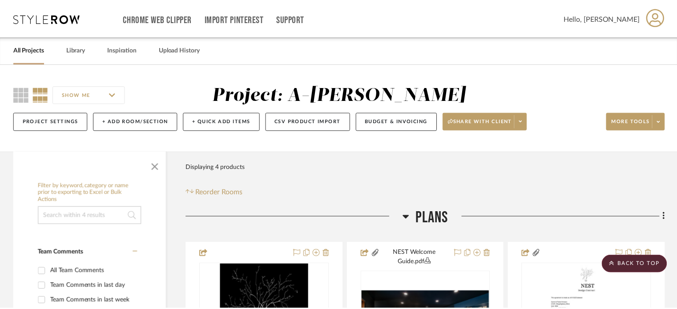
scroll to position [651, 0]
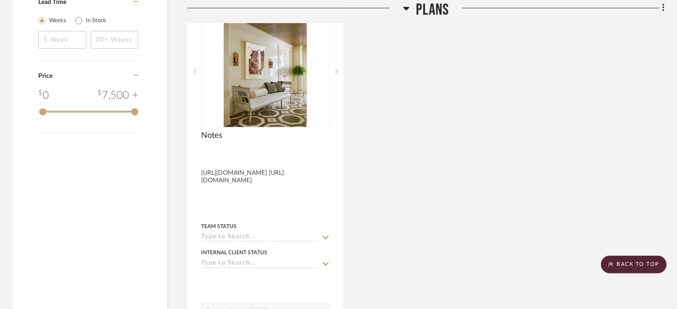
click at [437, 7] on span "Plans" at bounding box center [432, 9] width 33 height 19
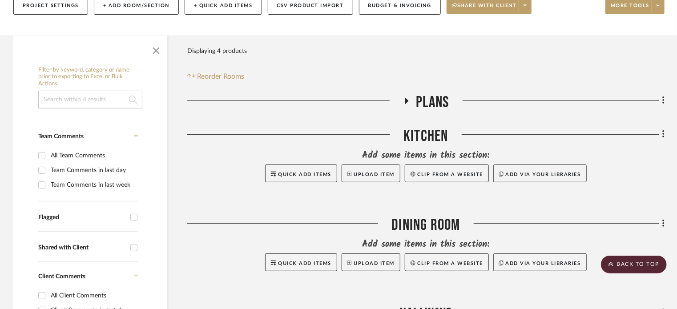
scroll to position [116, 0]
click at [434, 135] on div "Kitchen" at bounding box center [425, 138] width 477 height 23
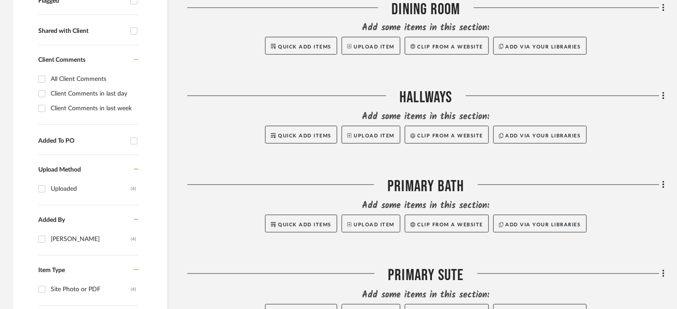
scroll to position [427, 0]
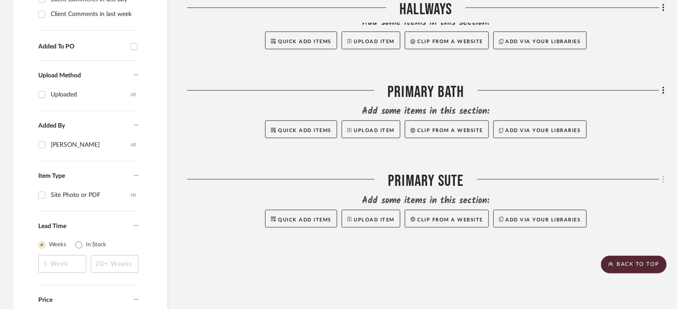
click at [663, 177] on icon at bounding box center [663, 180] width 3 height 10
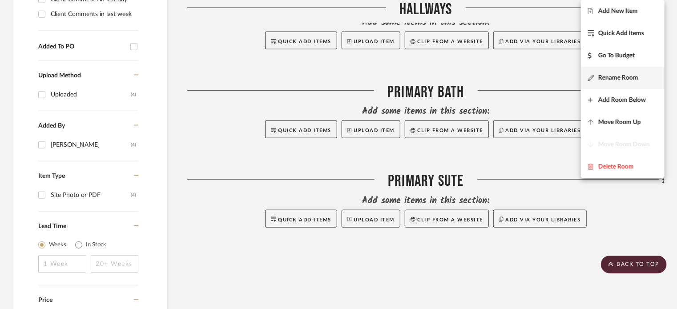
click at [628, 67] on button "Rename Room" at bounding box center [623, 78] width 84 height 22
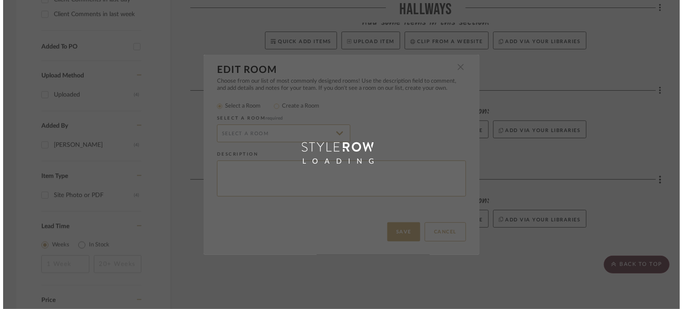
scroll to position [0, 0]
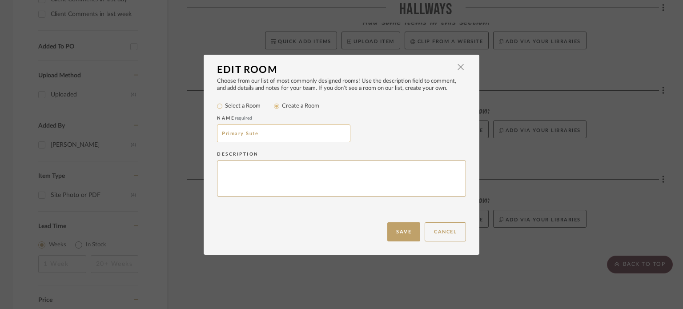
click at [248, 133] on input "Primary Sute" at bounding box center [283, 134] width 133 height 18
click at [280, 135] on input "Primary Suite" at bounding box center [283, 134] width 133 height 18
click at [408, 233] on button "Save" at bounding box center [403, 231] width 33 height 19
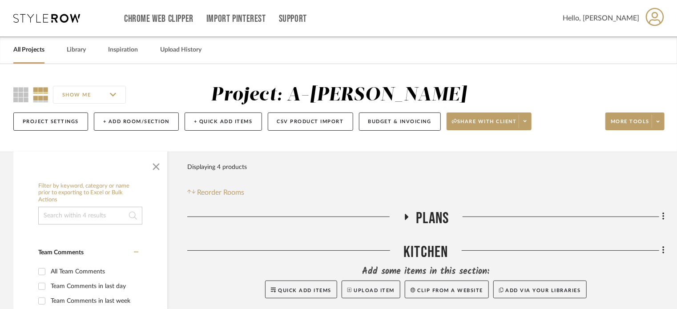
click at [39, 46] on link "All Projects" at bounding box center [28, 50] width 31 height 12
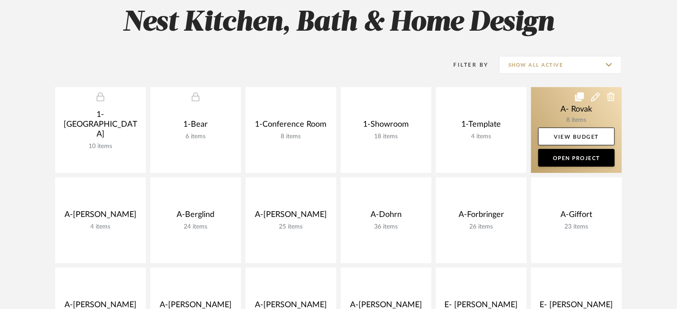
click at [551, 120] on link at bounding box center [576, 130] width 91 height 86
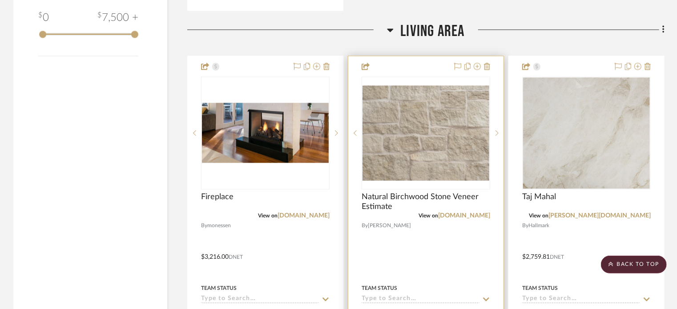
scroll to position [1023, 0]
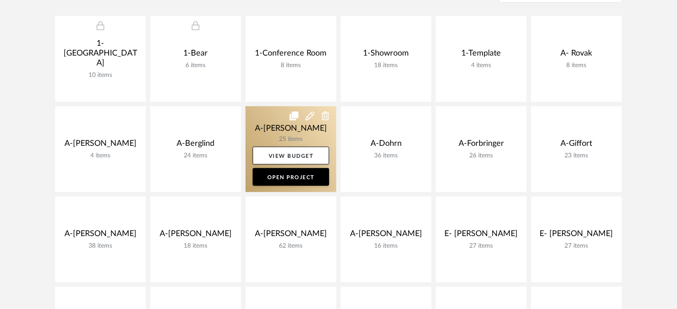
scroll to position [311, 0]
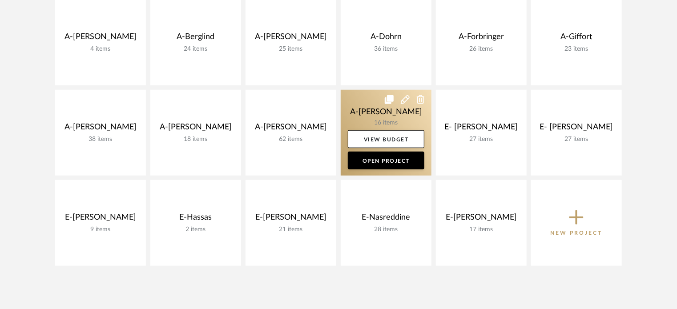
click at [363, 120] on link at bounding box center [386, 133] width 91 height 86
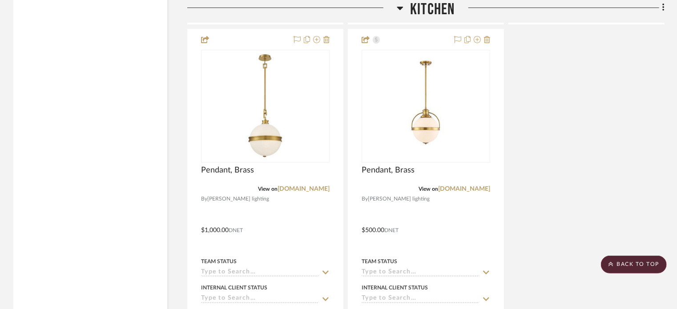
scroll to position [1868, 0]
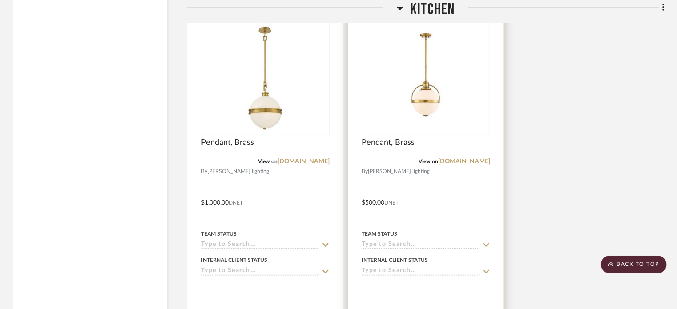
click at [429, 198] on div at bounding box center [425, 196] width 155 height 389
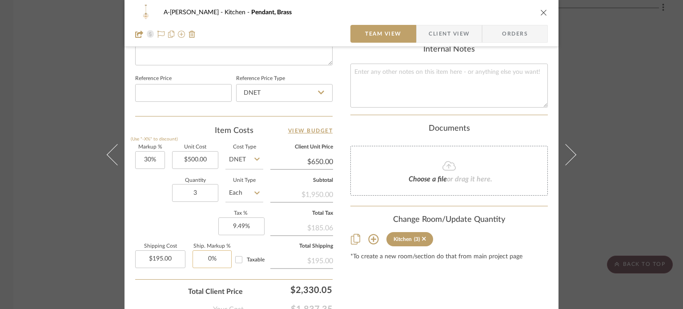
scroll to position [489, 0]
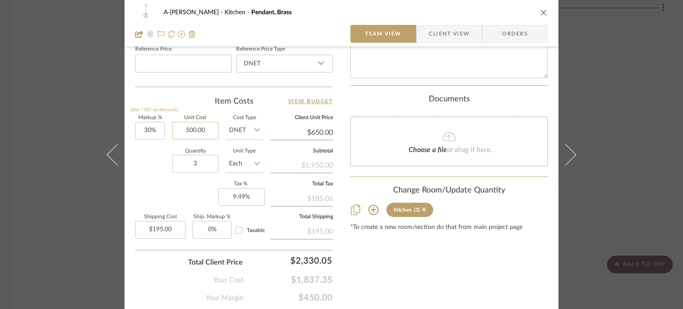
click at [198, 130] on input "500.00" at bounding box center [195, 131] width 46 height 18
click at [655, 129] on div "A-Zink Kitchen Pendant, Brass Team View Client View Orders Team-Facing Details …" at bounding box center [341, 154] width 683 height 309
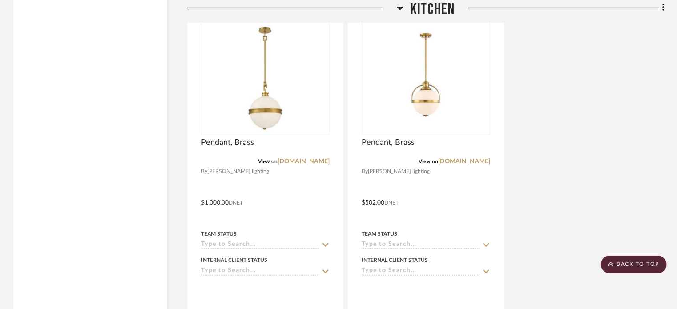
scroll to position [2046, 0]
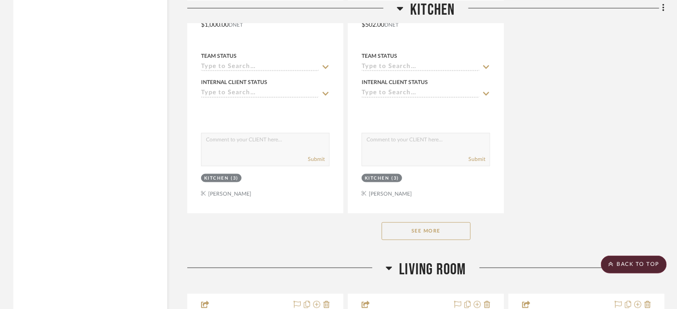
click at [415, 228] on button "See More" at bounding box center [426, 231] width 89 height 18
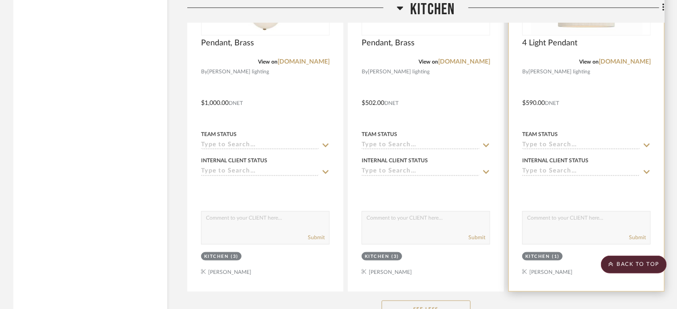
scroll to position [1912, 0]
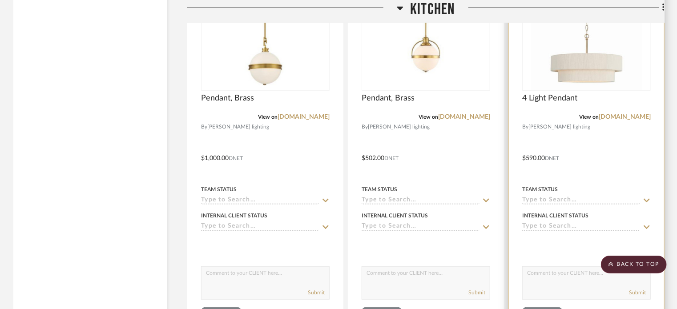
click at [612, 153] on div at bounding box center [586, 151] width 155 height 389
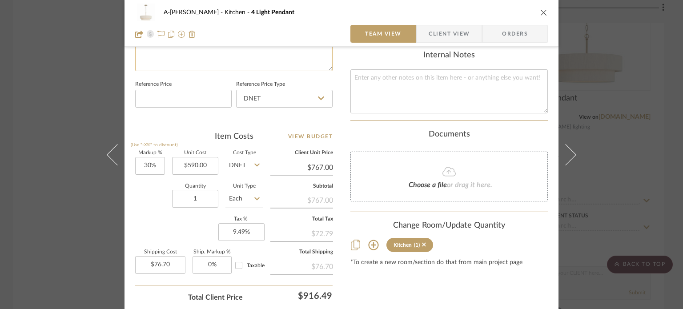
scroll to position [489, 0]
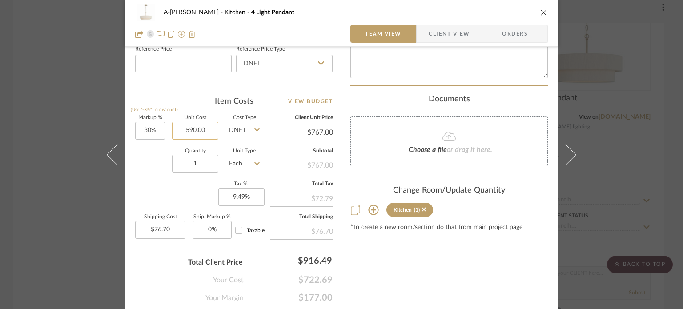
click at [209, 129] on input "590.00" at bounding box center [195, 131] width 46 height 18
click at [160, 181] on div "Markup % (Use "-X%" to discount) 30% Unit Cost $598.00 Cost Type DNET Client Un…" at bounding box center [233, 181] width 197 height 130
click at [25, 101] on div "A-Zink Kitchen 4 Light Pendant Team View Client View Orders Team-Facing Details…" at bounding box center [341, 154] width 683 height 309
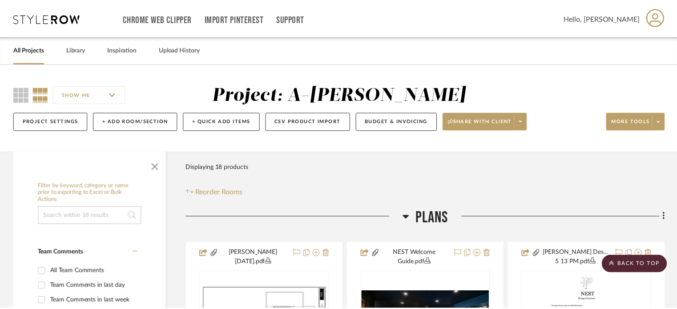
scroll to position [1912, 0]
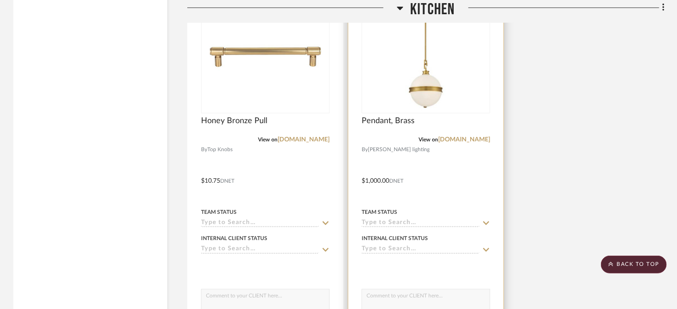
scroll to position [2001, 0]
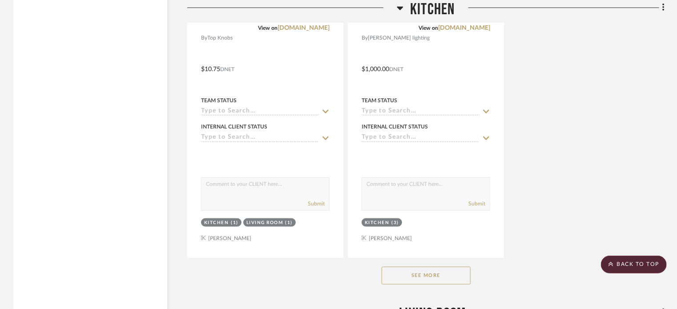
click at [409, 272] on button "See More" at bounding box center [426, 276] width 89 height 18
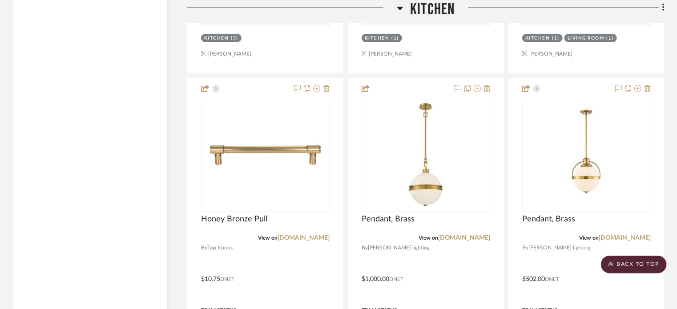
scroll to position [1779, 0]
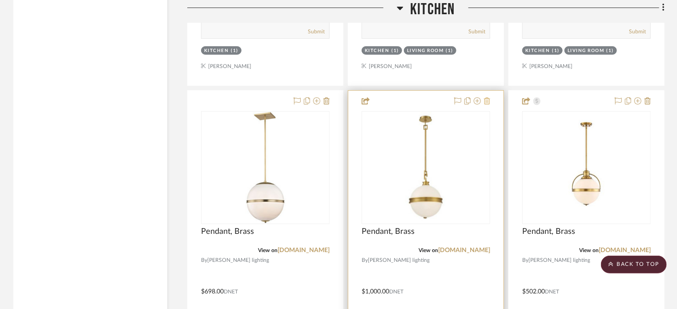
click at [489, 98] on icon at bounding box center [487, 100] width 6 height 7
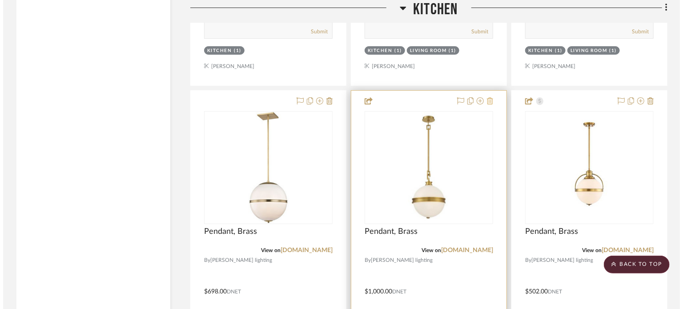
scroll to position [0, 0]
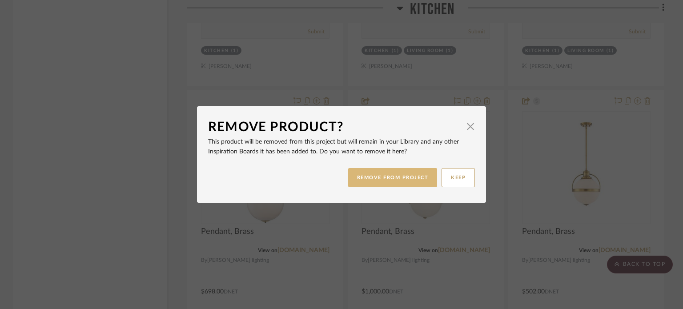
click at [393, 183] on button "REMOVE FROM PROJECT" at bounding box center [392, 177] width 89 height 19
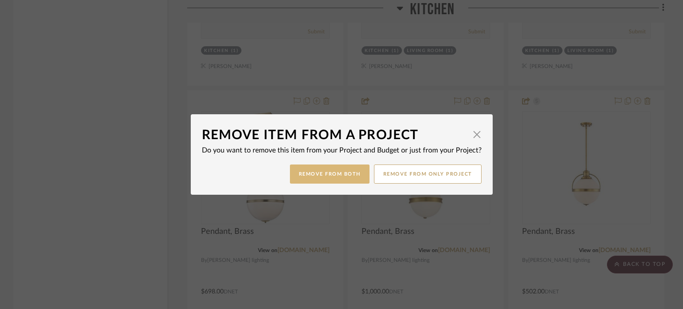
click at [330, 167] on button "Remove from Both" at bounding box center [330, 174] width 80 height 19
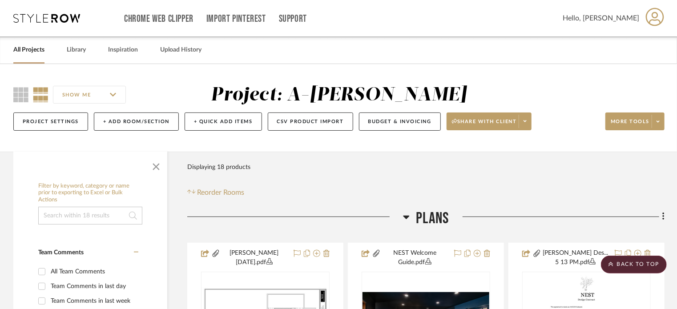
click at [37, 53] on link "All Projects" at bounding box center [28, 50] width 31 height 12
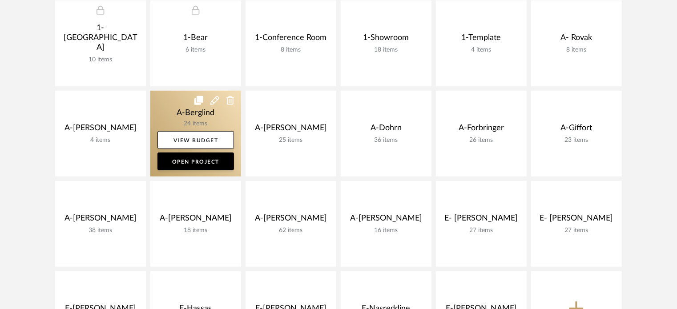
scroll to position [222, 0]
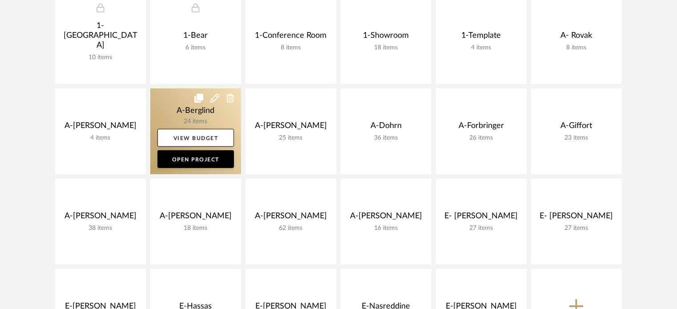
click at [197, 119] on link at bounding box center [195, 131] width 91 height 86
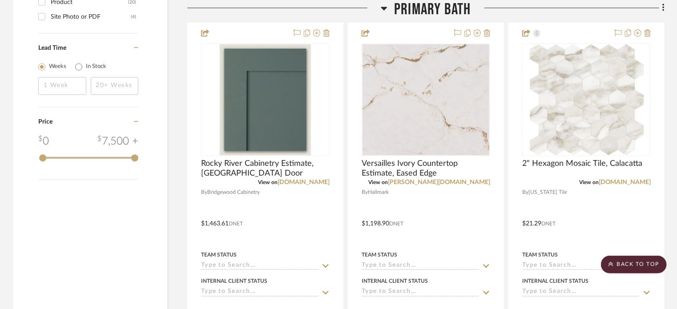
scroll to position [1067, 0]
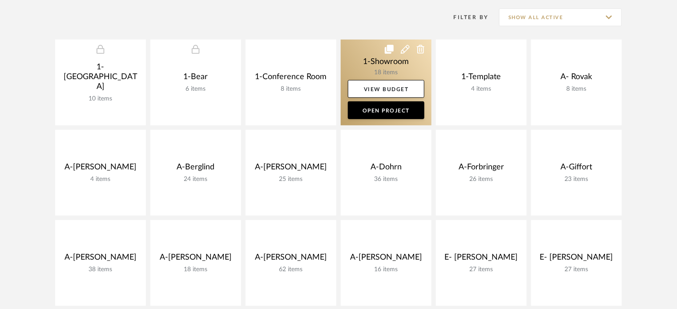
scroll to position [178, 0]
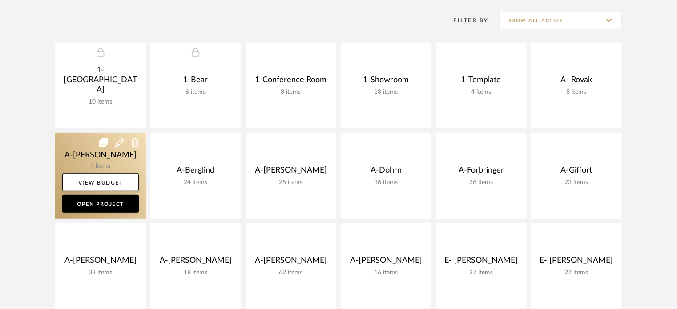
click at [101, 156] on link at bounding box center [100, 176] width 91 height 86
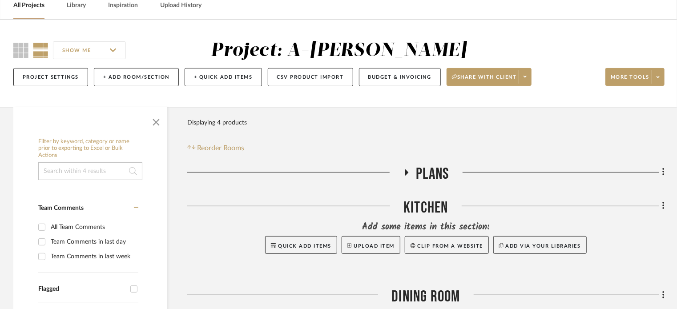
click at [434, 171] on span "Plans" at bounding box center [432, 174] width 33 height 19
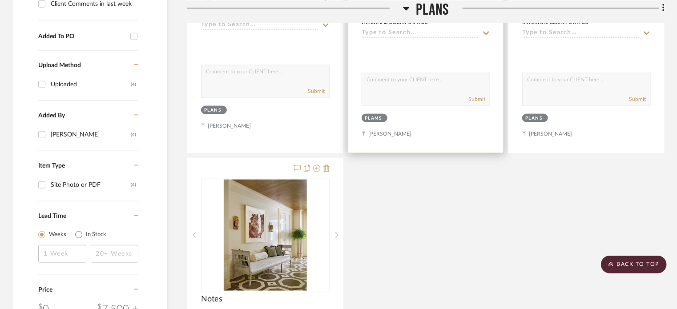
scroll to position [489, 0]
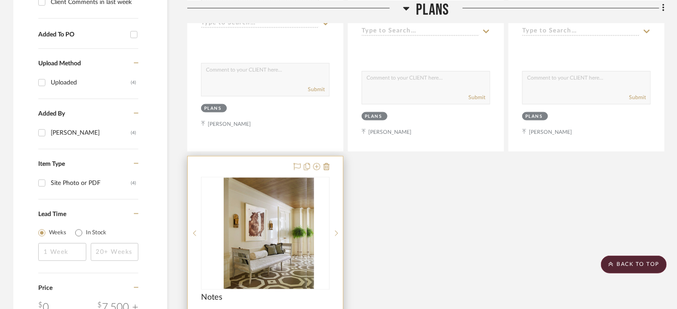
click at [322, 217] on div "0" at bounding box center [271, 233] width 141 height 112
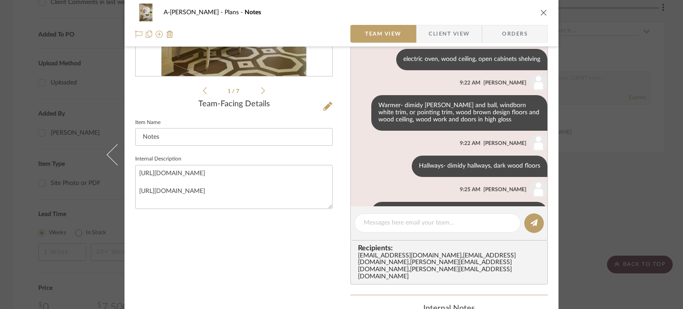
scroll to position [0, 0]
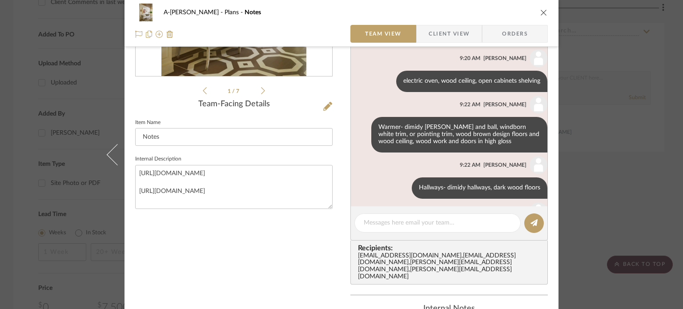
click at [542, 9] on icon "close" at bounding box center [543, 12] width 7 height 7
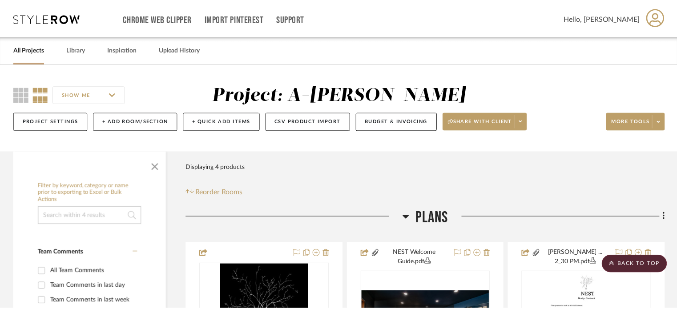
scroll to position [489, 0]
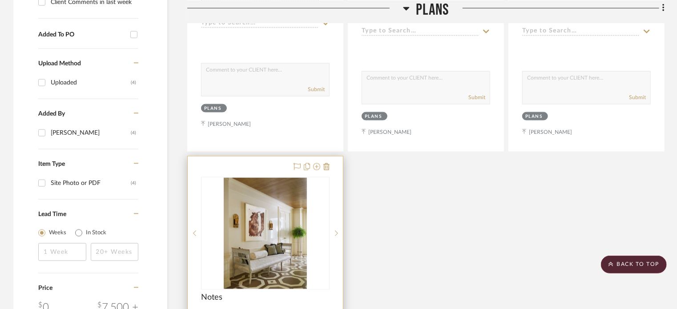
click at [324, 273] on div "0" at bounding box center [265, 233] width 128 height 112
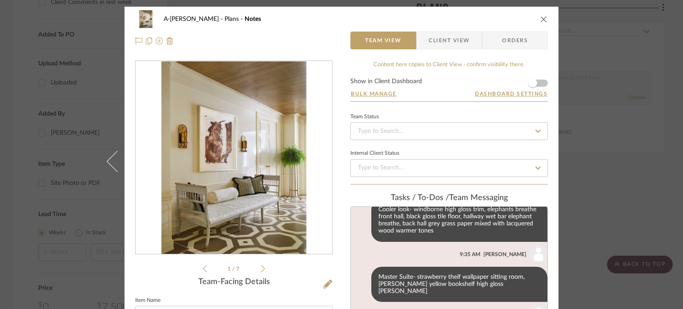
scroll to position [362, 0]
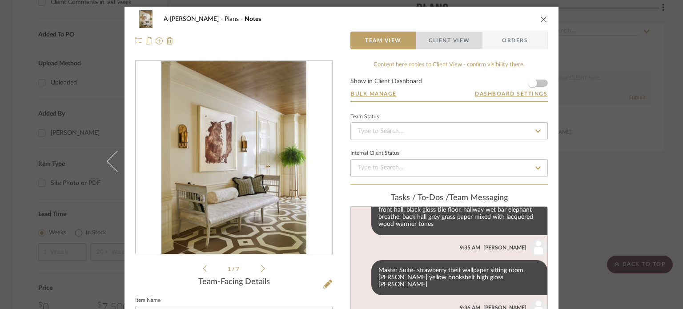
click at [436, 45] on span "Client View" at bounding box center [449, 41] width 41 height 18
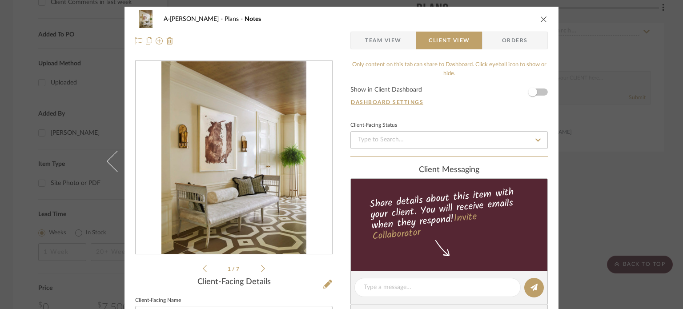
click at [383, 42] on span "Team View" at bounding box center [383, 41] width 36 height 18
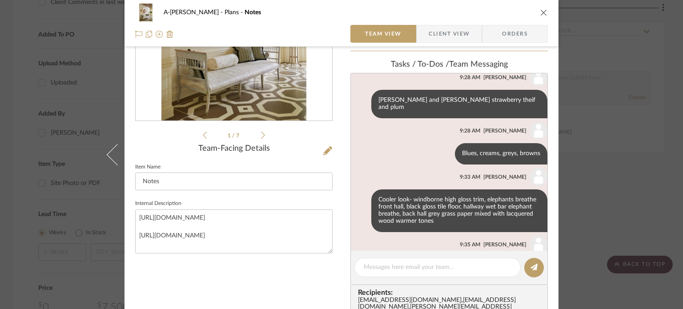
scroll to position [229, 0]
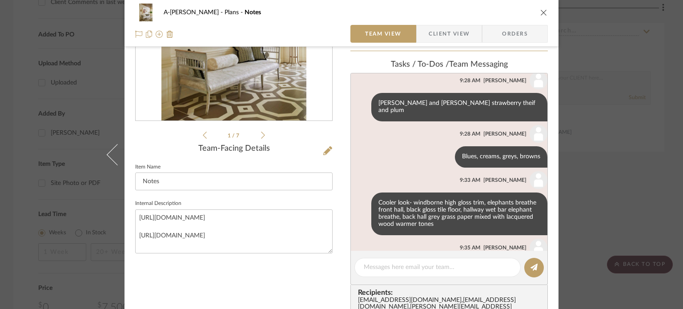
click at [0, 97] on div "A-[PERSON_NAME] Plans Notes Team View Client View Orders 1 / 7 Team-Facing Deta…" at bounding box center [341, 154] width 683 height 309
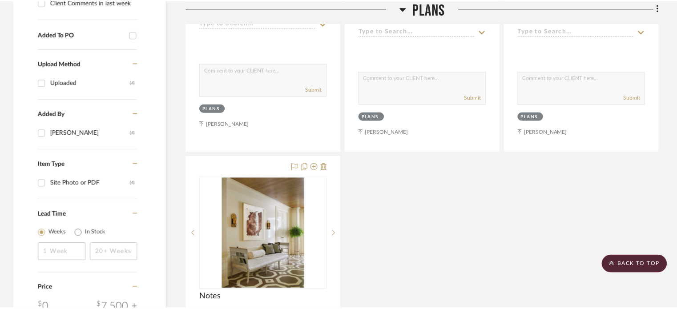
scroll to position [489, 0]
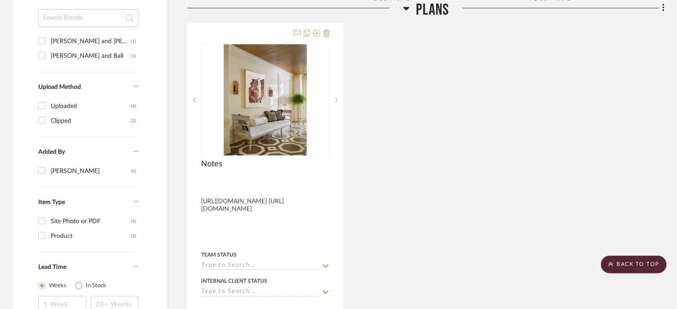
scroll to position [623, 0]
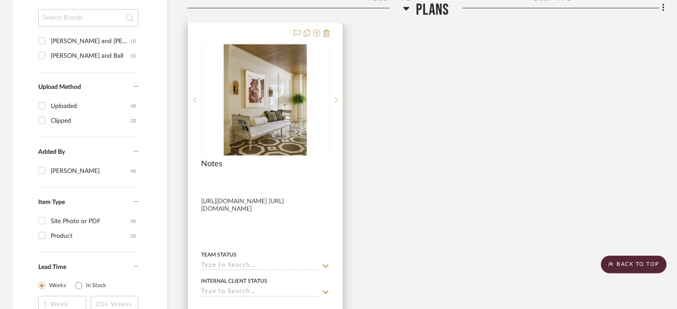
click at [301, 228] on div at bounding box center [265, 217] width 155 height 389
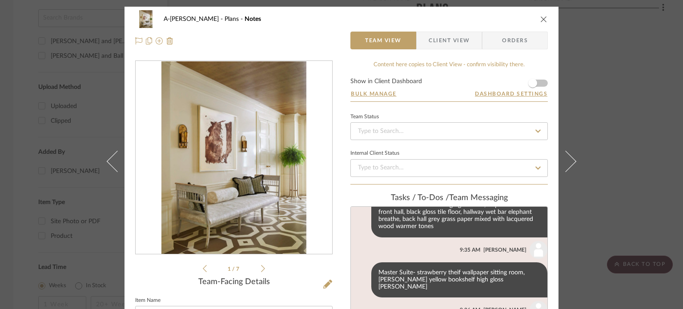
scroll to position [362, 0]
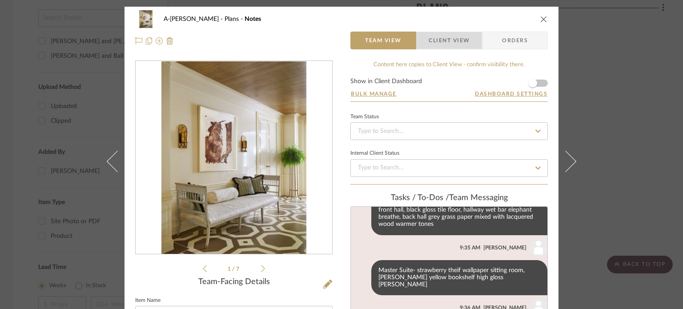
click at [448, 39] on span "Client View" at bounding box center [449, 41] width 41 height 18
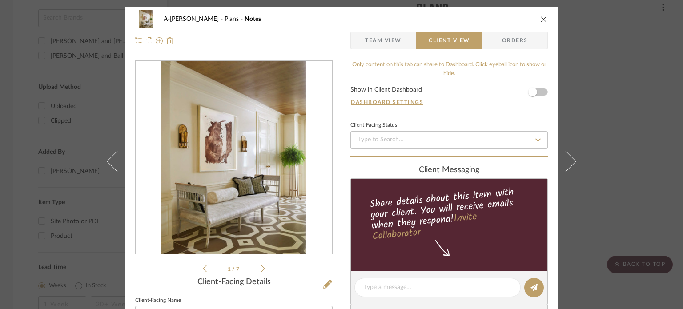
click at [382, 32] on span "Team View" at bounding box center [383, 41] width 36 height 18
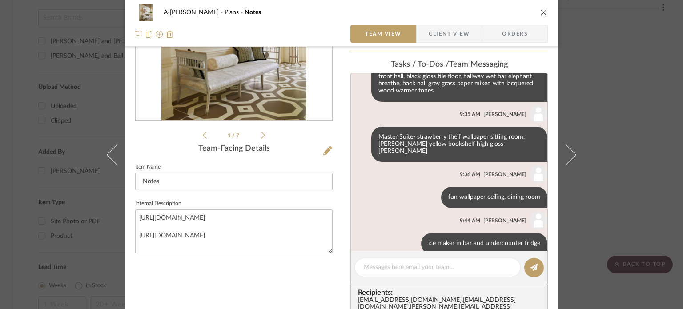
click at [0, 72] on div "A-[PERSON_NAME] Plans Notes Team View Client View Orders 1 / 7 Team-Facing Deta…" at bounding box center [341, 154] width 683 height 309
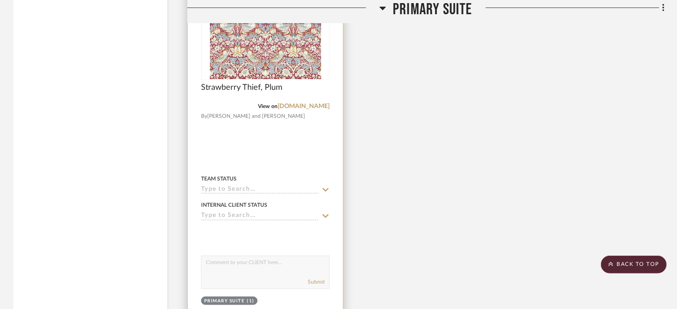
scroll to position [1833, 0]
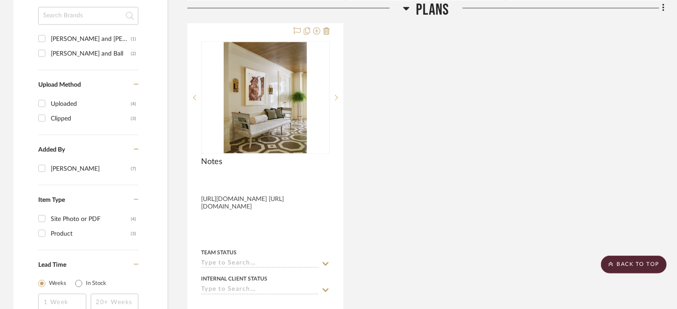
scroll to position [575, 0]
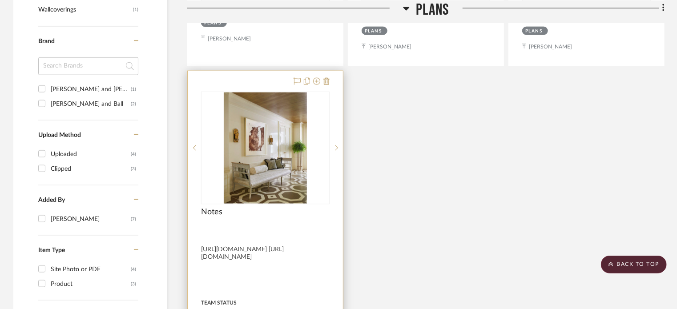
click at [296, 220] on div "Notes" at bounding box center [265, 217] width 129 height 20
click at [292, 218] on div "Notes" at bounding box center [265, 217] width 129 height 20
click at [277, 195] on img "0" at bounding box center [266, 147] width 84 height 111
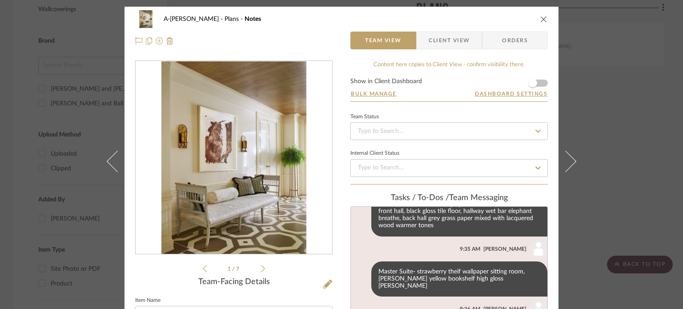
scroll to position [362, 0]
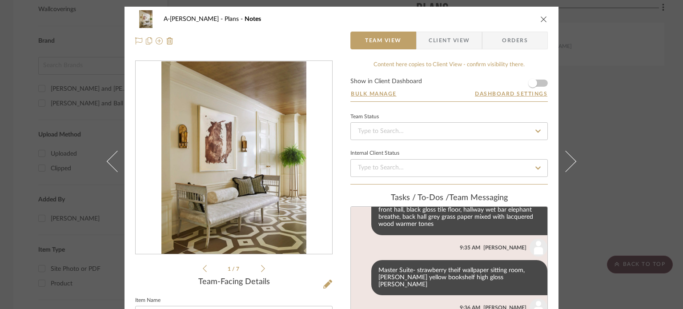
click at [452, 44] on span "Client View" at bounding box center [449, 41] width 41 height 18
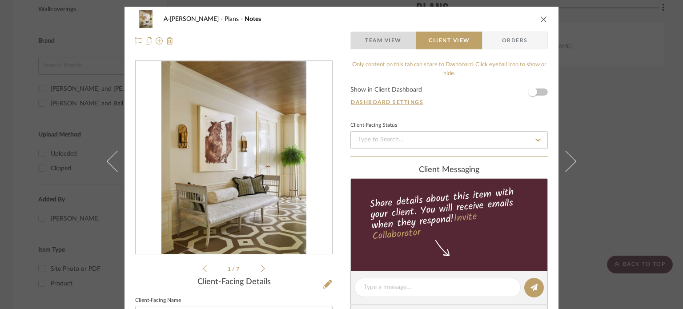
click at [377, 46] on span "Team View" at bounding box center [383, 41] width 36 height 18
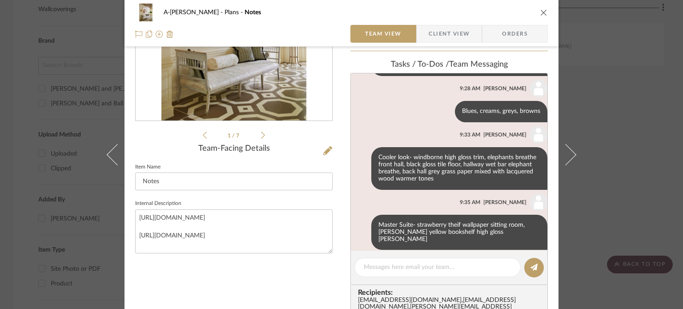
scroll to position [273, 0]
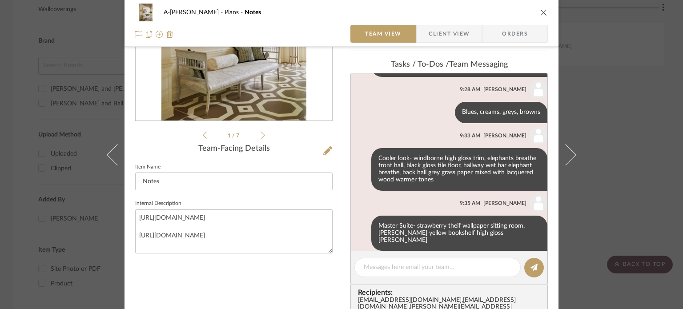
click at [646, 167] on div "A-[PERSON_NAME] Plans Notes Team View Client View Orders 1 / 7 Team-Facing Deta…" at bounding box center [341, 154] width 683 height 309
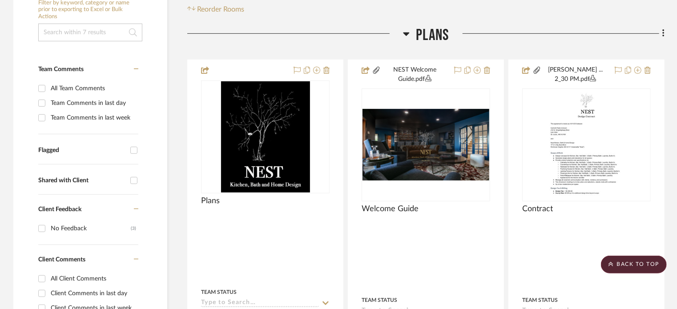
scroll to position [175, 0]
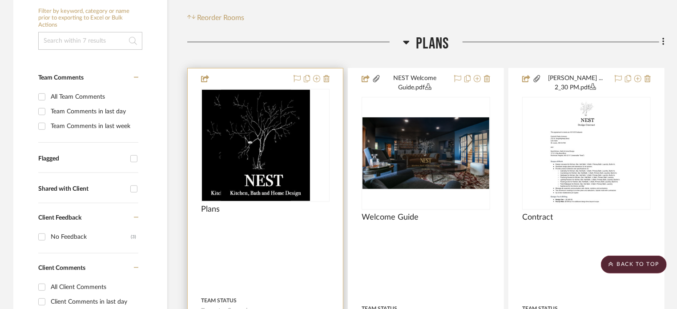
click at [254, 225] on div at bounding box center [265, 228] width 129 height 8
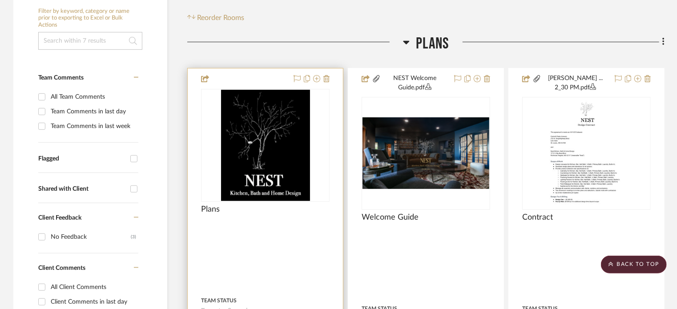
click at [322, 174] on div "0" at bounding box center [265, 145] width 128 height 112
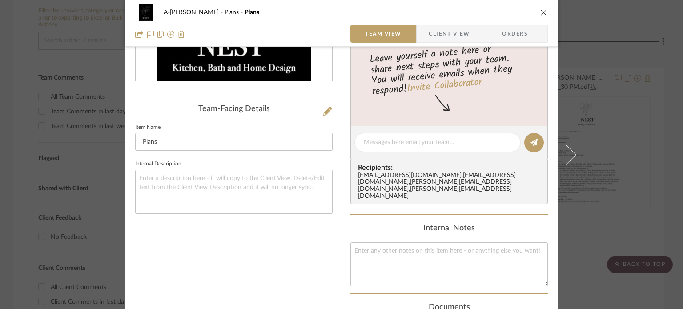
scroll to position [178, 0]
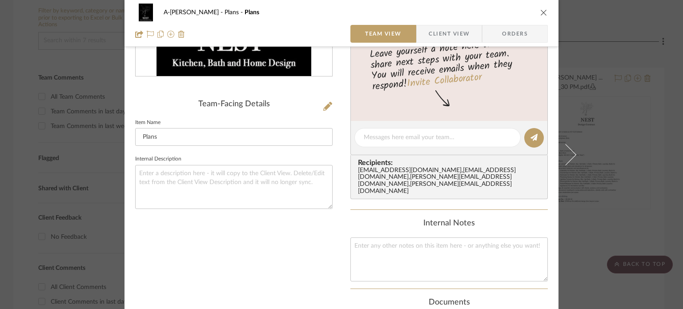
click at [599, 147] on div "A-[PERSON_NAME] Plans Plans Team View Client View Orders Team-Facing Details It…" at bounding box center [341, 154] width 683 height 309
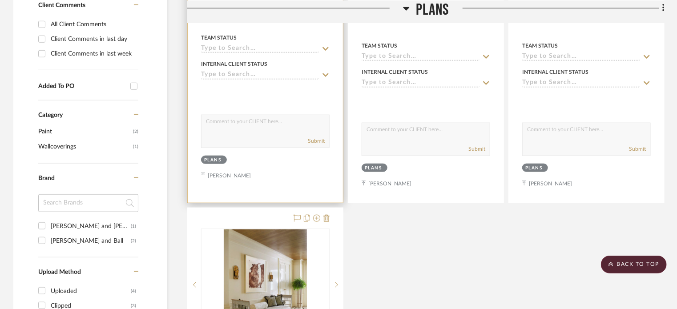
scroll to position [442, 0]
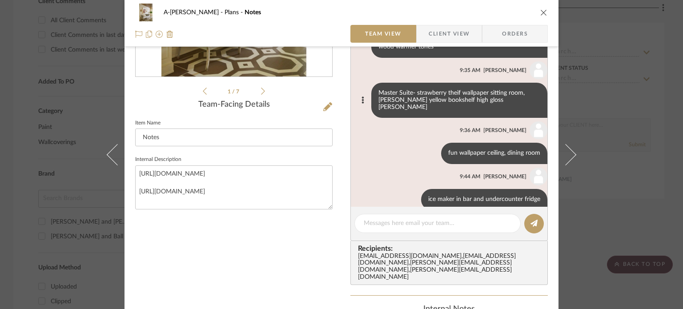
scroll to position [178, 0]
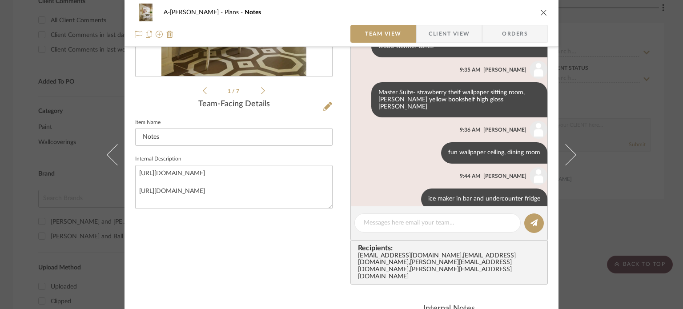
drag, startPoint x: 619, startPoint y: 178, endPoint x: 618, endPoint y: 172, distance: 5.8
click at [619, 177] on div "A-[PERSON_NAME] Plans Notes Team View Client View Orders 1 / 7 Team-Facing Deta…" at bounding box center [341, 154] width 683 height 309
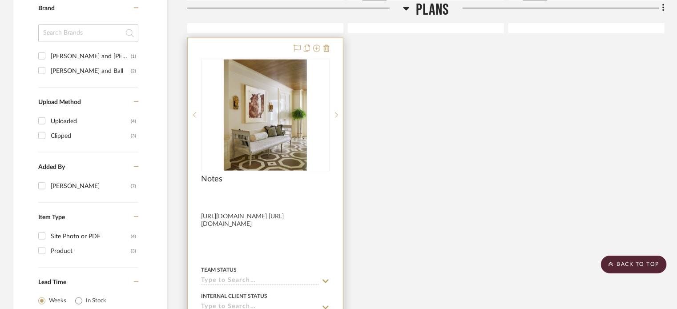
scroll to position [619, 0]
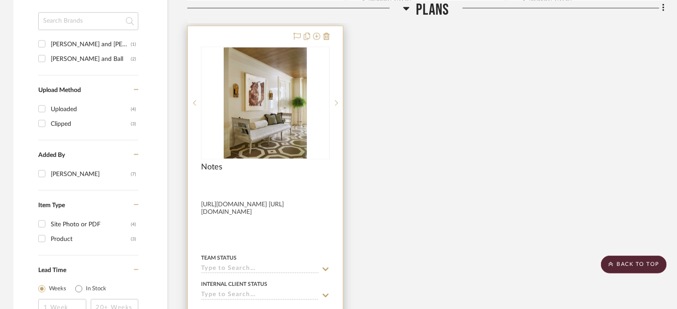
click at [321, 182] on div at bounding box center [265, 186] width 129 height 8
click at [332, 170] on div at bounding box center [265, 220] width 155 height 389
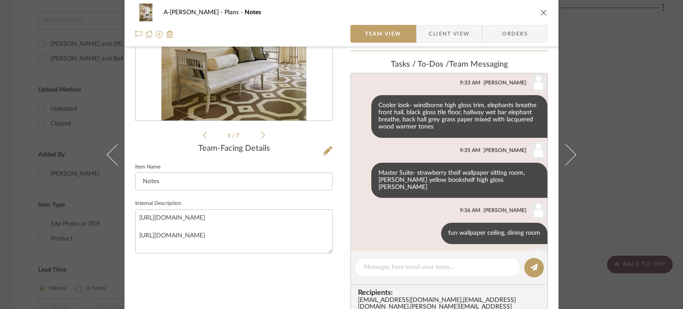
scroll to position [362, 0]
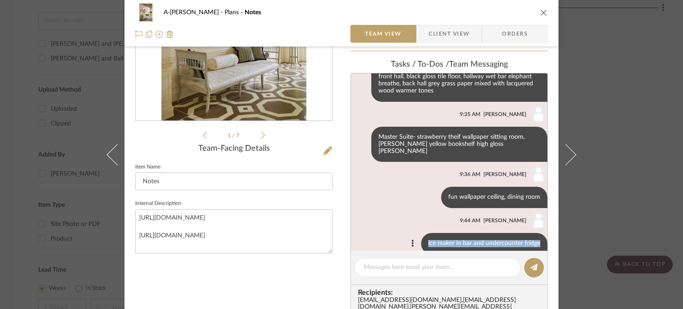
drag, startPoint x: 423, startPoint y: 225, endPoint x: 536, endPoint y: 222, distance: 113.0
click at [536, 233] on div "ice maker in bar and undercounter fridge" at bounding box center [484, 243] width 126 height 21
click at [315, 271] on div "1 / 7 Team-Facing Details Item Name Notes Internal Description [URL][DOMAIN_NAM…" at bounding box center [233, 245] width 197 height 637
click at [615, 158] on div "A-[PERSON_NAME] Plans Notes Team View Client View Orders 1 / 7 Team-Facing Deta…" at bounding box center [341, 154] width 683 height 309
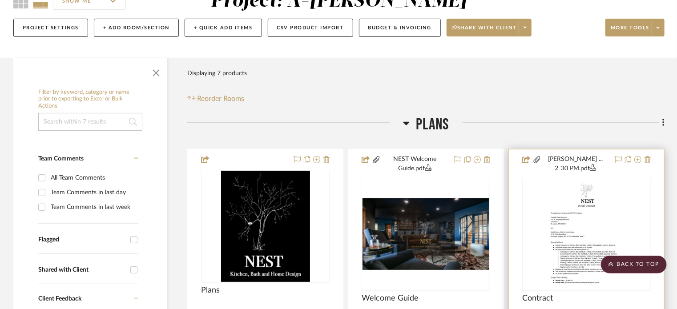
scroll to position [0, 0]
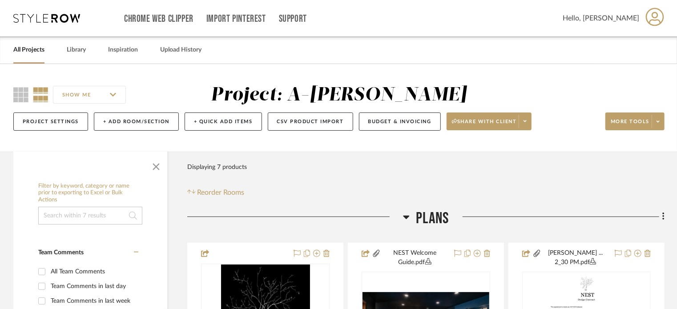
click at [32, 48] on link "All Projects" at bounding box center [28, 50] width 31 height 12
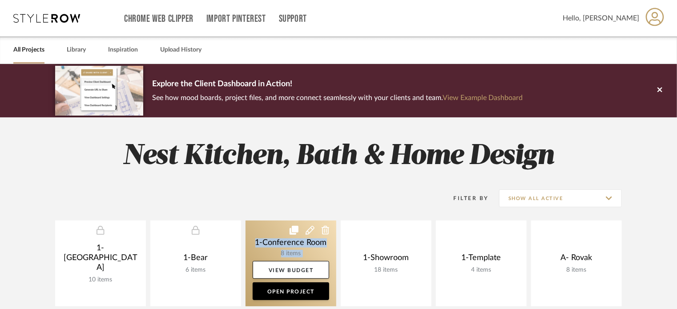
drag, startPoint x: 338, startPoint y: 231, endPoint x: 260, endPoint y: 257, distance: 83.0
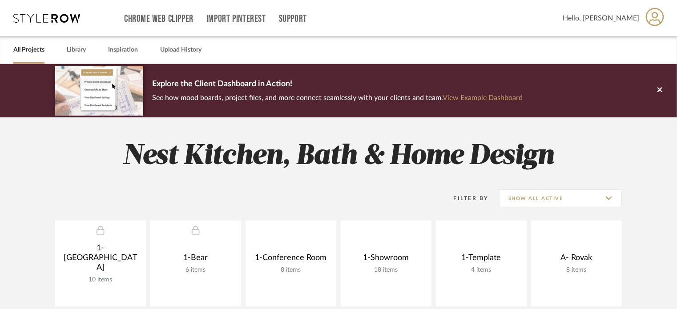
click at [303, 205] on div "Filter By Show All Active" at bounding box center [338, 198] width 567 height 22
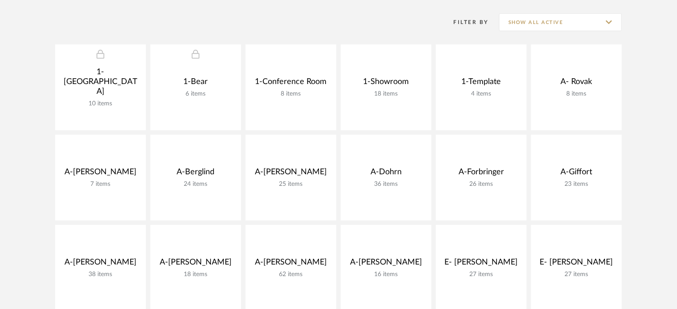
scroll to position [182, 0]
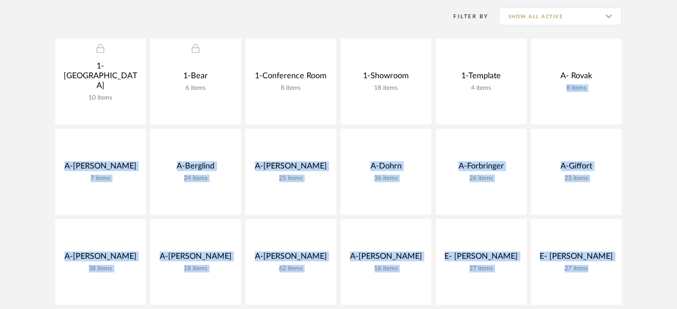
drag, startPoint x: 631, startPoint y: 48, endPoint x: 645, endPoint y: 284, distance: 236.1
click at [647, 295] on div "1- [GEOGRAPHIC_DATA] 10 items View Budget Open Project 1-Bear 6 items View Budg…" at bounding box center [338, 219] width 640 height 361
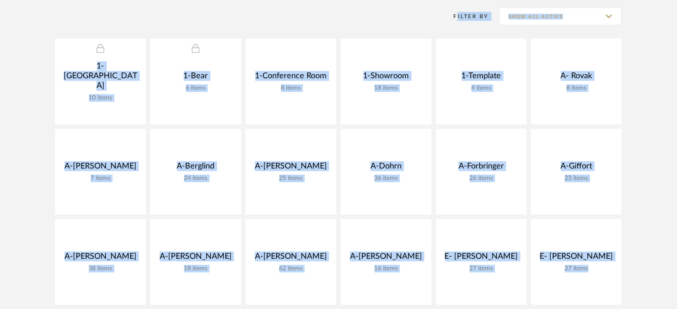
drag, startPoint x: 21, startPoint y: 8, endPoint x: 653, endPoint y: 260, distance: 680.4
click at [655, 267] on div "Filter By Show All Active 1- Shann House 10 items View Budget Open Project 1-Be…" at bounding box center [338, 197] width 640 height 405
click at [647, 223] on div "1- [GEOGRAPHIC_DATA] 10 items View Budget Open Project 1-Bear 6 items View Budg…" at bounding box center [338, 219] width 640 height 361
drag, startPoint x: 43, startPoint y: 18, endPoint x: 647, endPoint y: 246, distance: 645.4
click at [646, 248] on div "Filter By Show All Active 1- Shann House 10 items View Budget Open Project 1-Be…" at bounding box center [338, 197] width 640 height 405
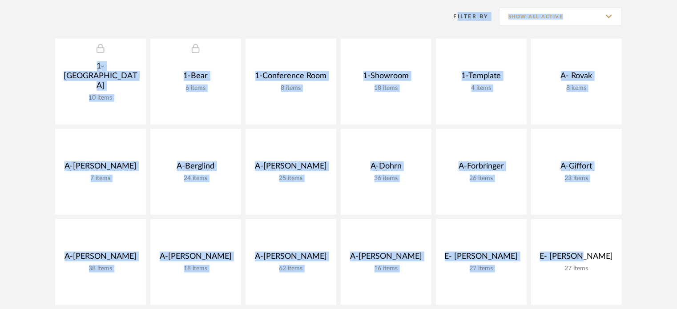
click at [667, 167] on project-collections "Explore the Client Dashboard in Action! See how mood boards, project files, and…" at bounding box center [338, 262] width 677 height 760
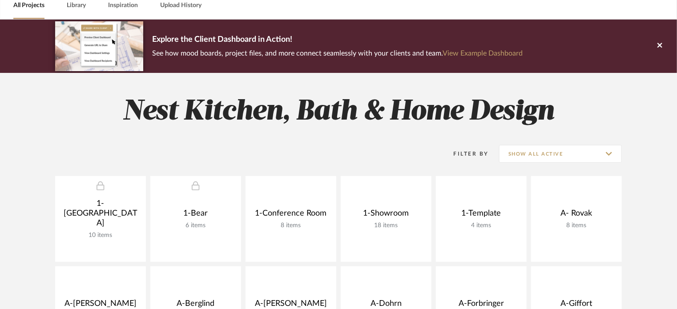
scroll to position [44, 0]
click at [660, 47] on icon at bounding box center [659, 45] width 5 height 5
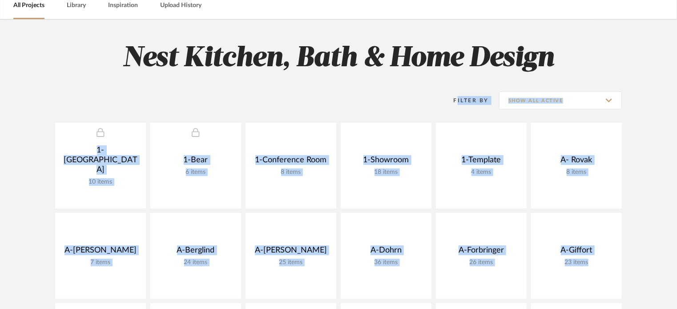
drag, startPoint x: 98, startPoint y: 139, endPoint x: 641, endPoint y: 263, distance: 557.0
click at [641, 263] on div "Filter By Show All Active 1- Shann House 10 items View Budget Open Project 1-Be…" at bounding box center [338, 281] width 640 height 405
click at [638, 222] on div "1- [GEOGRAPHIC_DATA] 10 items View Budget Open Project 1-Bear 6 items View Budg…" at bounding box center [338, 303] width 640 height 361
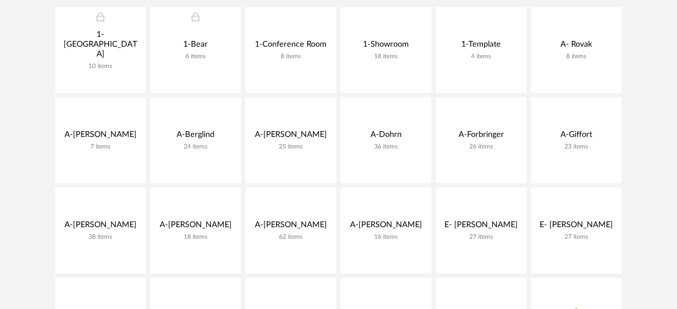
scroll to position [163, 0]
